Goal: Task Accomplishment & Management: Manage account settings

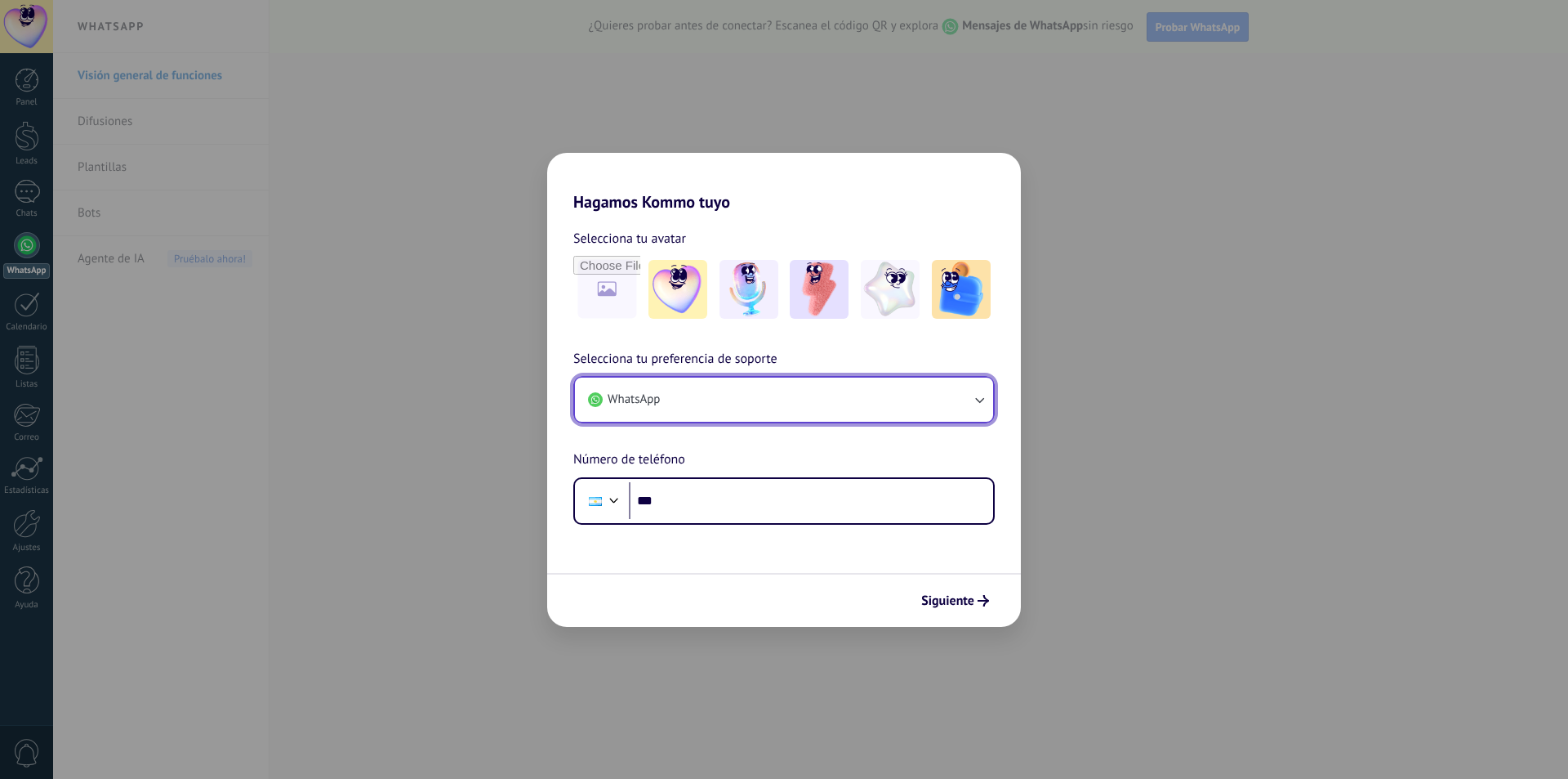
click at [763, 400] on button "WhatsApp" at bounding box center [784, 399] width 418 height 44
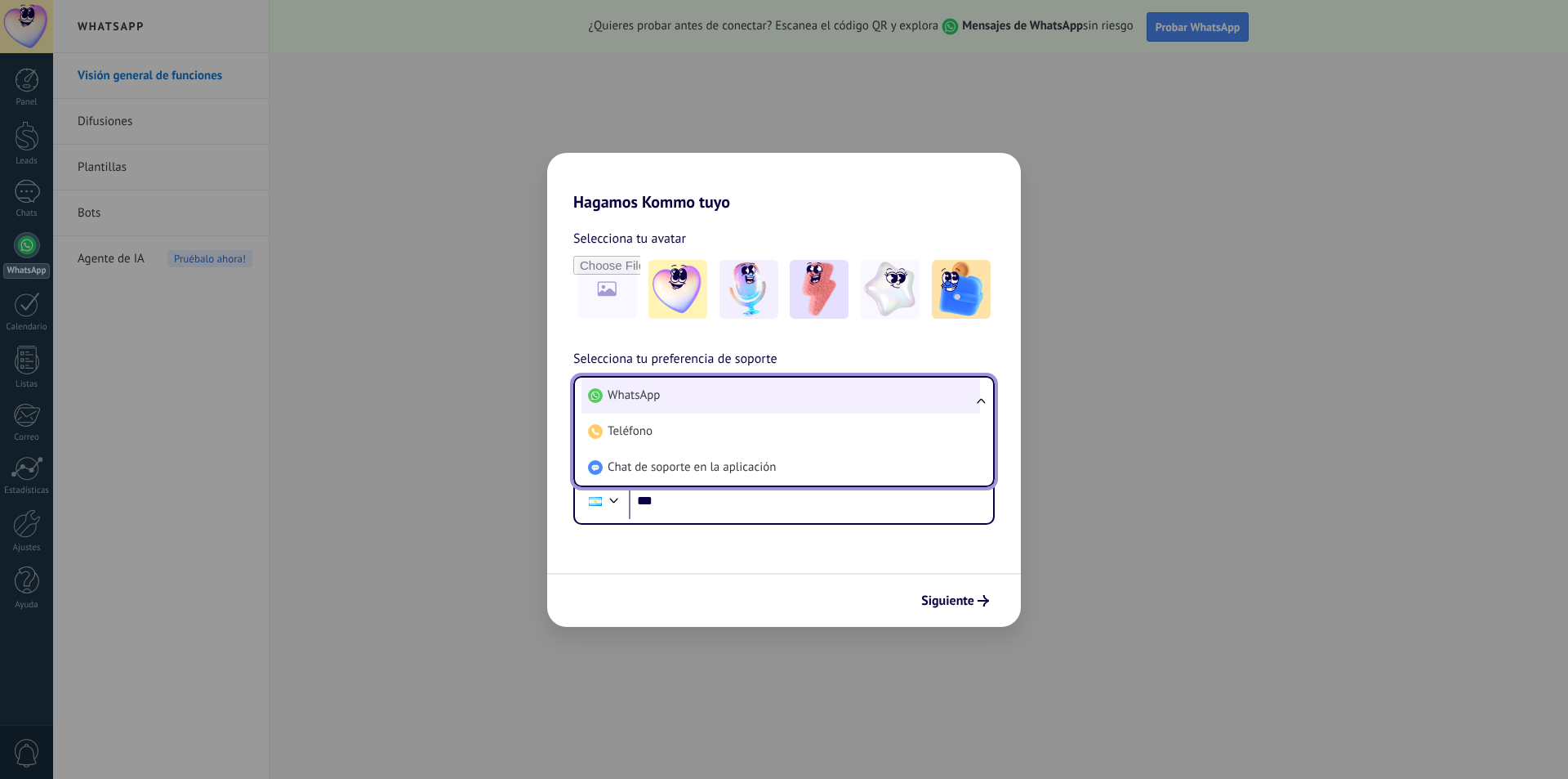
click at [786, 400] on li "WhatsApp" at bounding box center [781, 395] width 399 height 36
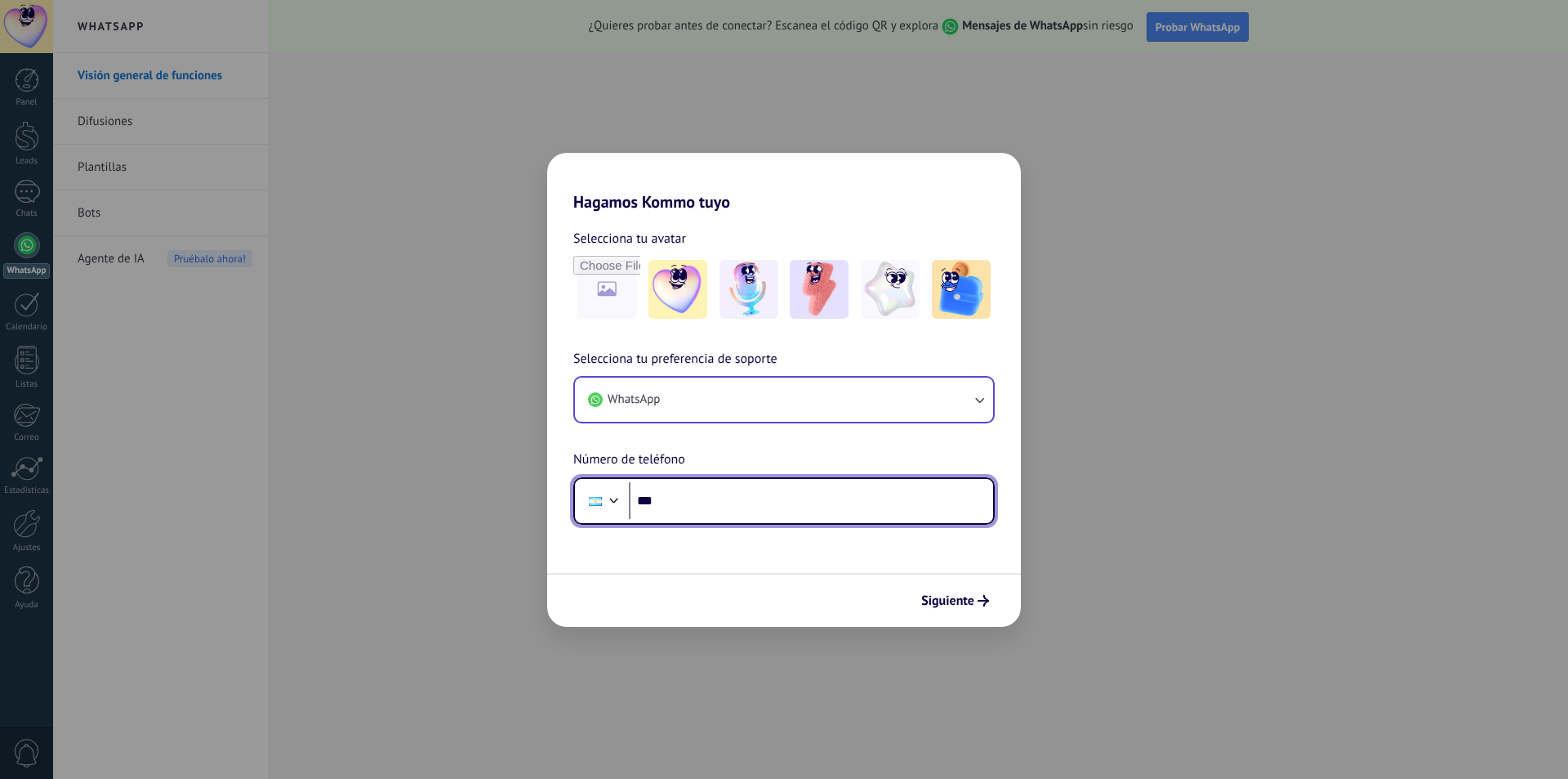
click at [714, 503] on input "***" at bounding box center [810, 500] width 364 height 38
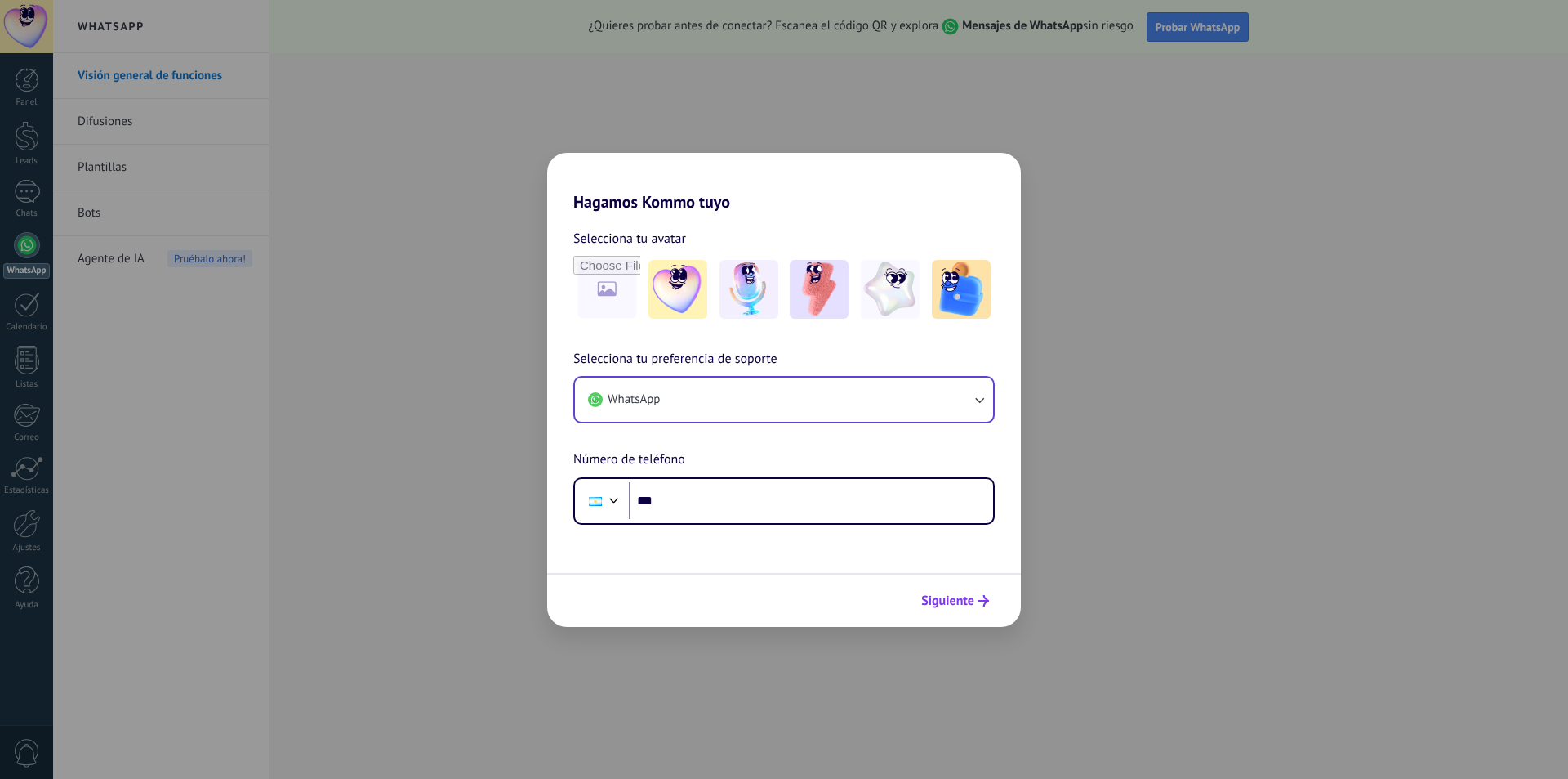
click at [966, 606] on span "Siguiente" at bounding box center [948, 600] width 53 height 12
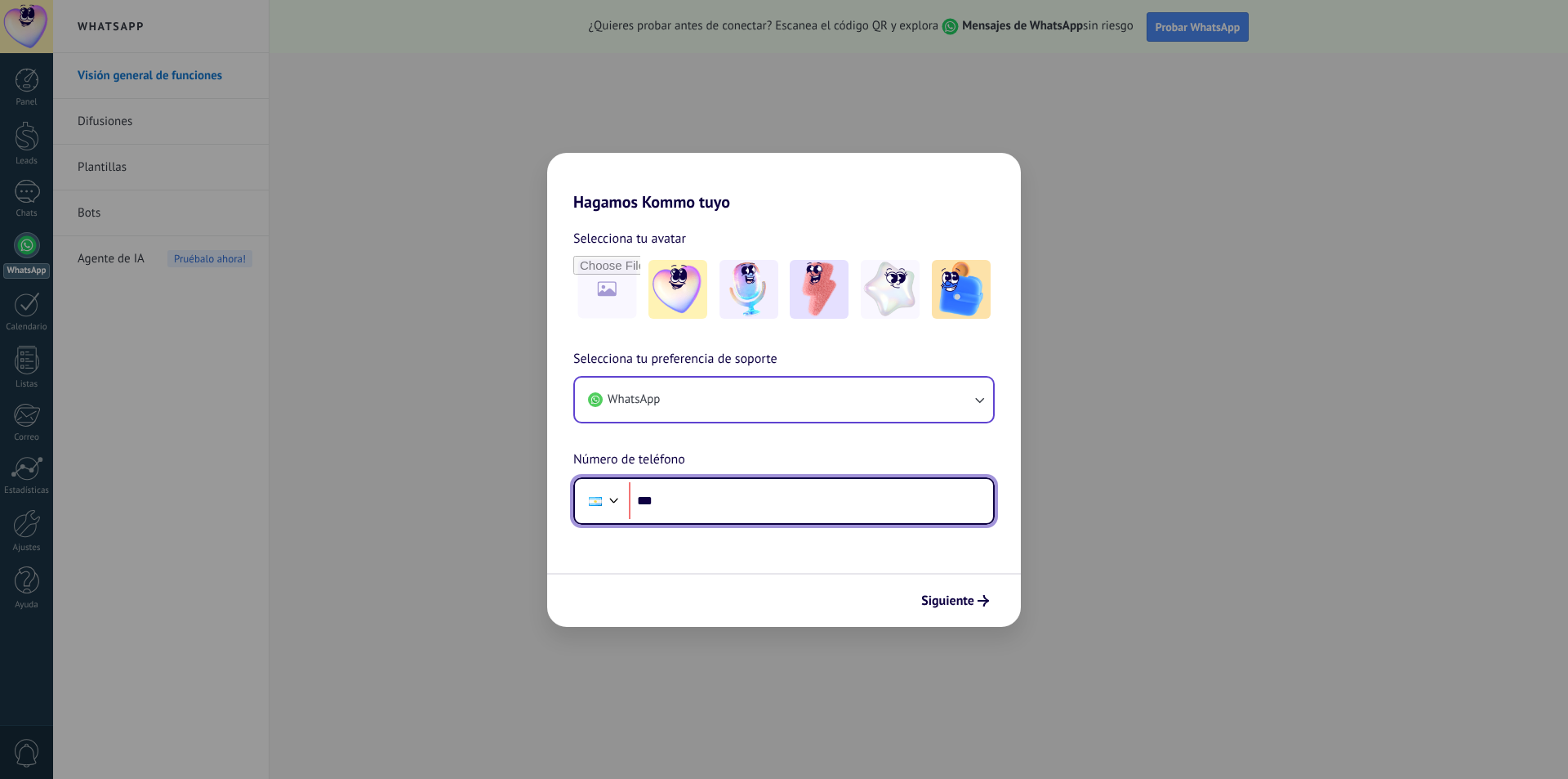
click at [736, 508] on input "***" at bounding box center [810, 500] width 364 height 38
type input "**********"
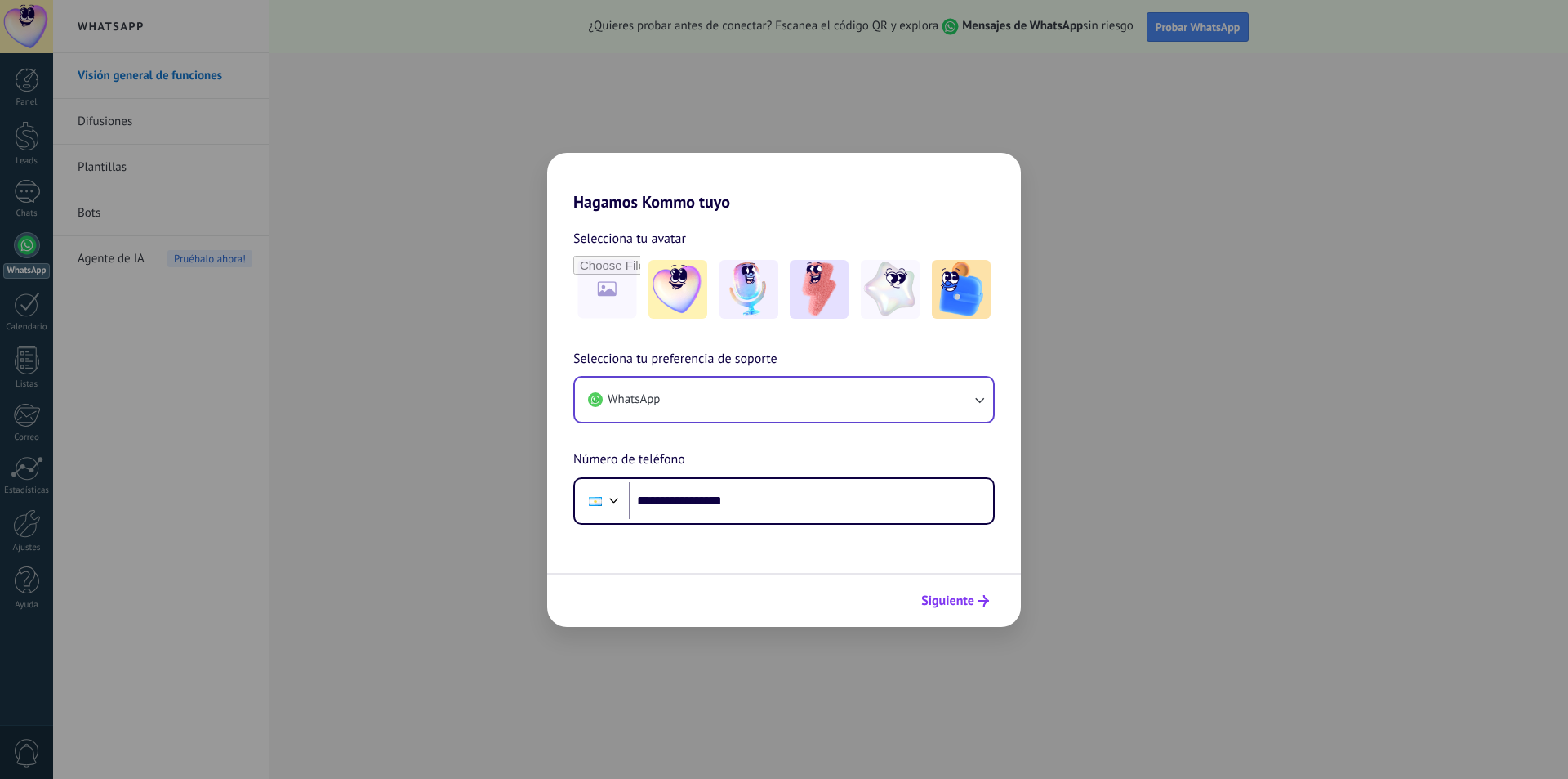
click at [934, 603] on span "Siguiente" at bounding box center [948, 600] width 53 height 12
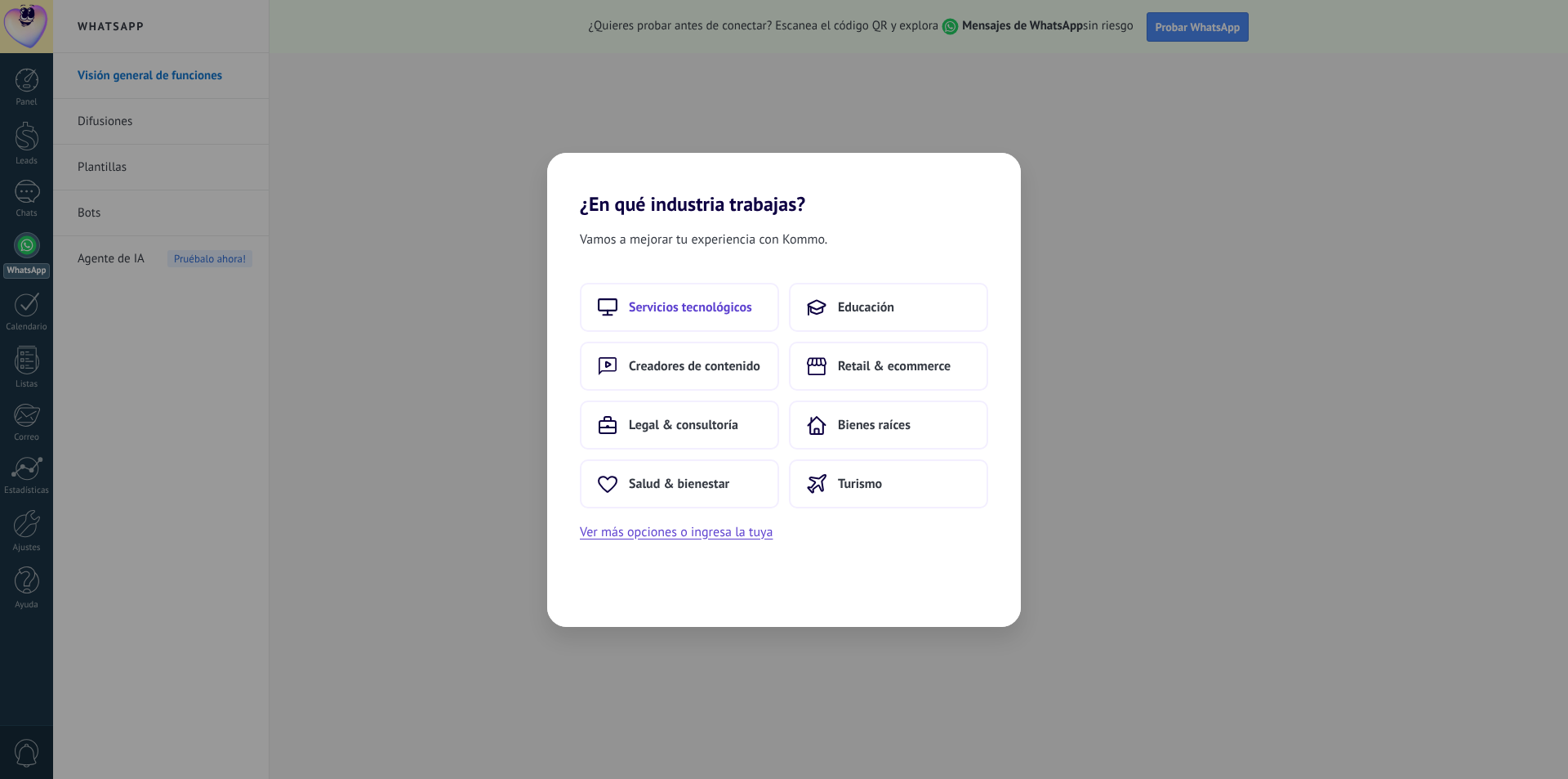
click at [708, 304] on span "Servicios tecnológicos" at bounding box center [690, 307] width 124 height 17
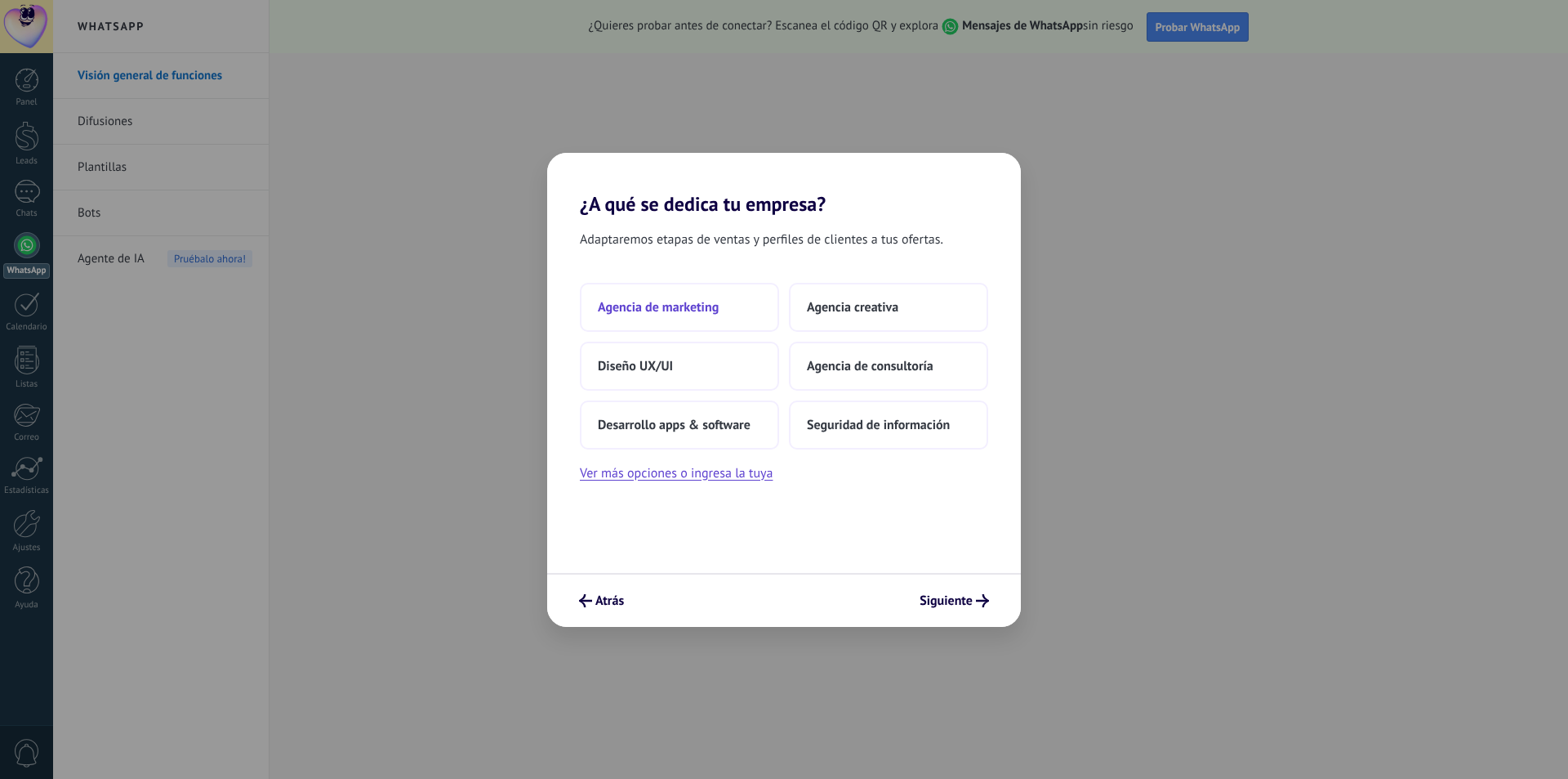
click at [709, 306] on span "Agencia de marketing" at bounding box center [658, 307] width 121 height 17
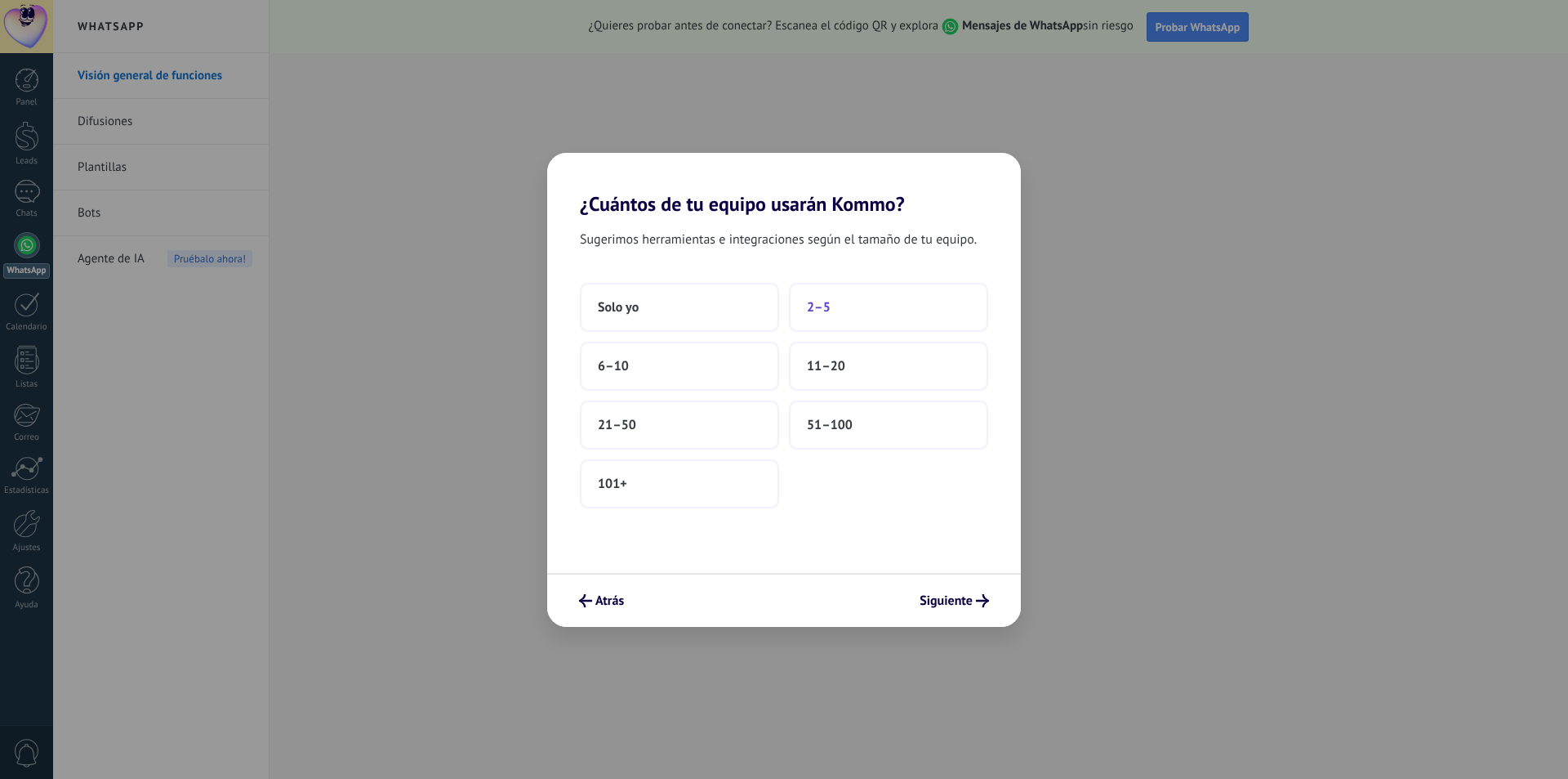
click at [874, 306] on button "2–5" at bounding box center [888, 307] width 199 height 49
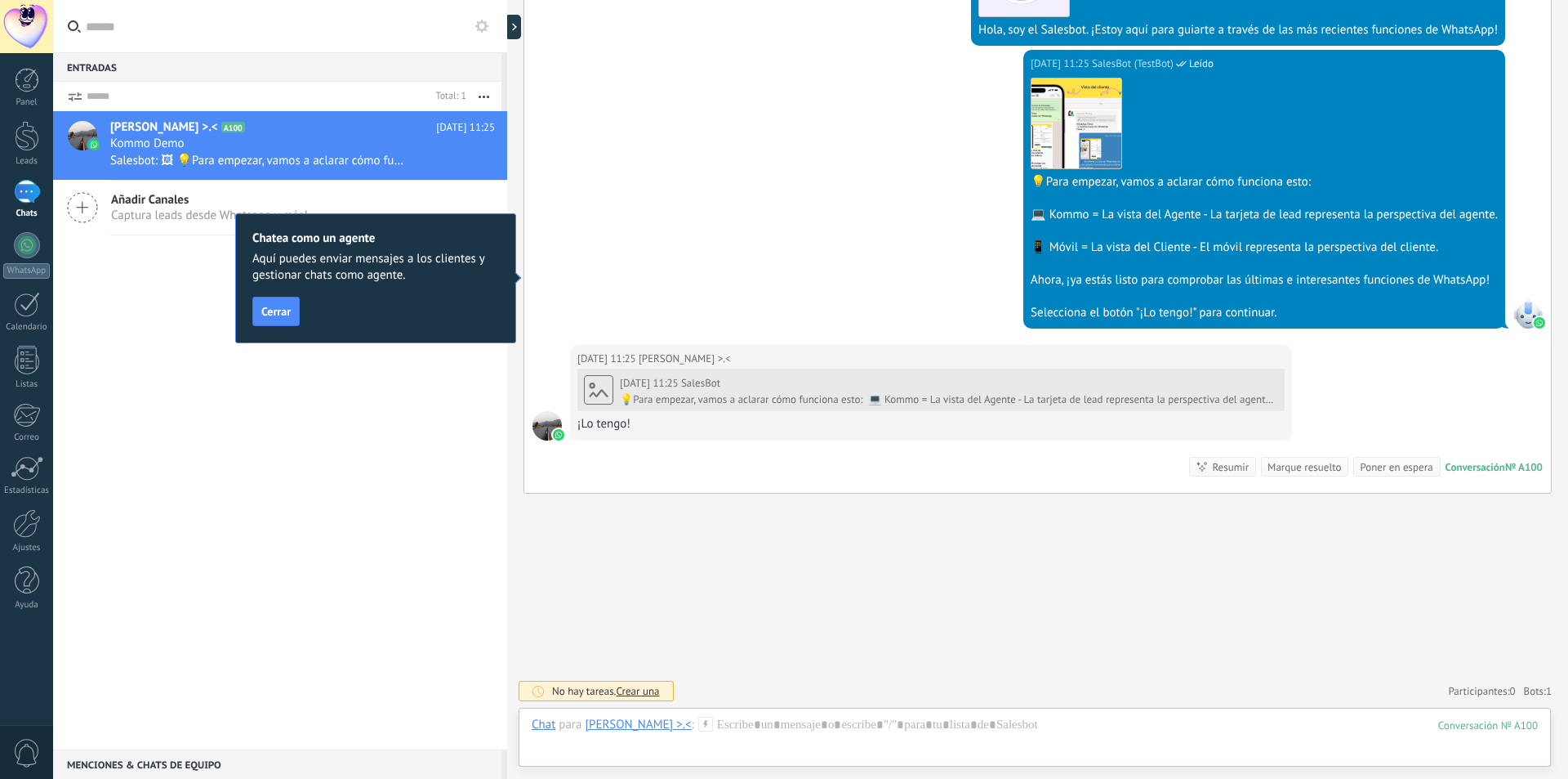
scroll to position [511, 0]
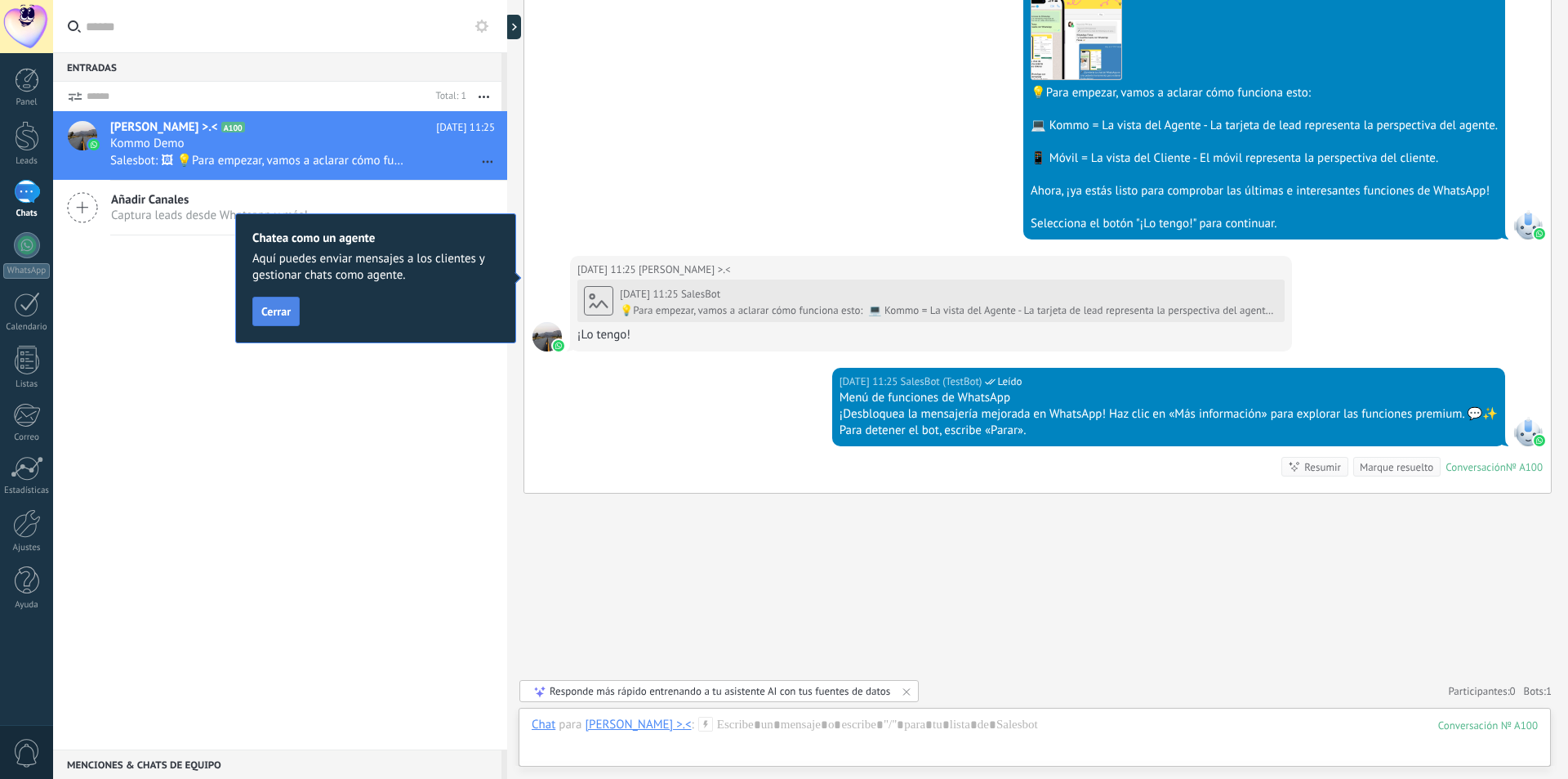
click at [267, 316] on span "Cerrar" at bounding box center [275, 311] width 29 height 12
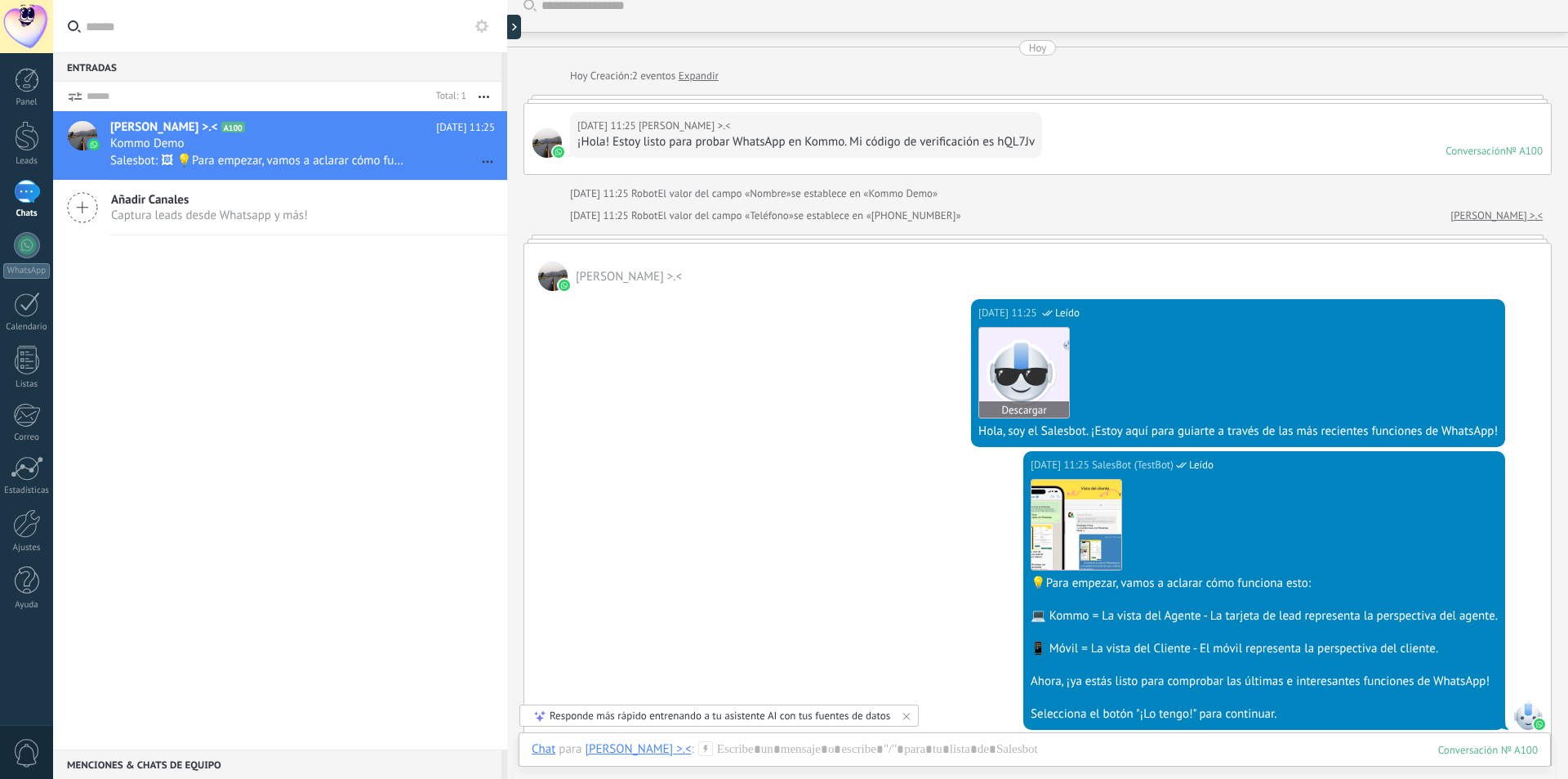
scroll to position [0, 0]
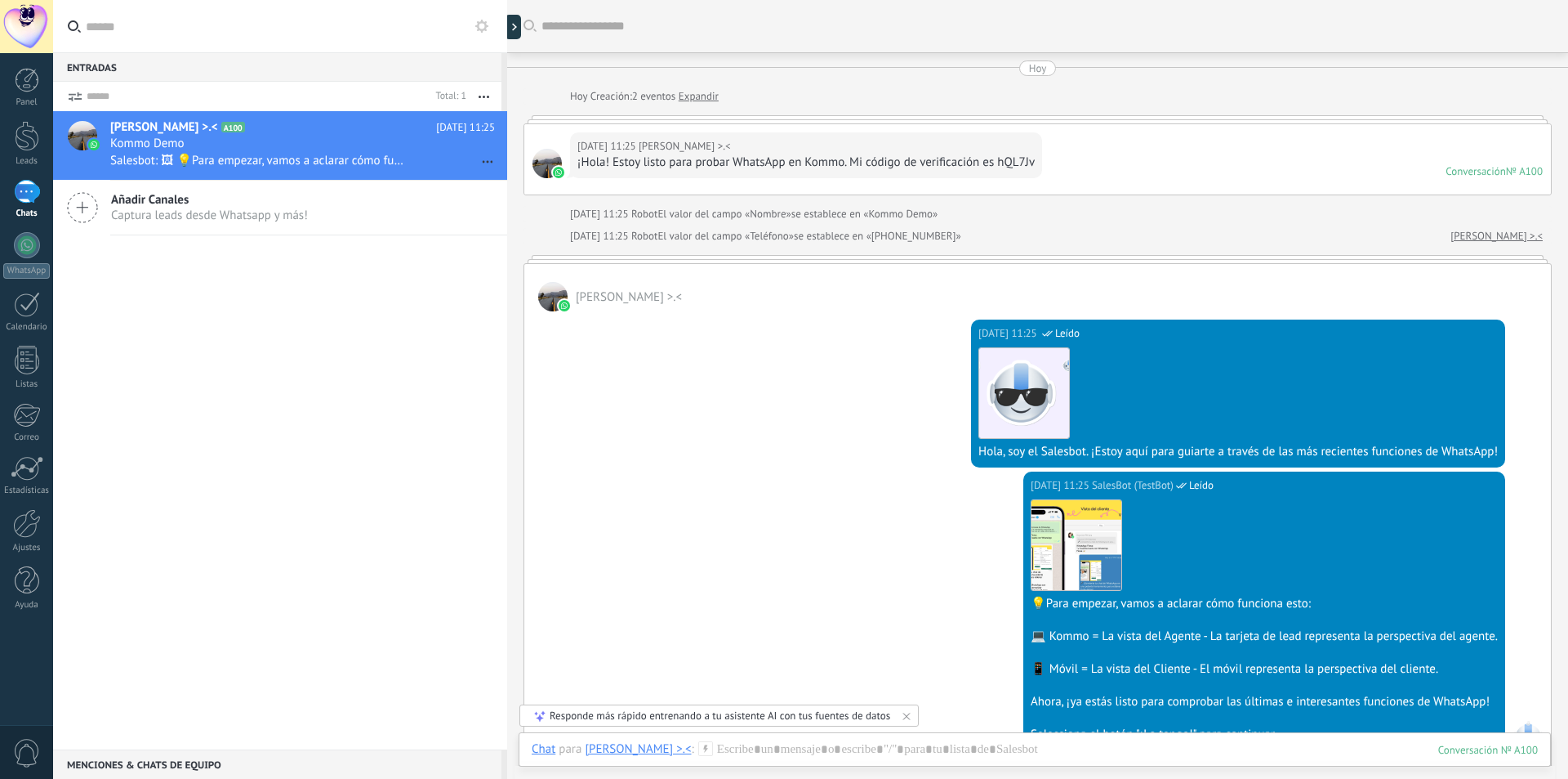
click at [547, 304] on div at bounding box center [552, 296] width 29 height 29
click at [610, 299] on span "[PERSON_NAME] >⁠.⁠<" at bounding box center [628, 296] width 106 height 16
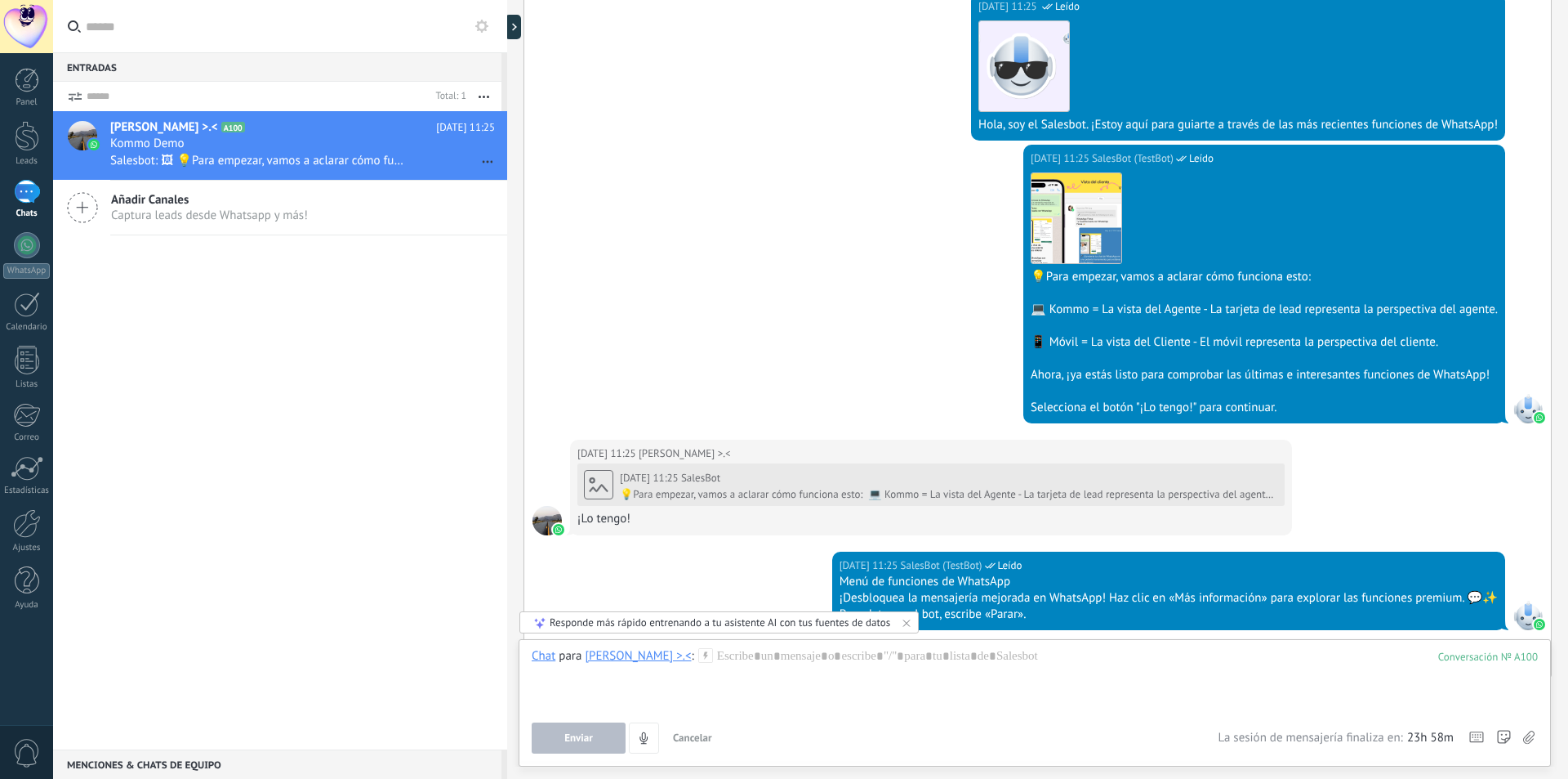
scroll to position [511, 0]
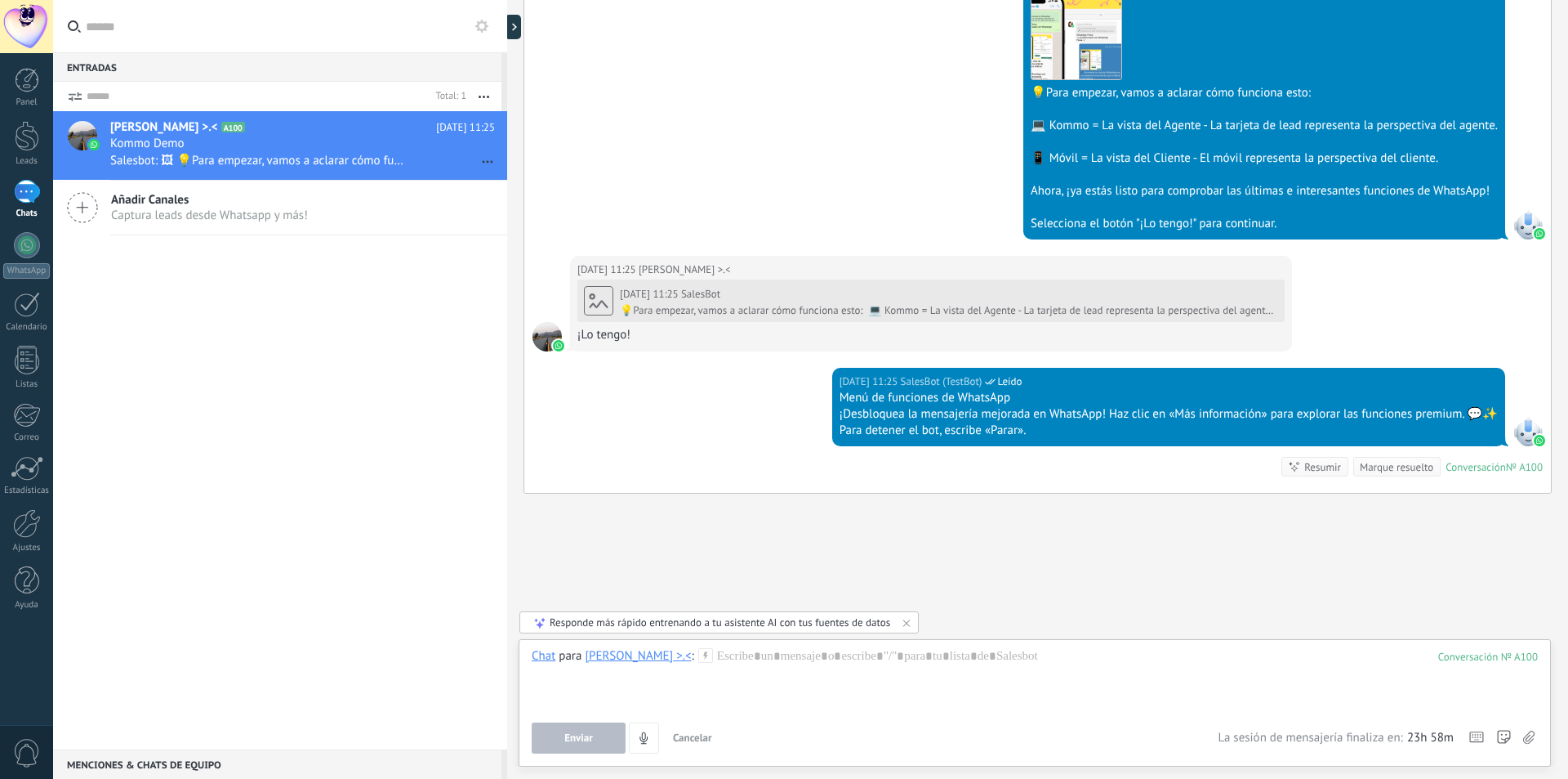
drag, startPoint x: 708, startPoint y: 658, endPoint x: 454, endPoint y: 664, distance: 254.1
click at [454, 664] on div "Entradas 0 Total: 1 Silenciar Acciones múltiples Ordenar Más recientes Larga es…" at bounding box center [784, 389] width 1568 height 779
click at [725, 660] on div at bounding box center [1035, 679] width 1006 height 62
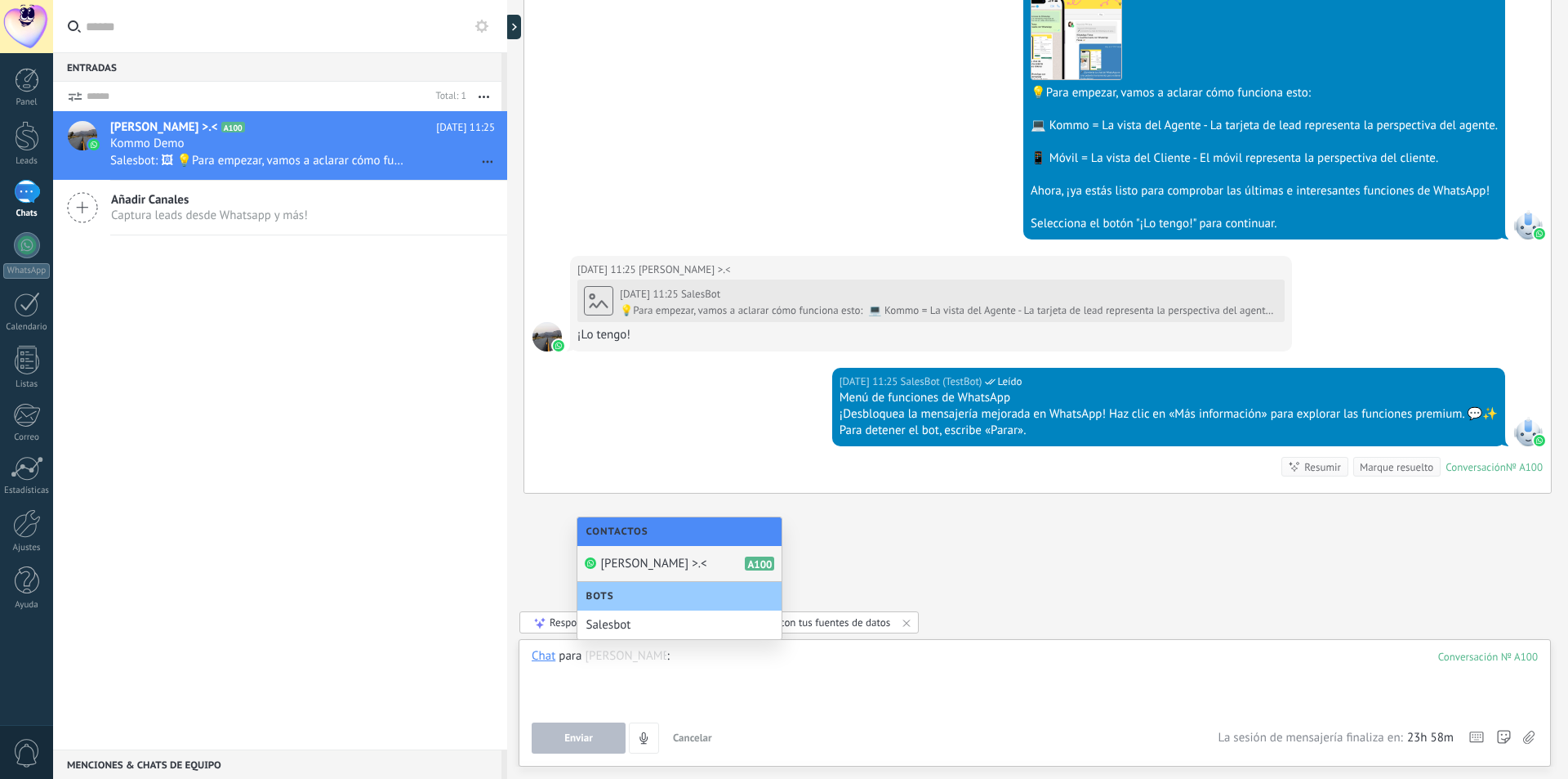
click at [699, 559] on div "Murua Mia >⁠.⁠< A100" at bounding box center [679, 564] width 204 height 36
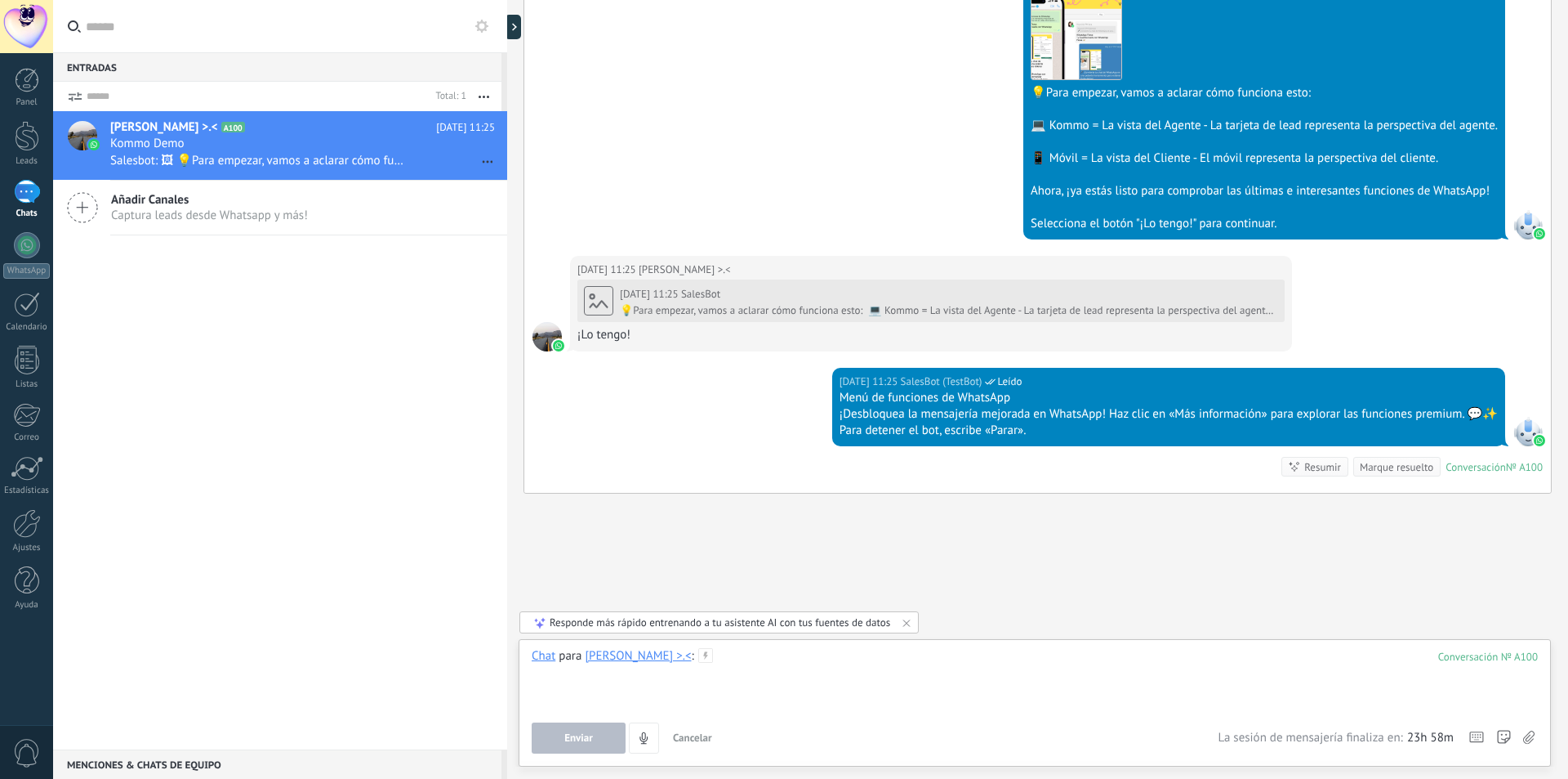
click at [804, 660] on div at bounding box center [1035, 679] width 1006 height 62
click at [579, 741] on span "Enviar" at bounding box center [578, 738] width 28 height 12
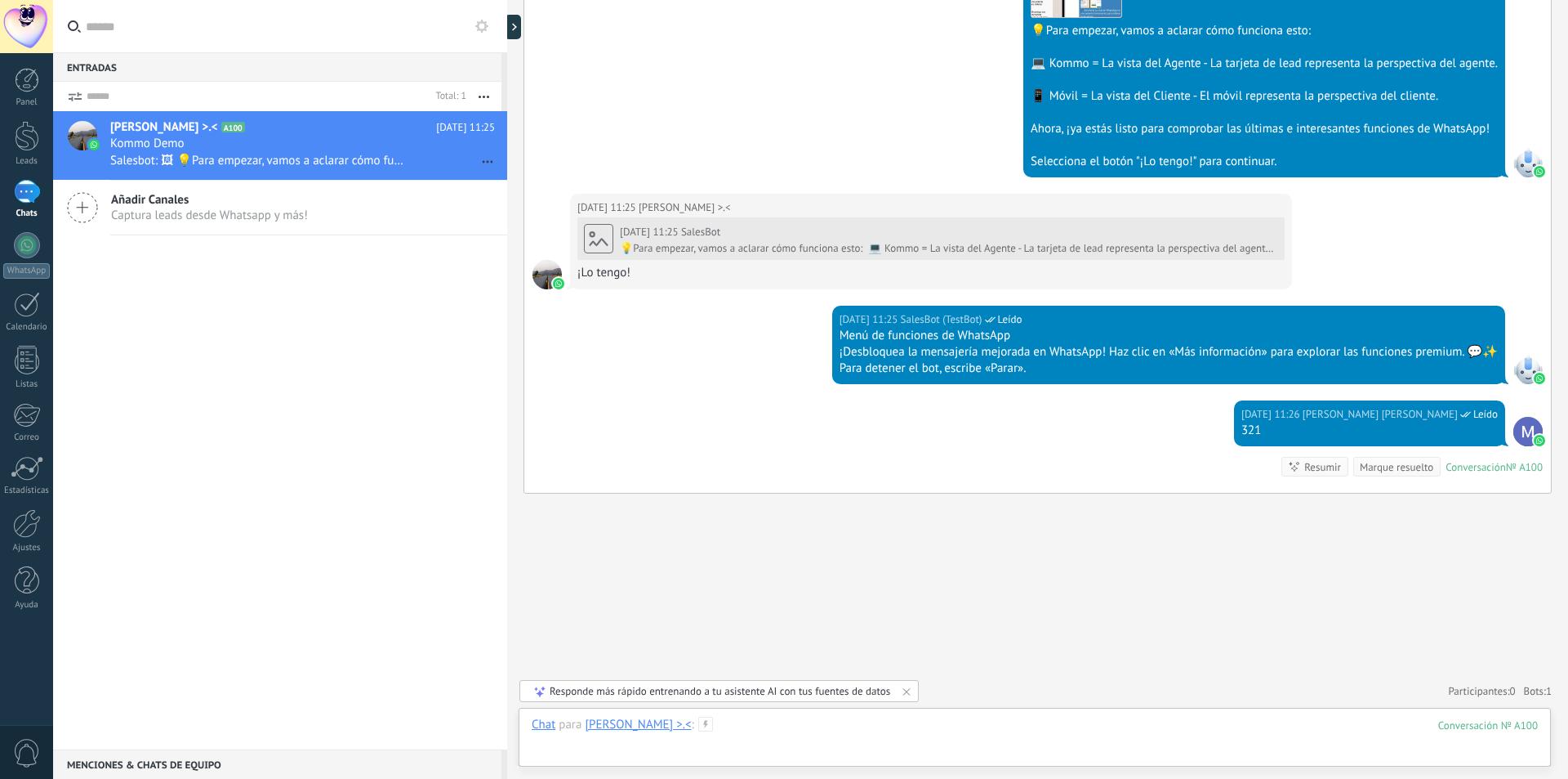
click at [733, 721] on div at bounding box center [1035, 741] width 1006 height 49
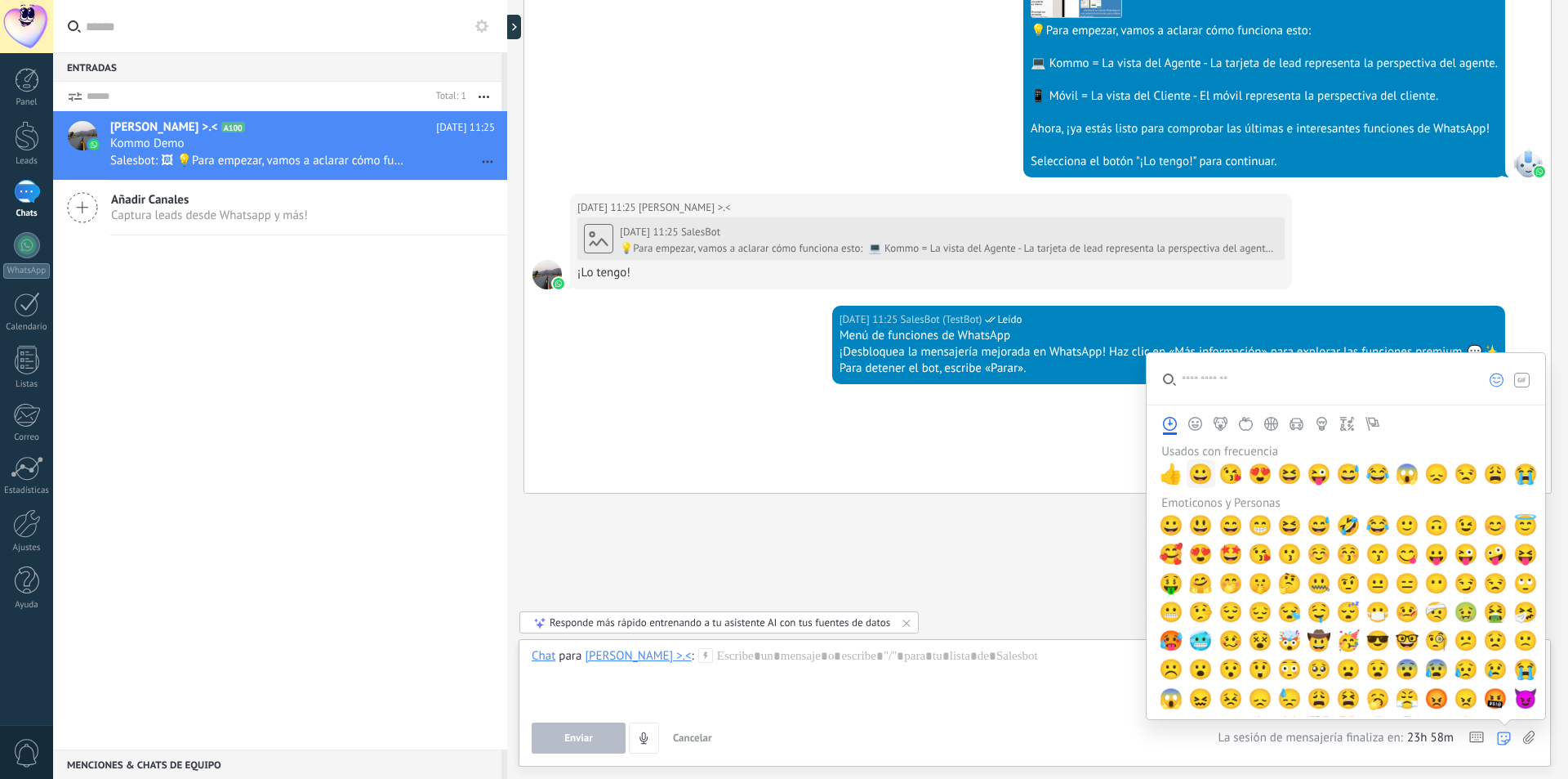
click at [1198, 477] on span "😀" at bounding box center [1200, 473] width 24 height 23
click at [931, 665] on div "**" at bounding box center [1035, 679] width 1006 height 62
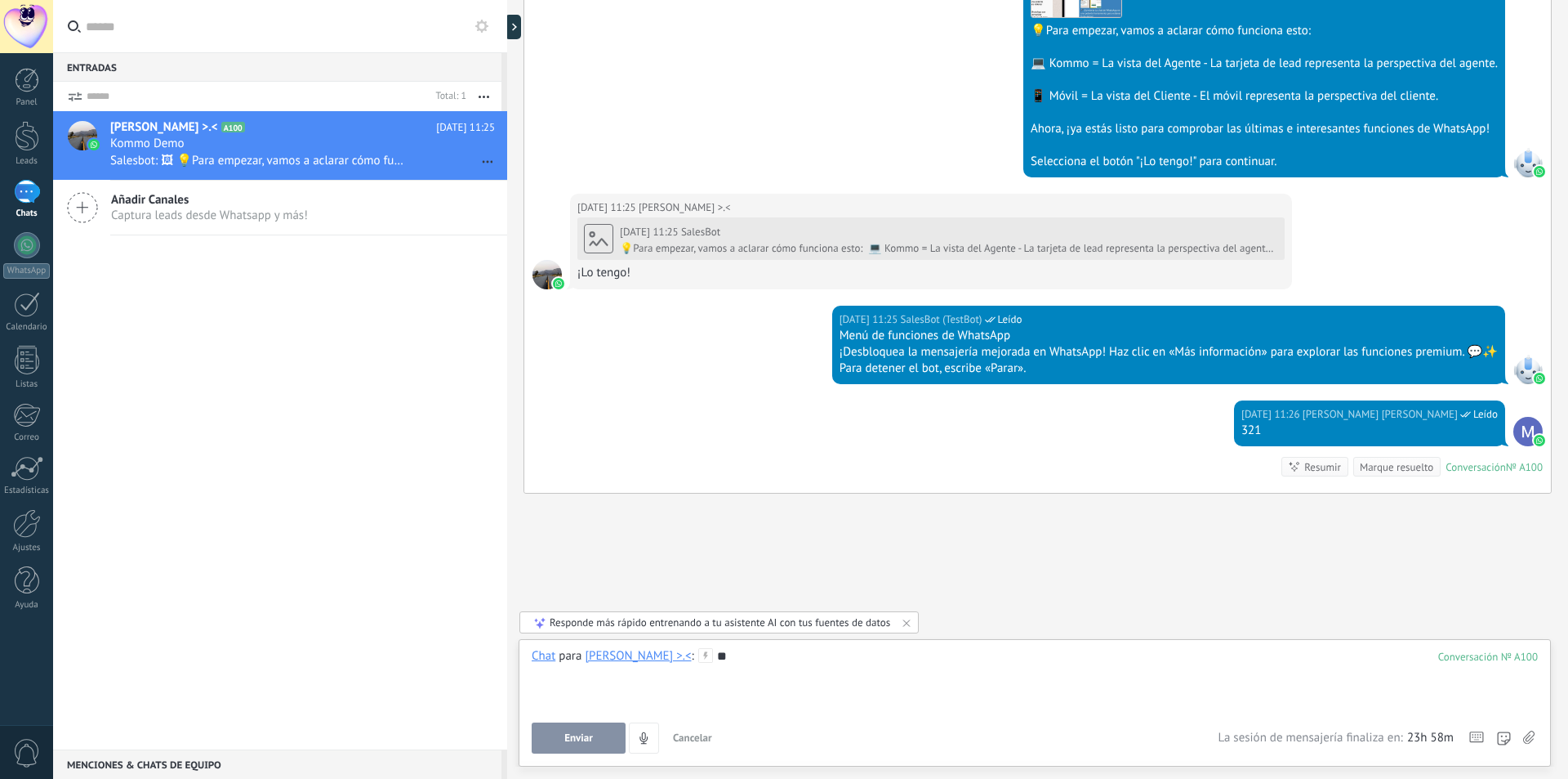
click at [554, 741] on button "Enviar" at bounding box center [578, 737] width 94 height 31
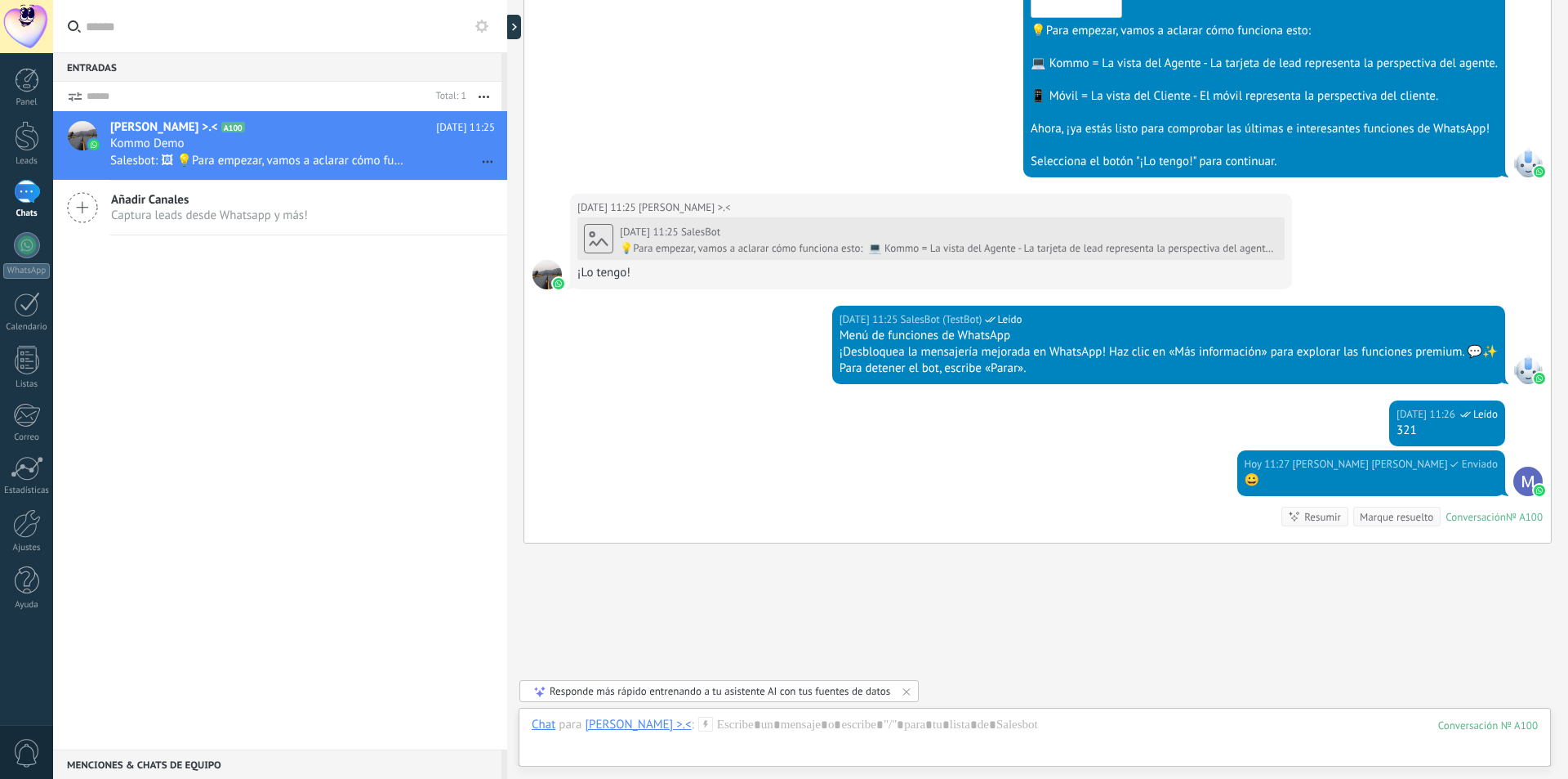
scroll to position [623, 0]
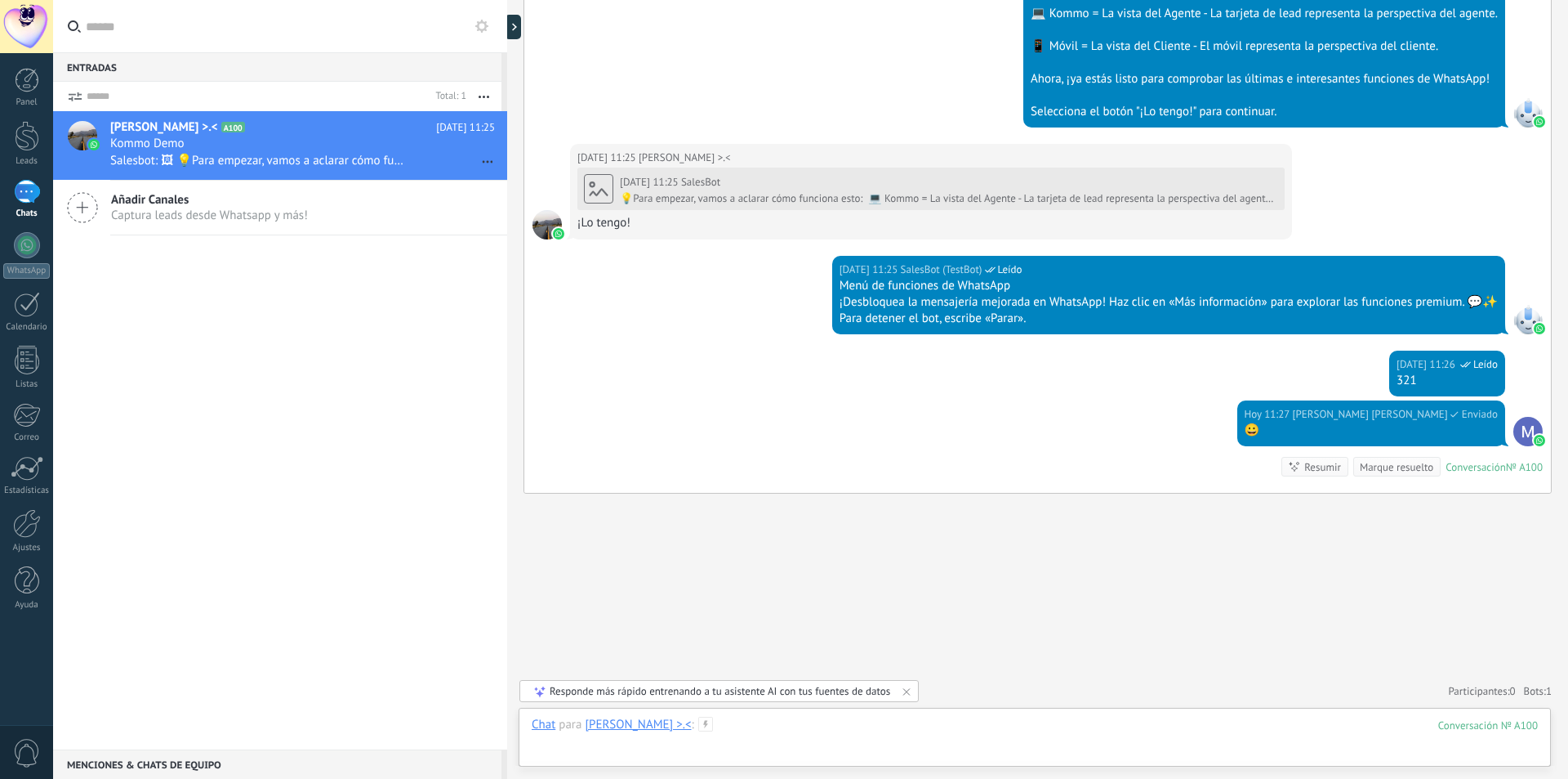
click at [1238, 727] on div at bounding box center [1035, 741] width 1006 height 49
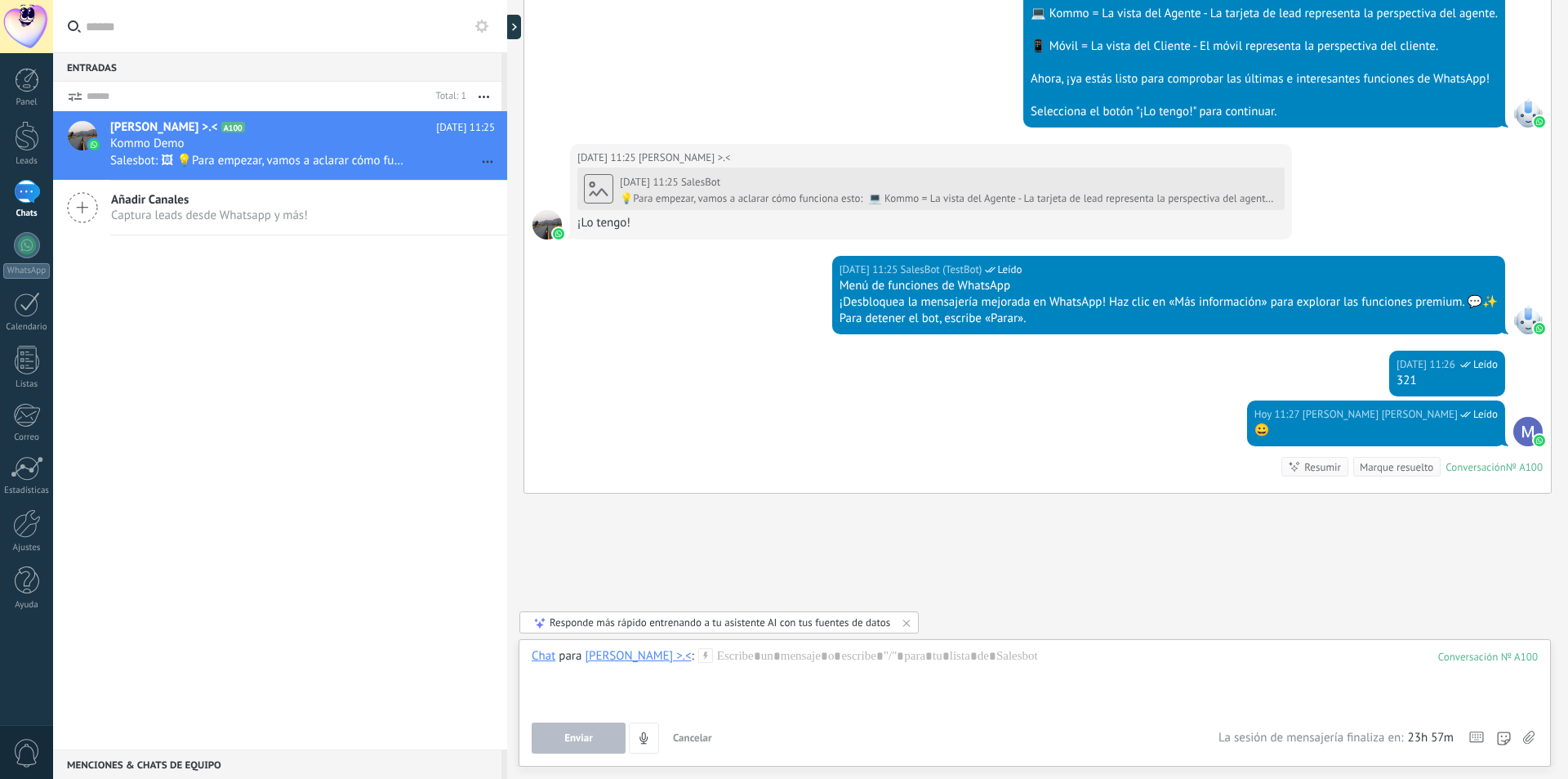
click at [1530, 740] on icon at bounding box center [1529, 737] width 12 height 14
click at [0, 0] on input "file" at bounding box center [0, 0] width 0 height 0
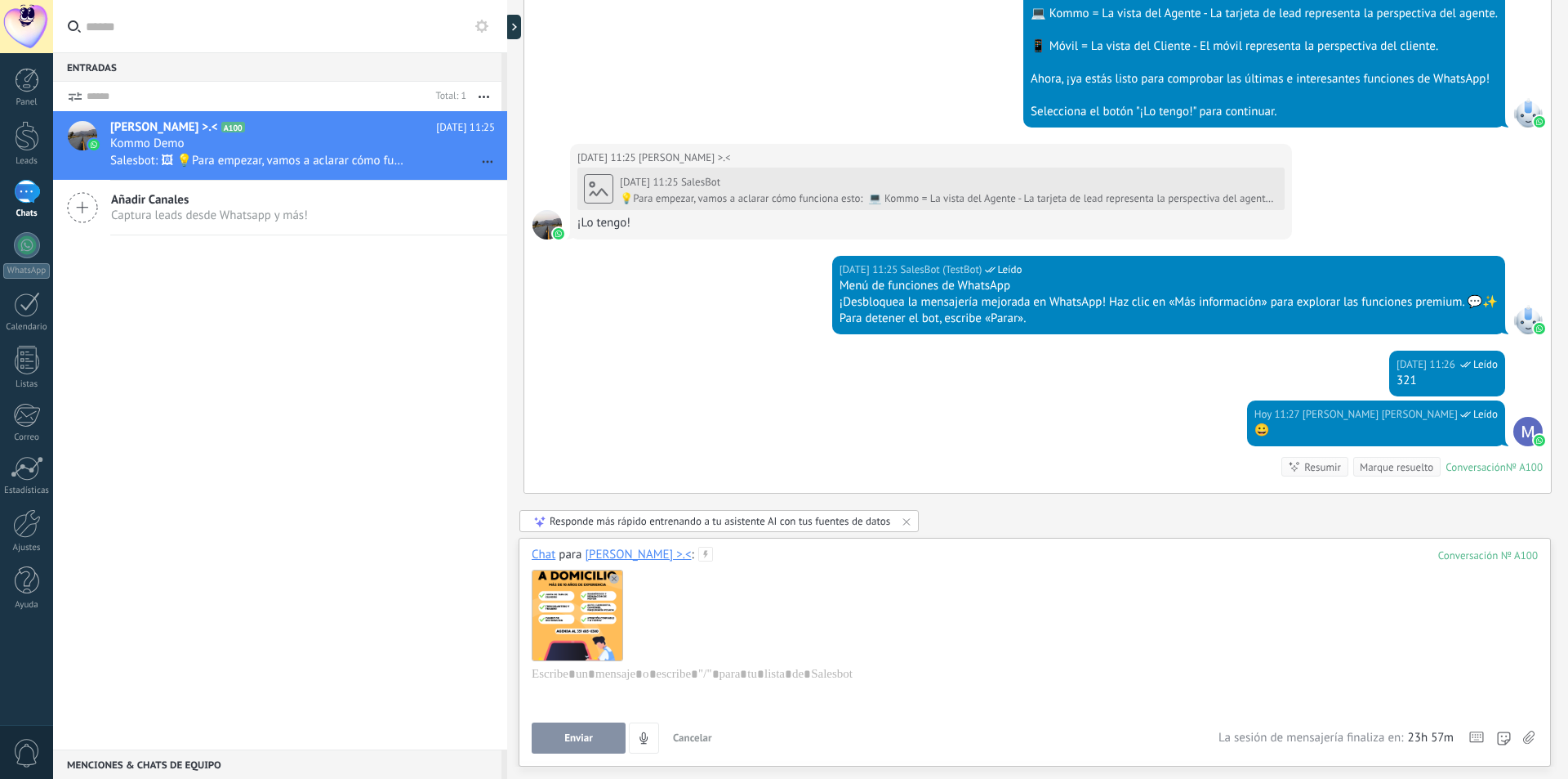
click at [607, 730] on button "Enviar" at bounding box center [578, 737] width 94 height 31
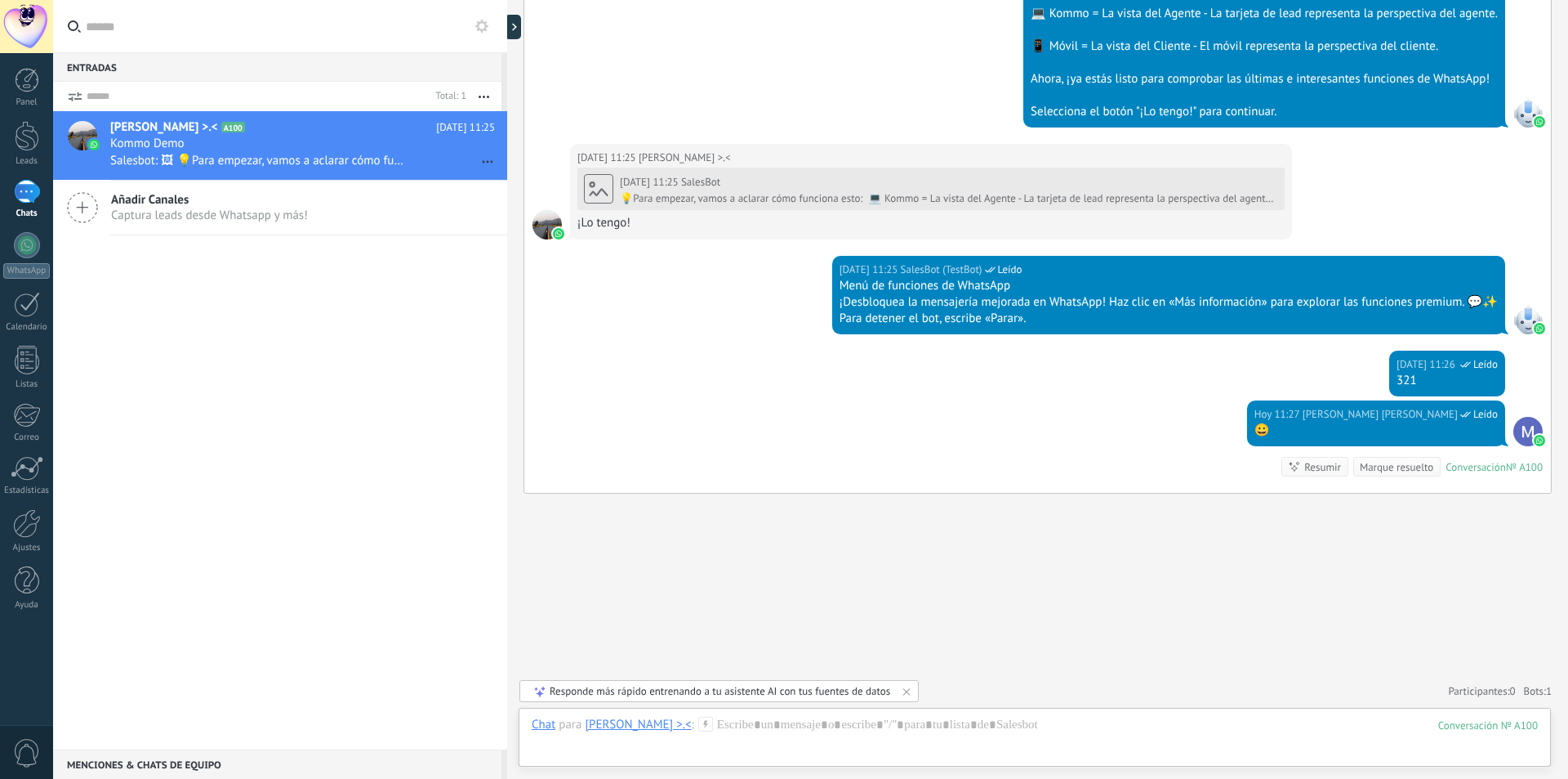
scroll to position [758, 0]
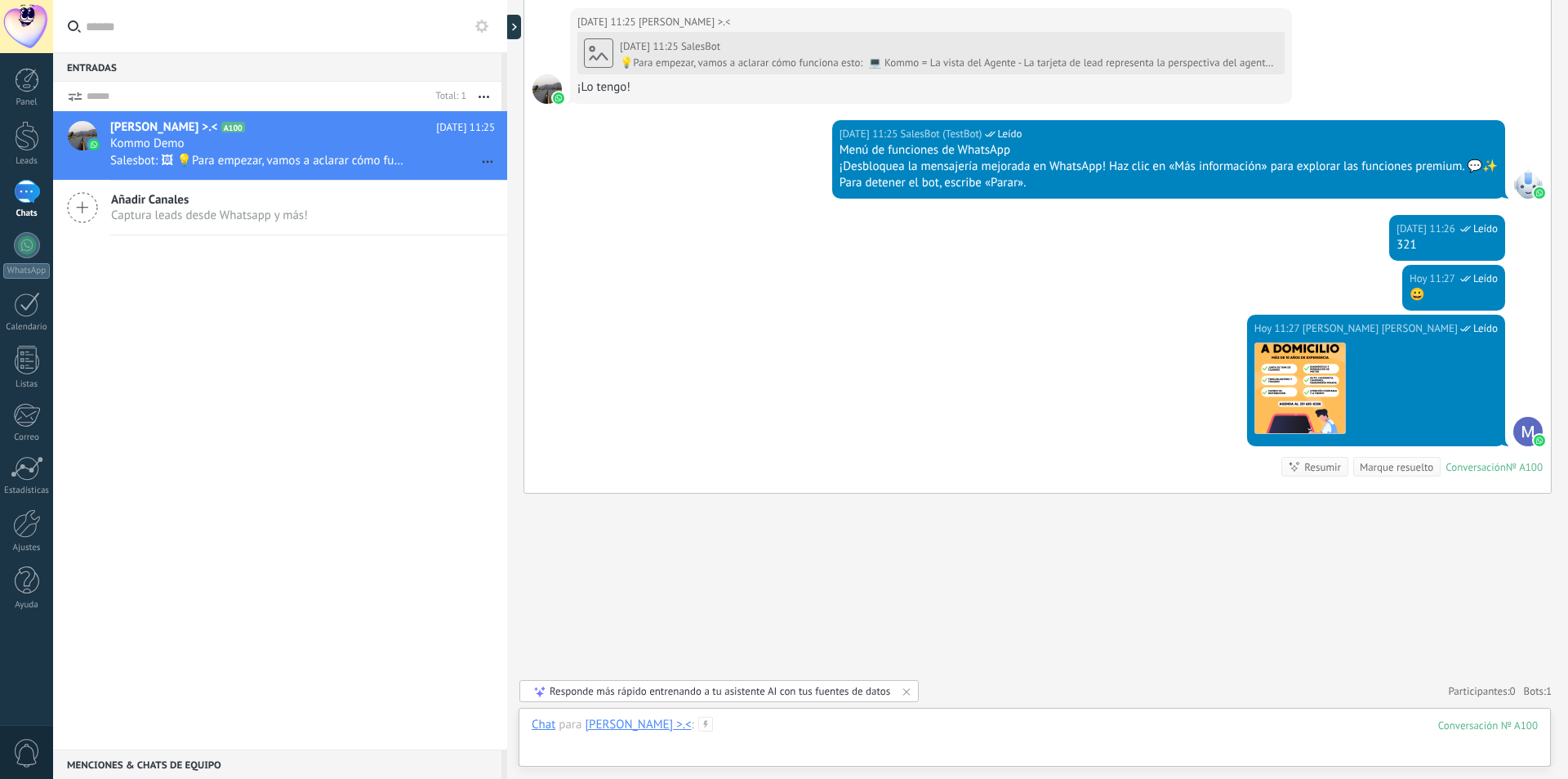
click at [1011, 730] on div at bounding box center [1035, 741] width 1006 height 49
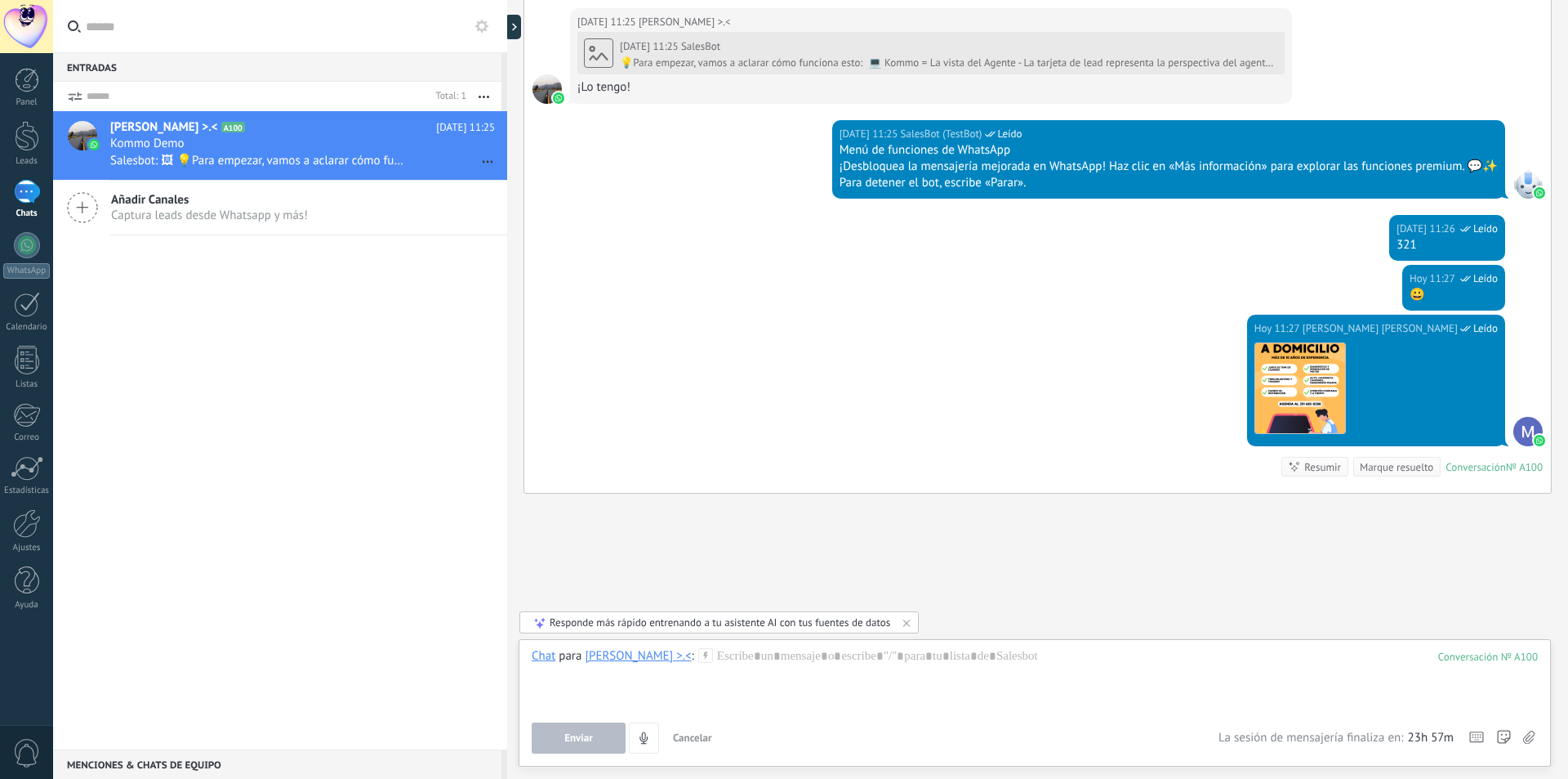
click at [759, 618] on div "Responde más rápido entrenando a tu asistente AI con tus fuentes de datos" at bounding box center [720, 622] width 340 height 14
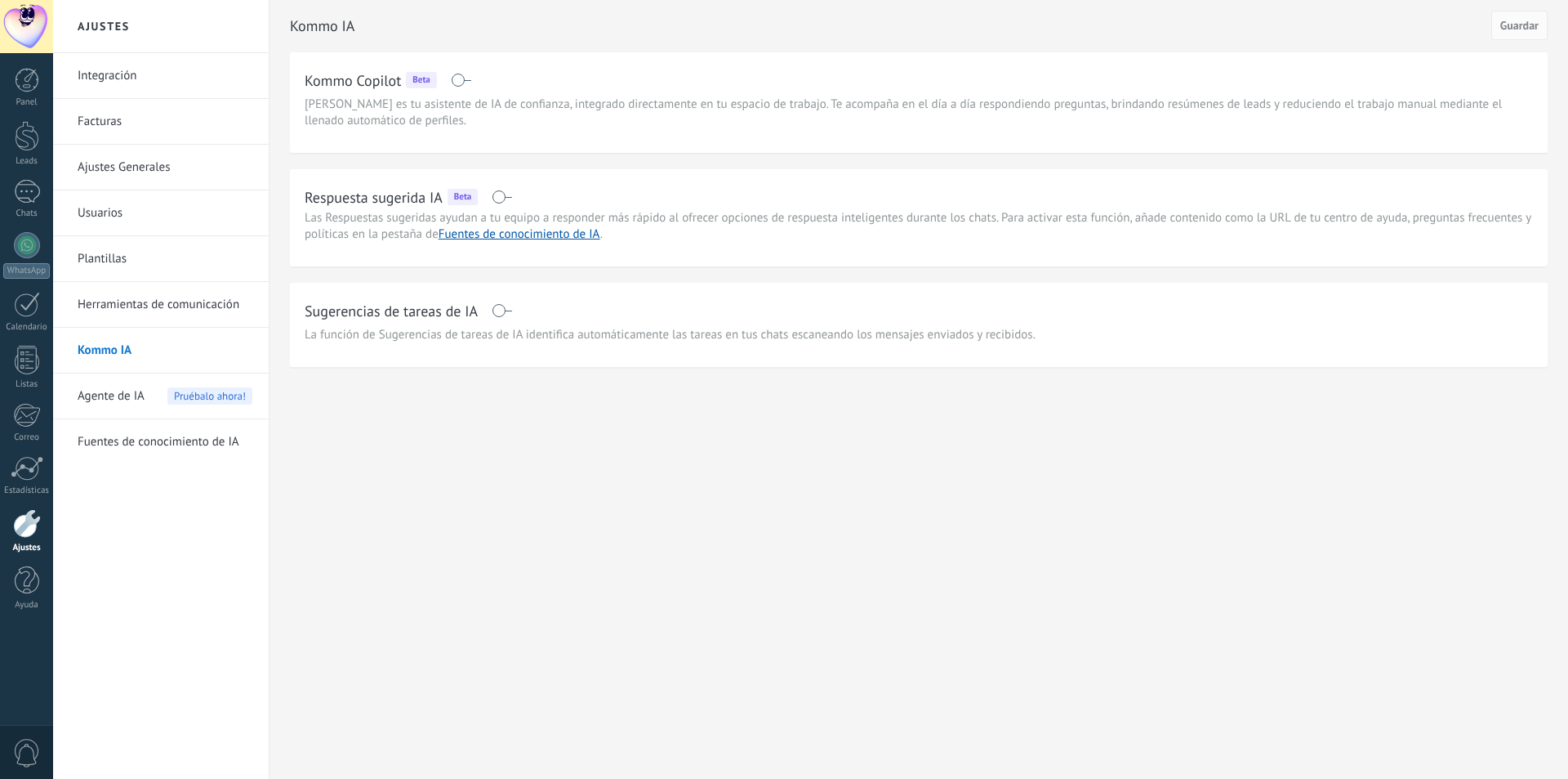
click at [110, 390] on span "Agente de IA" at bounding box center [111, 396] width 67 height 46
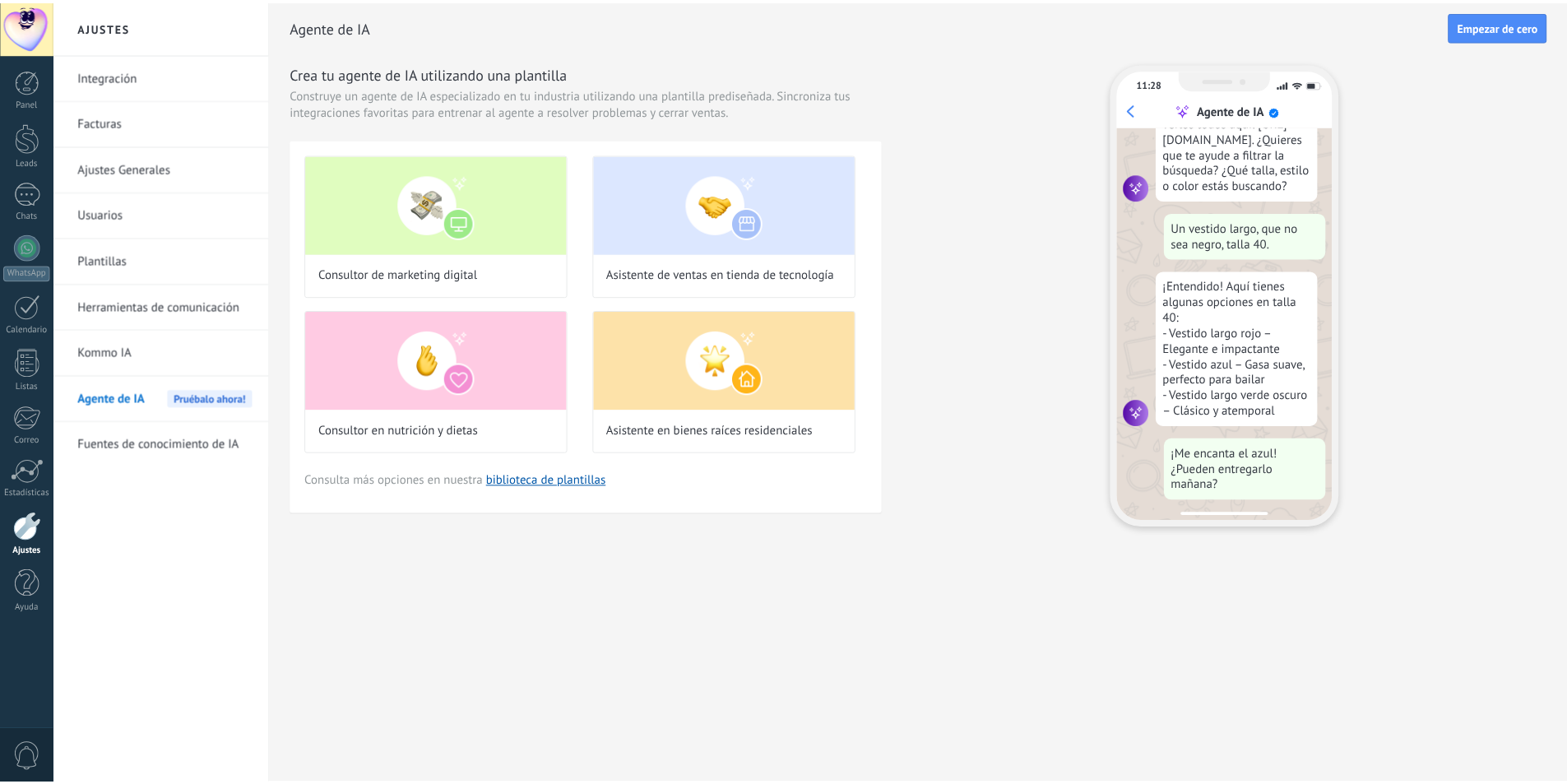
scroll to position [166, 0]
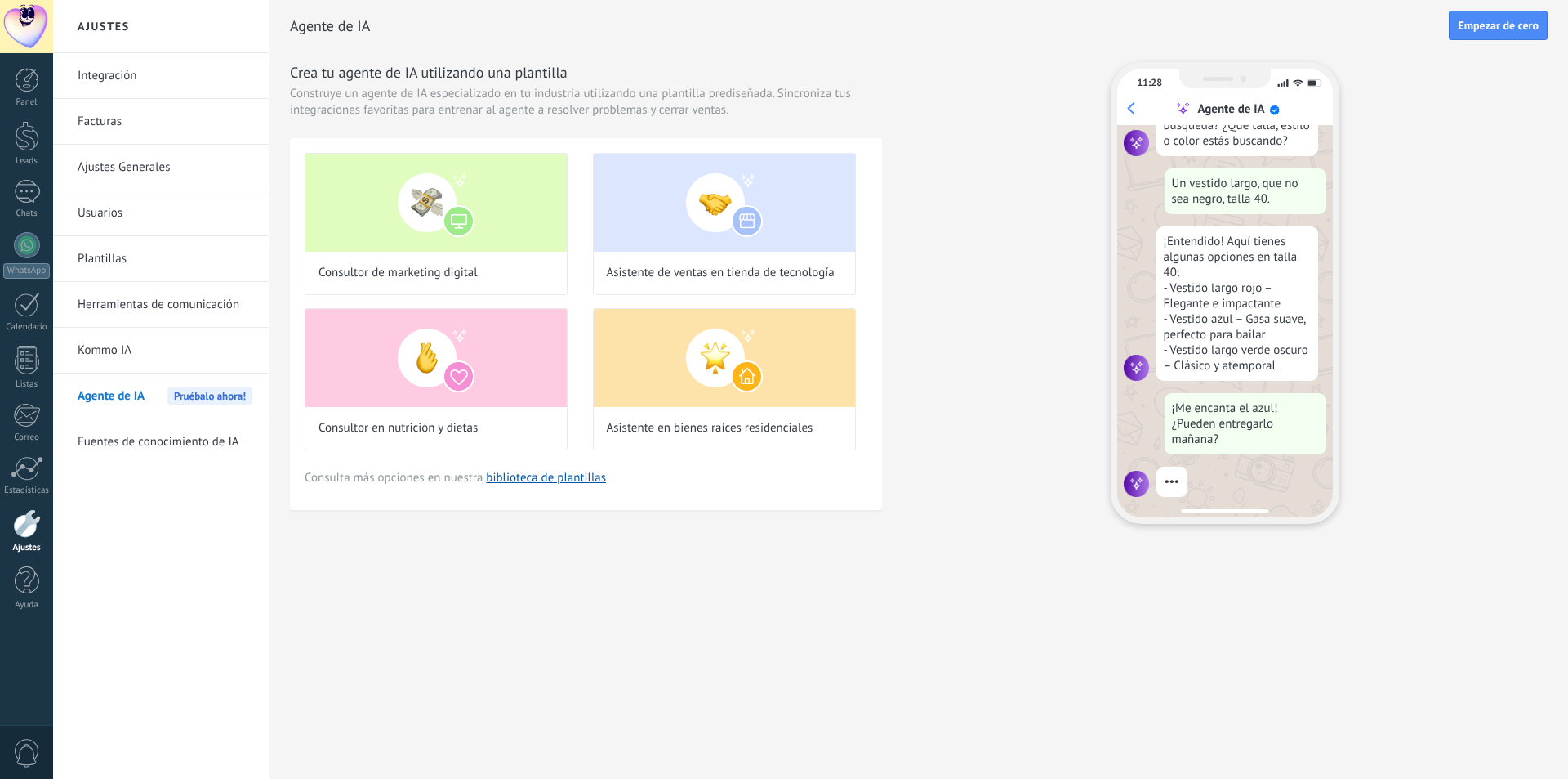
click at [145, 74] on link "Integración" at bounding box center [164, 76] width 174 height 46
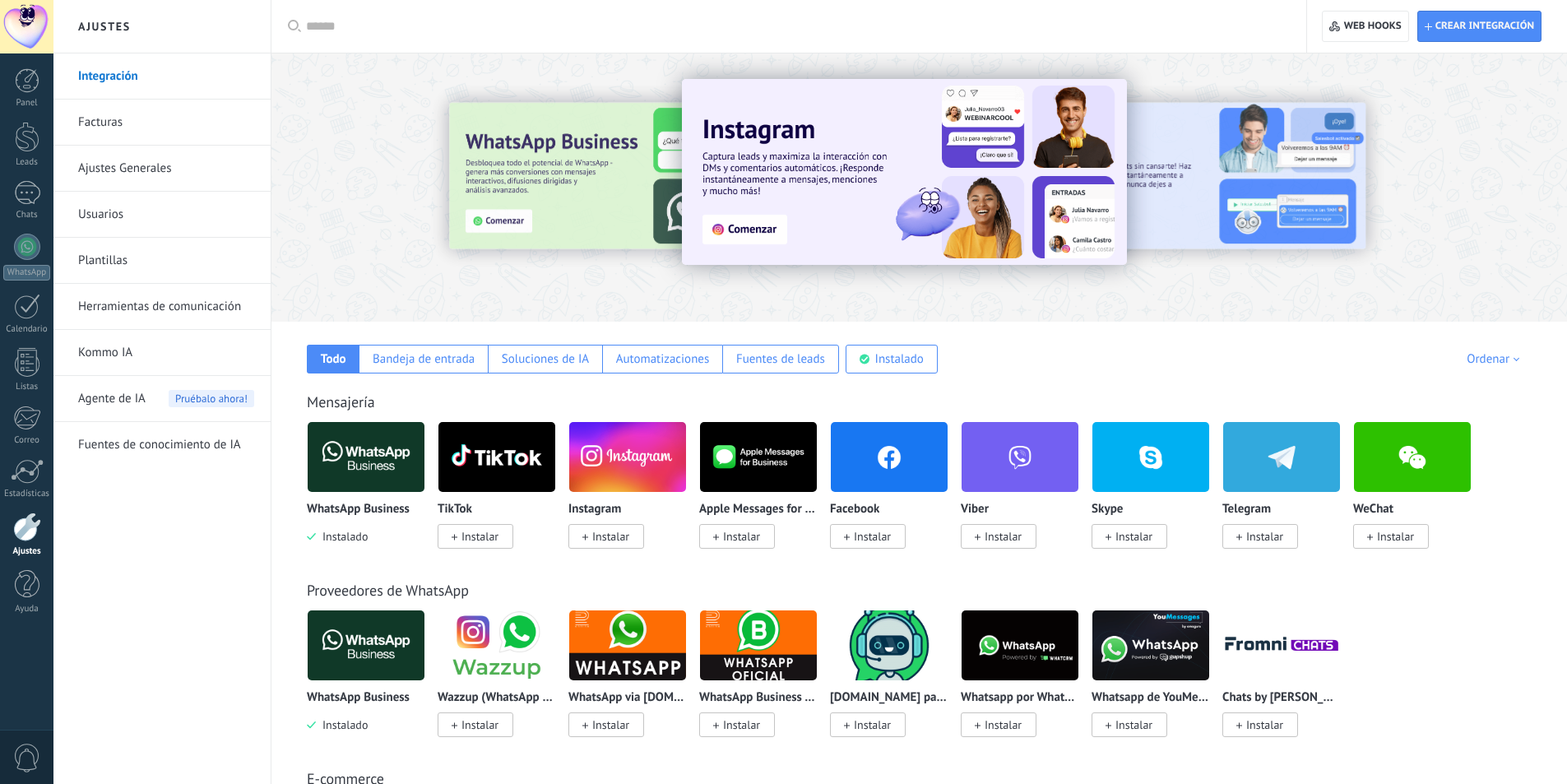
click at [161, 127] on link "Facturas" at bounding box center [166, 122] width 176 height 46
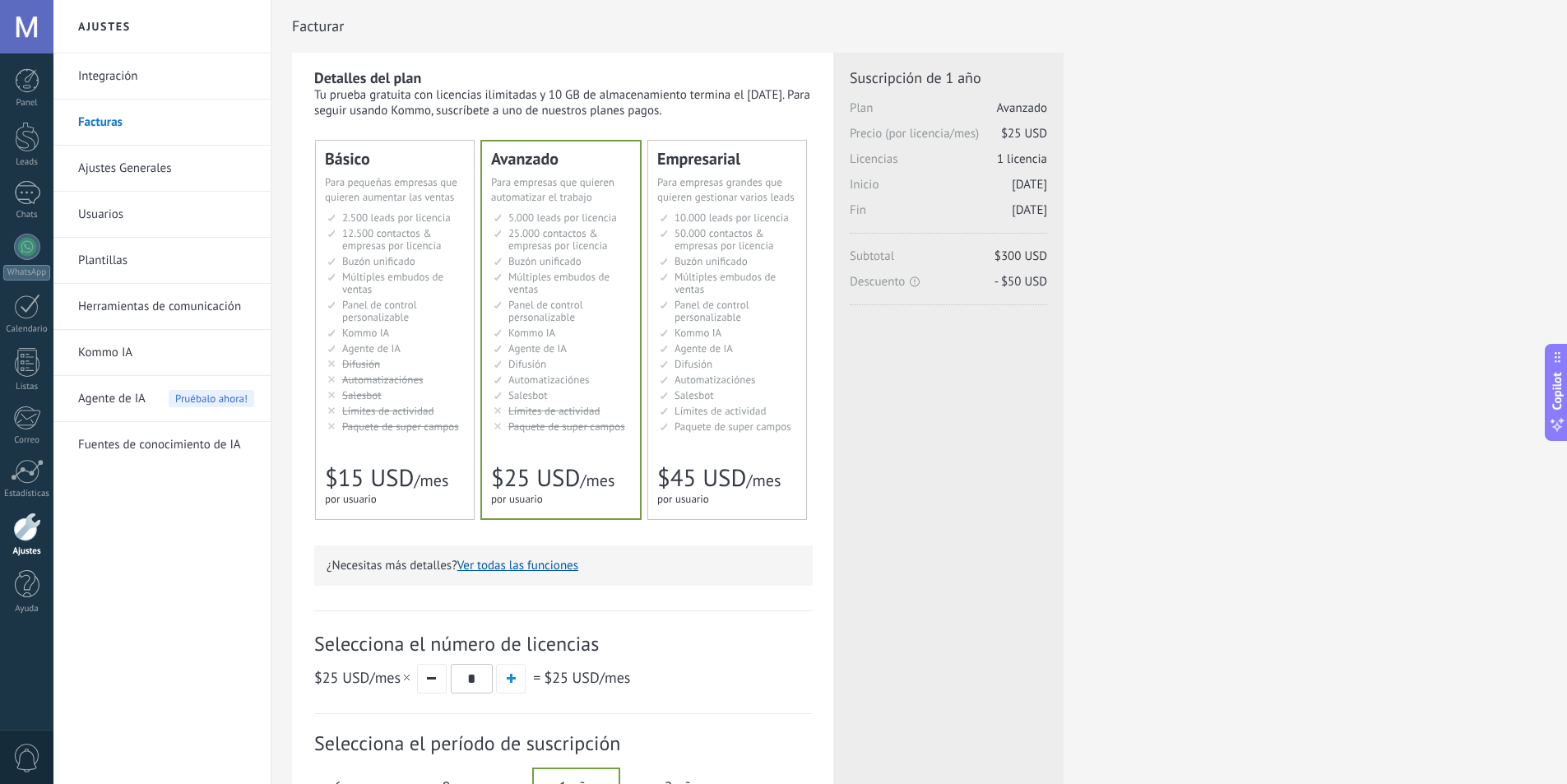
click at [126, 171] on link "Ajustes Generales" at bounding box center [166, 168] width 176 height 46
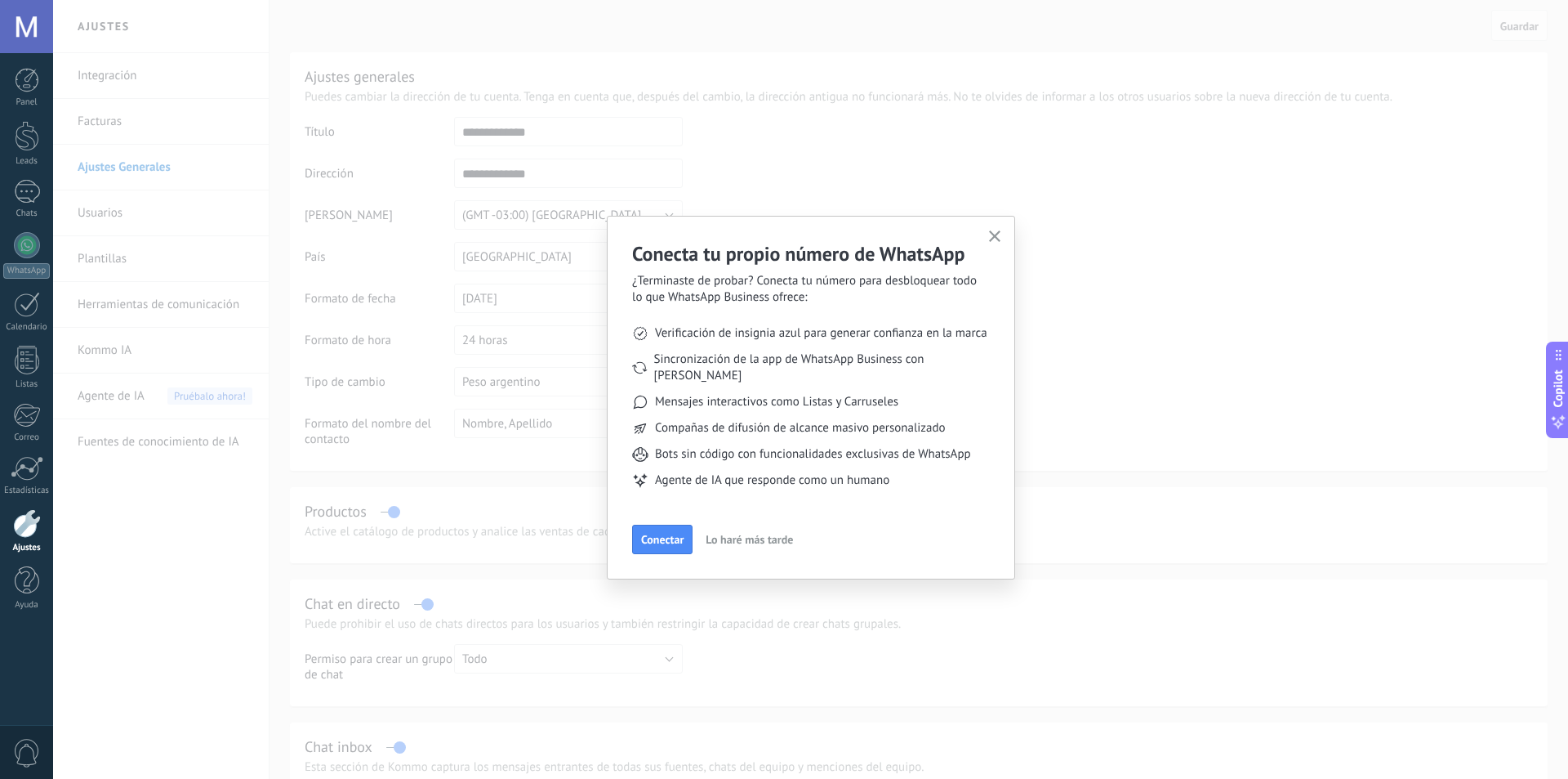
click at [779, 534] on span "Lo haré más tarde" at bounding box center [749, 539] width 88 height 12
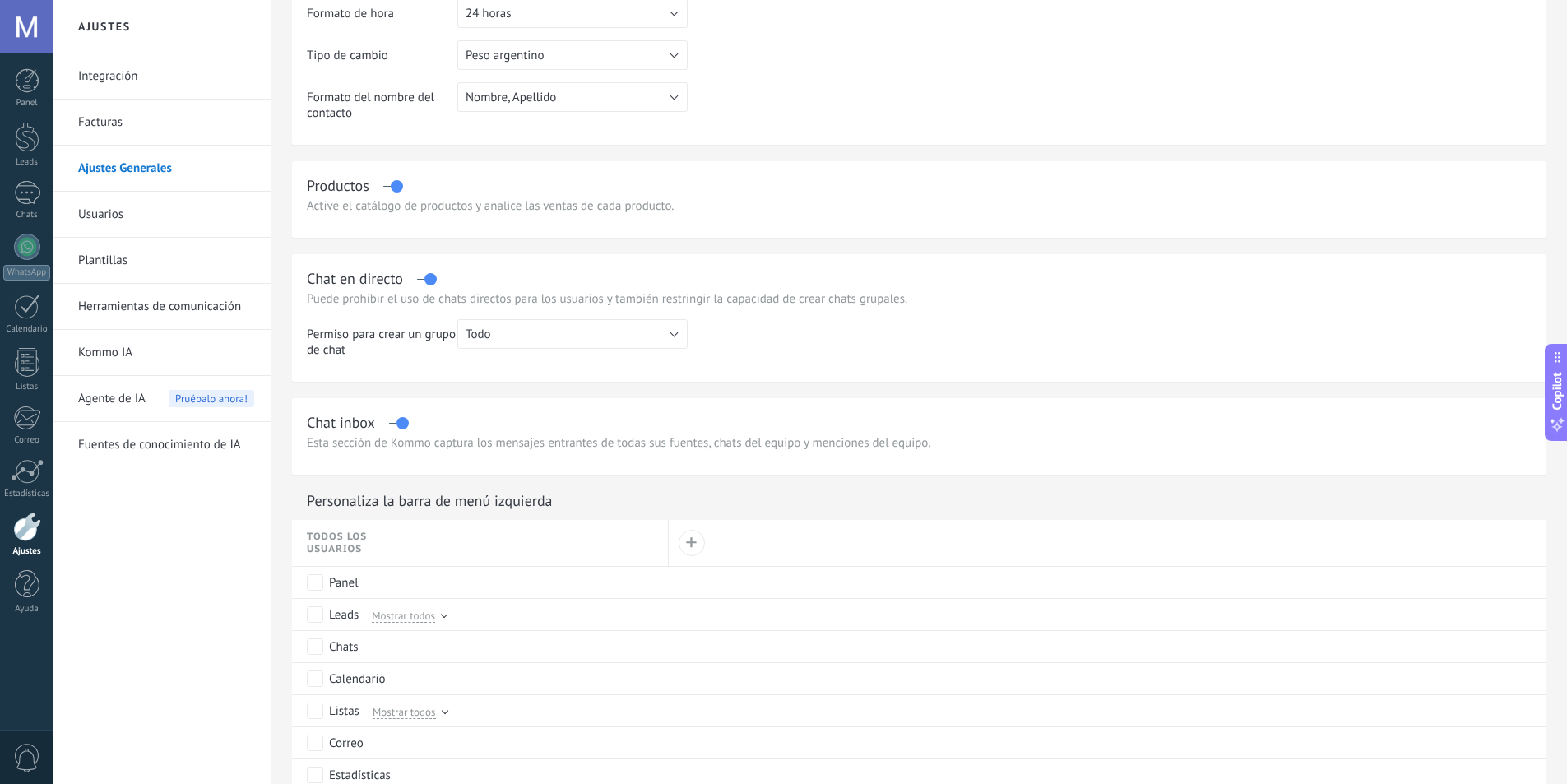
scroll to position [658, 0]
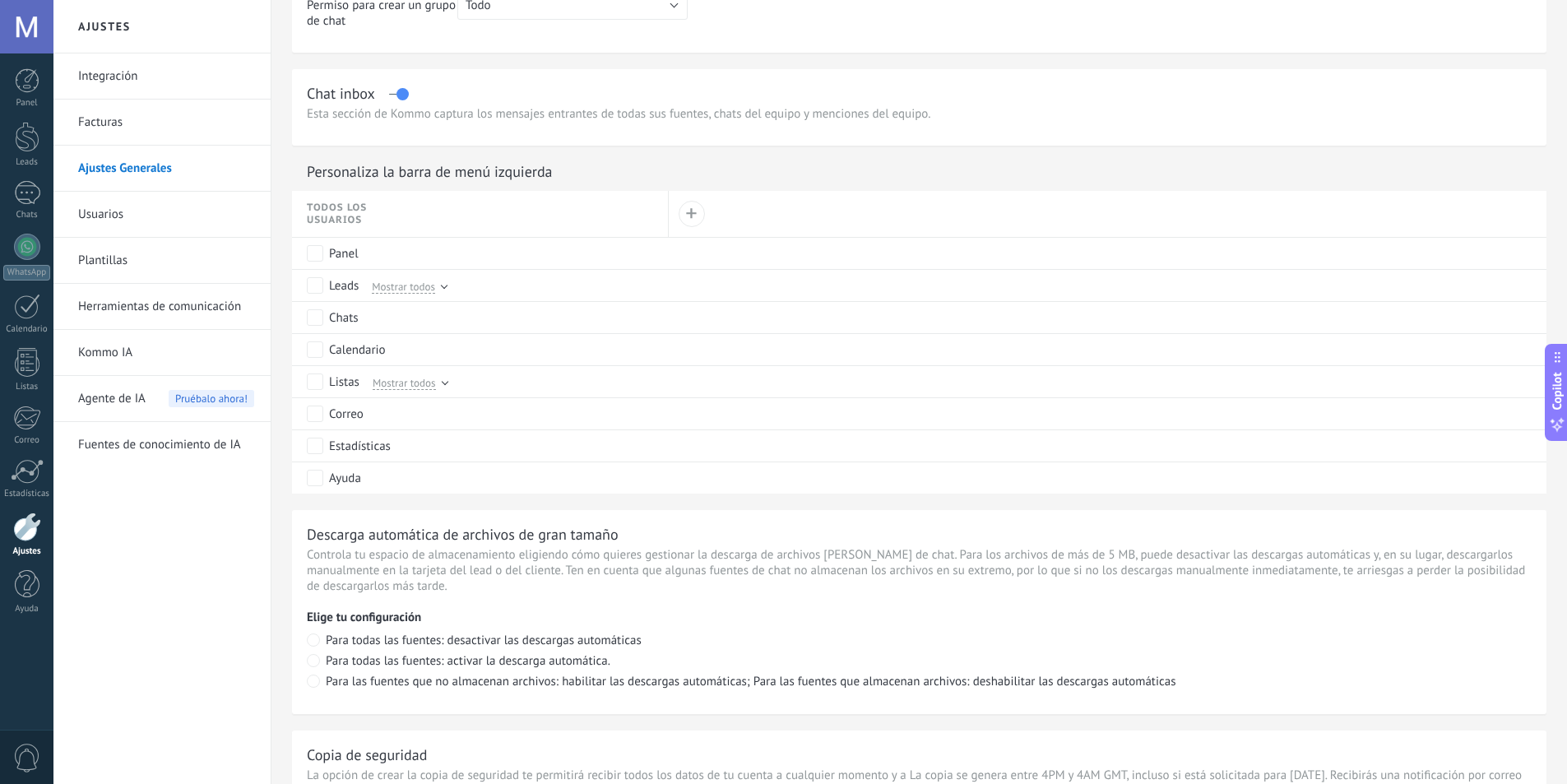
click at [117, 216] on link "Usuarios" at bounding box center [166, 214] width 176 height 46
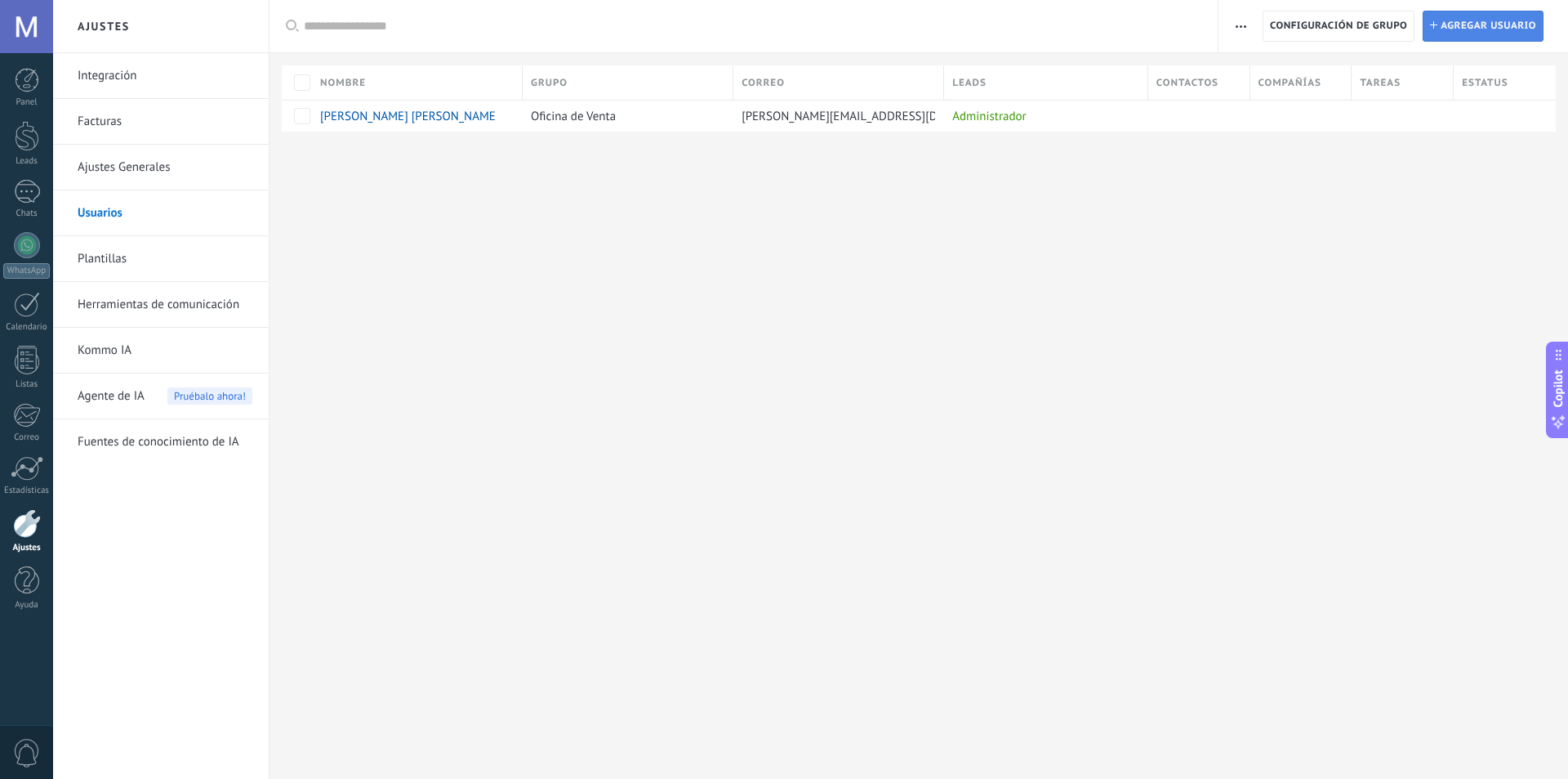
click at [1503, 36] on span "Agregar usuario" at bounding box center [1488, 26] width 95 height 29
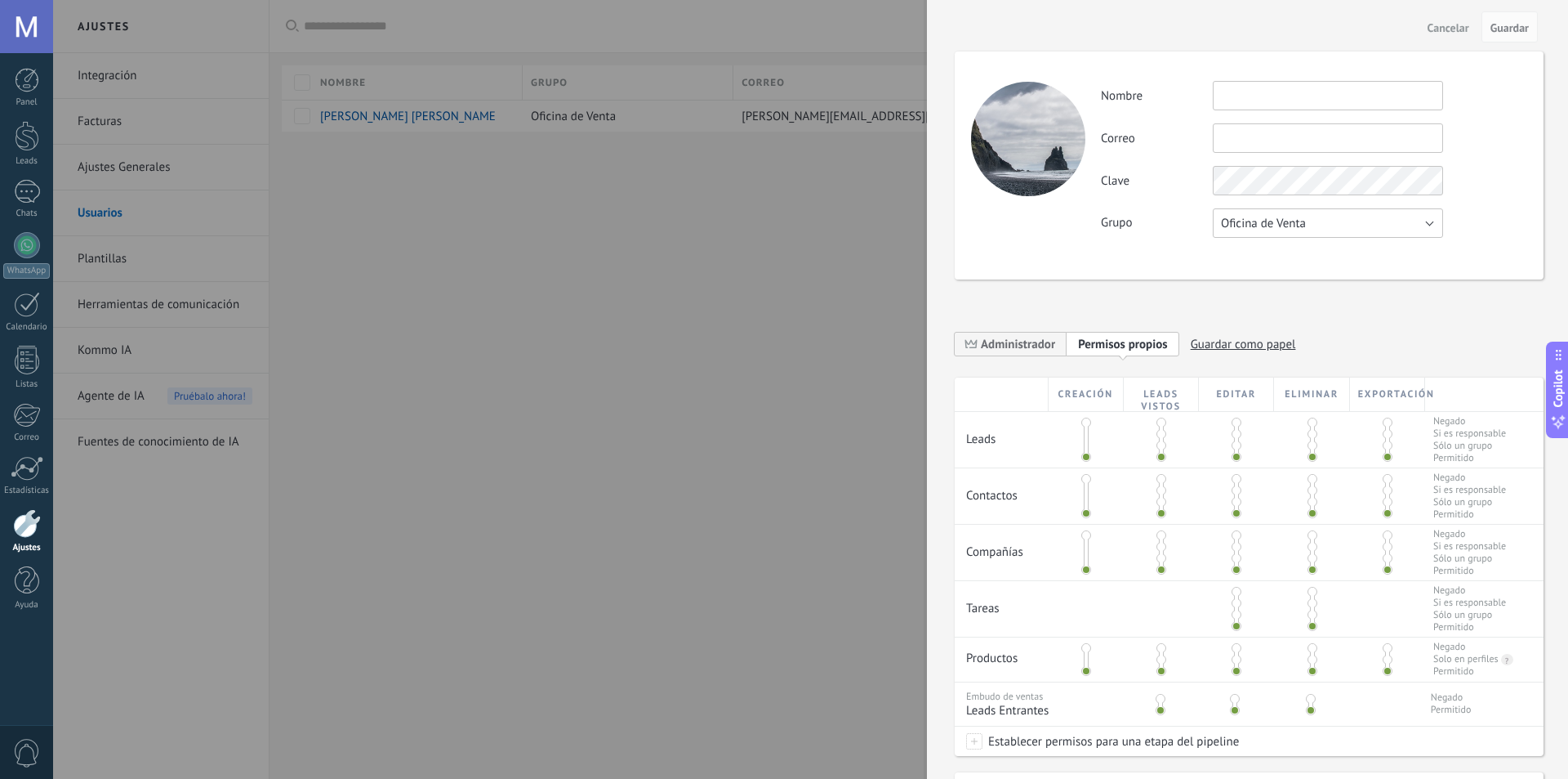
click at [1303, 225] on span "Oficina de Venta" at bounding box center [1263, 223] width 85 height 16
click at [1284, 278] on div "Actividad Nombre Correo No puedes editar este correo porque el usuario tiene la…" at bounding box center [1249, 165] width 589 height 228
click at [1281, 239] on div "Actividad Nombre Correo No puedes editar este correo porque el usuario tiene la…" at bounding box center [1249, 165] width 589 height 228
click at [1304, 230] on span "Oficina de Venta" at bounding box center [1263, 223] width 85 height 16
click at [1303, 291] on div "**********" at bounding box center [1249, 466] width 589 height 893
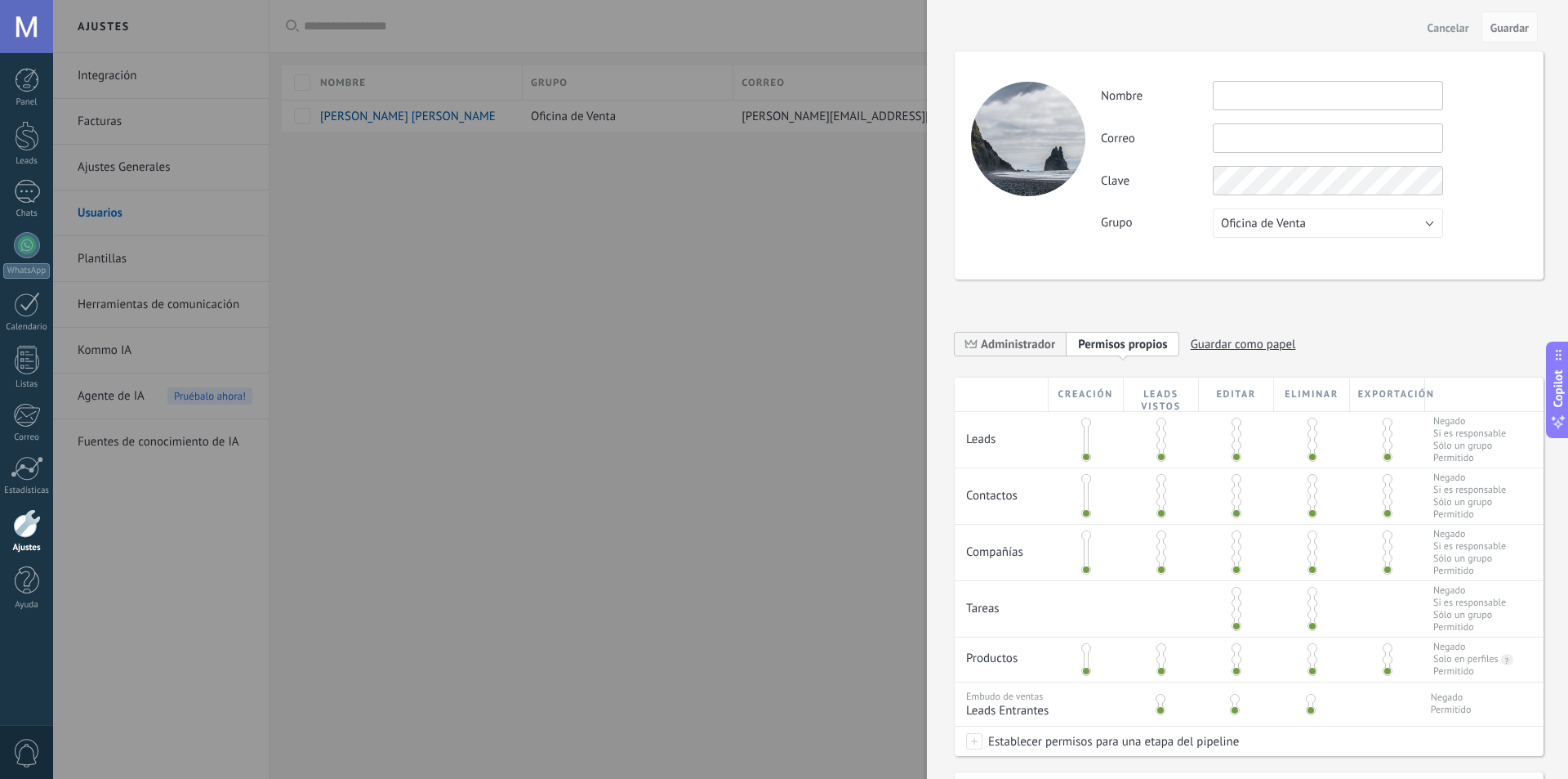
click at [1442, 28] on span "Cancelar" at bounding box center [1449, 28] width 42 height 12
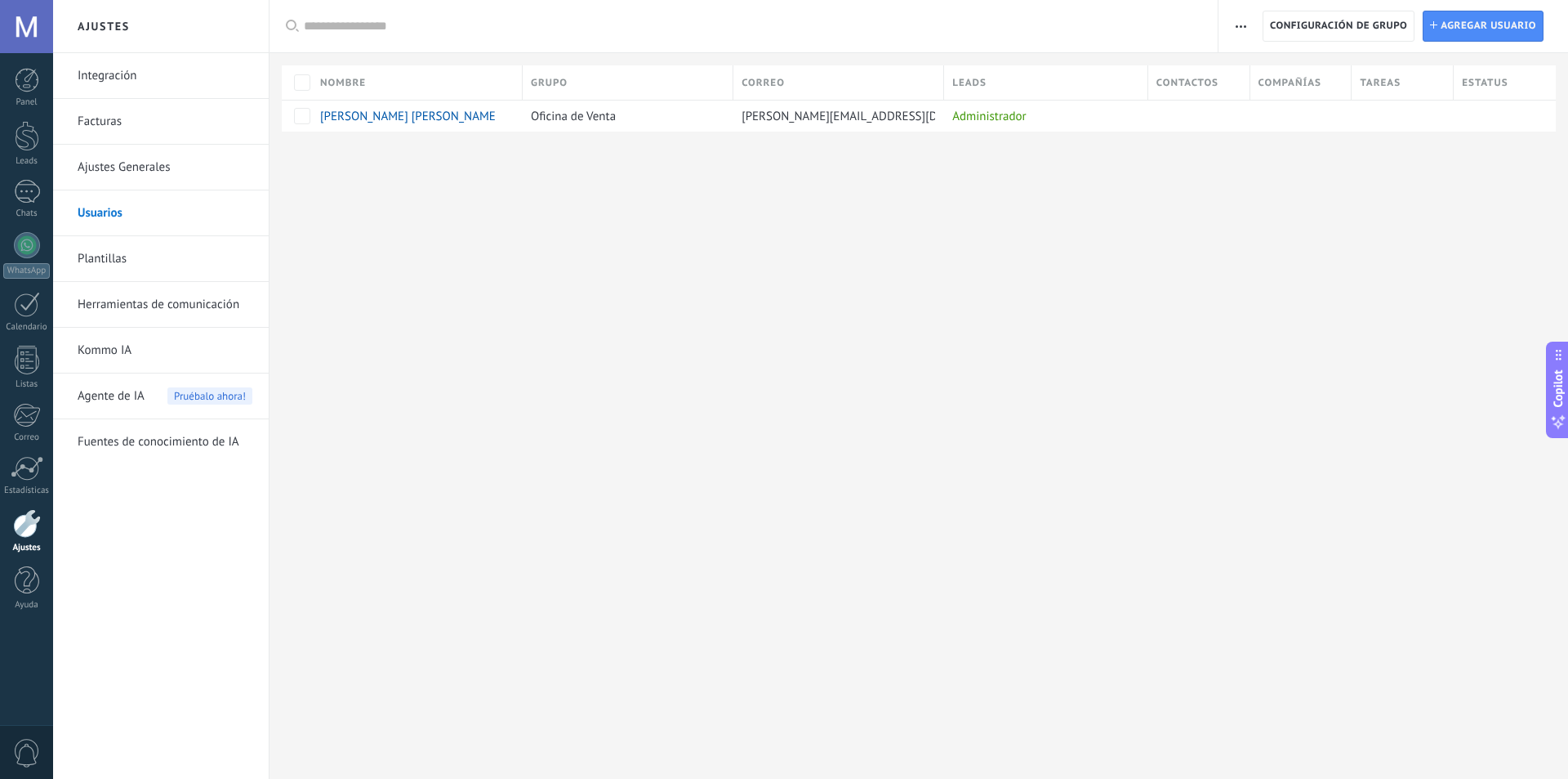
click at [112, 254] on link "Plantillas" at bounding box center [164, 259] width 174 height 46
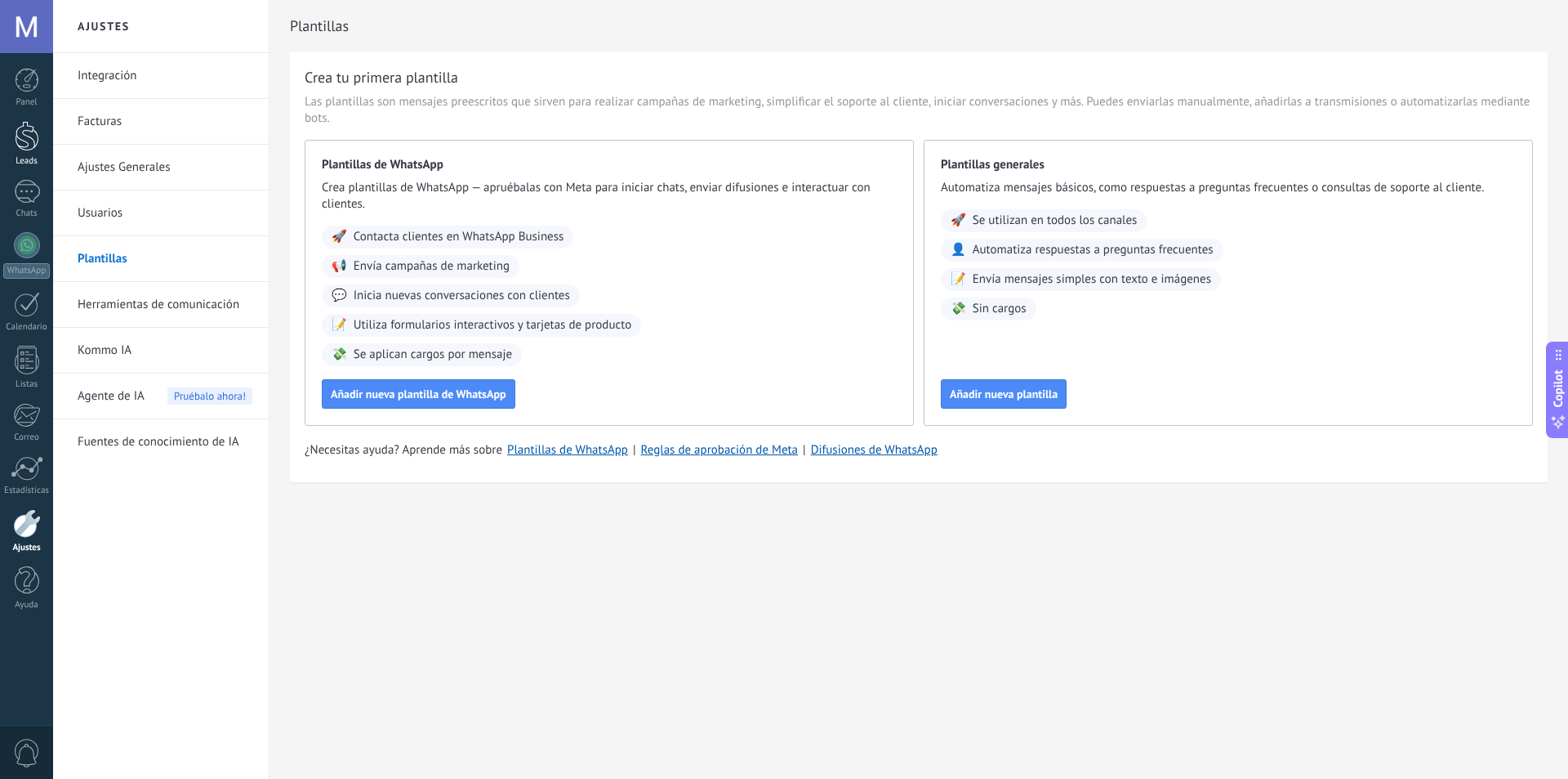
click at [28, 134] on div at bounding box center [27, 136] width 24 height 30
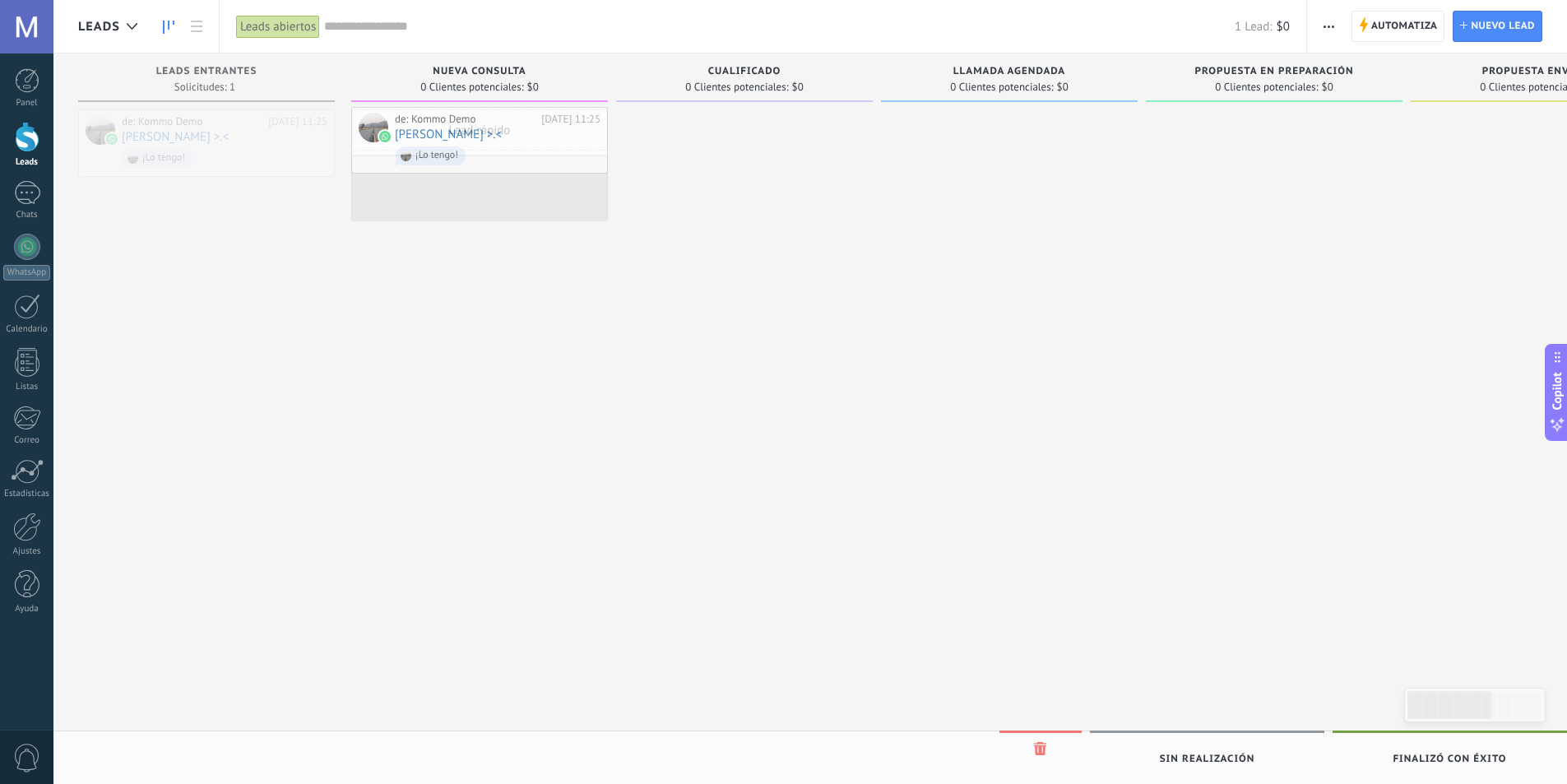
drag, startPoint x: 233, startPoint y: 151, endPoint x: 513, endPoint y: 146, distance: 280.0
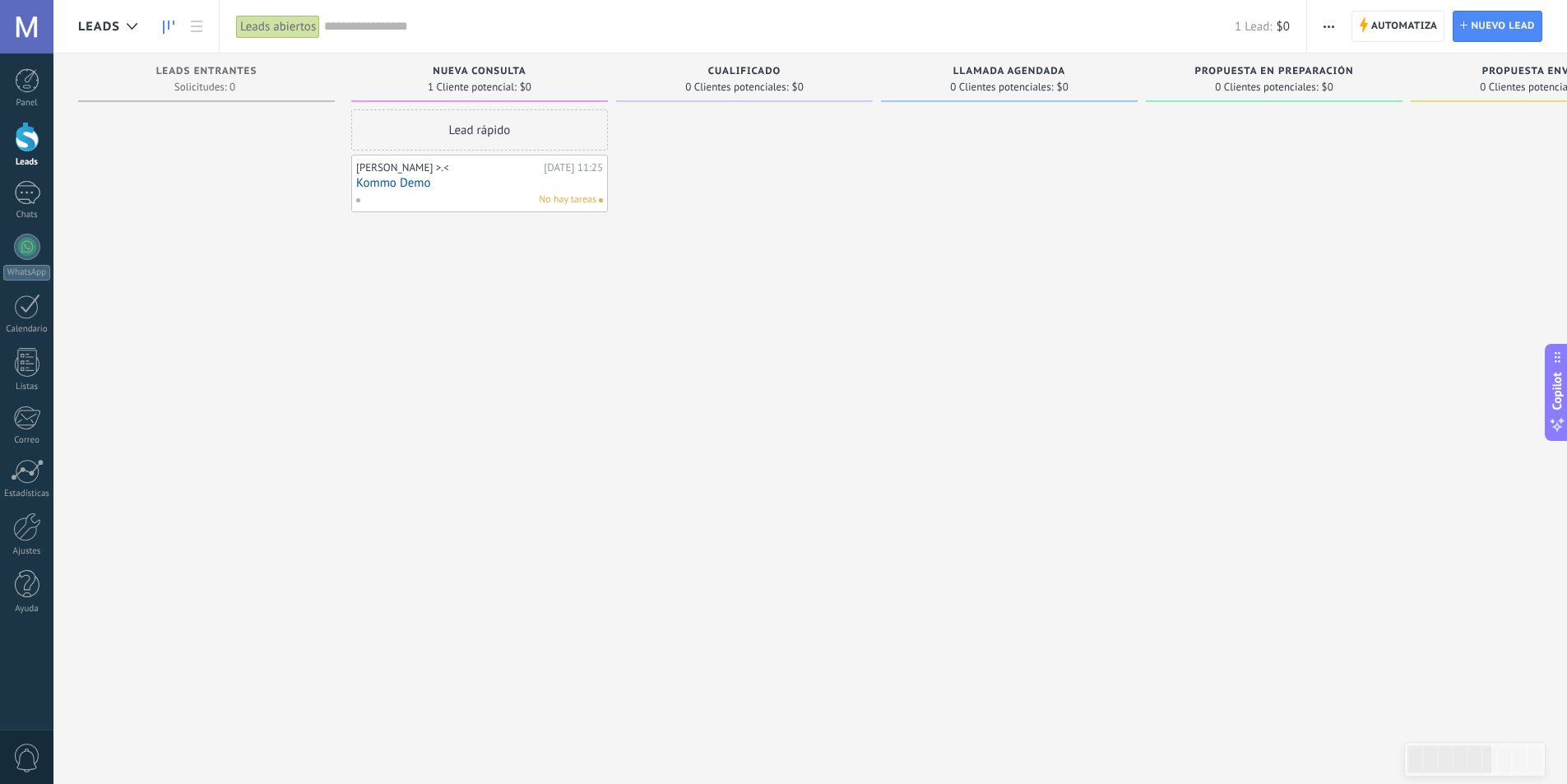
click at [569, 198] on span "No hay tareas" at bounding box center [567, 200] width 57 height 15
click at [551, 203] on span "No hay tareas" at bounding box center [567, 200] width 57 height 15
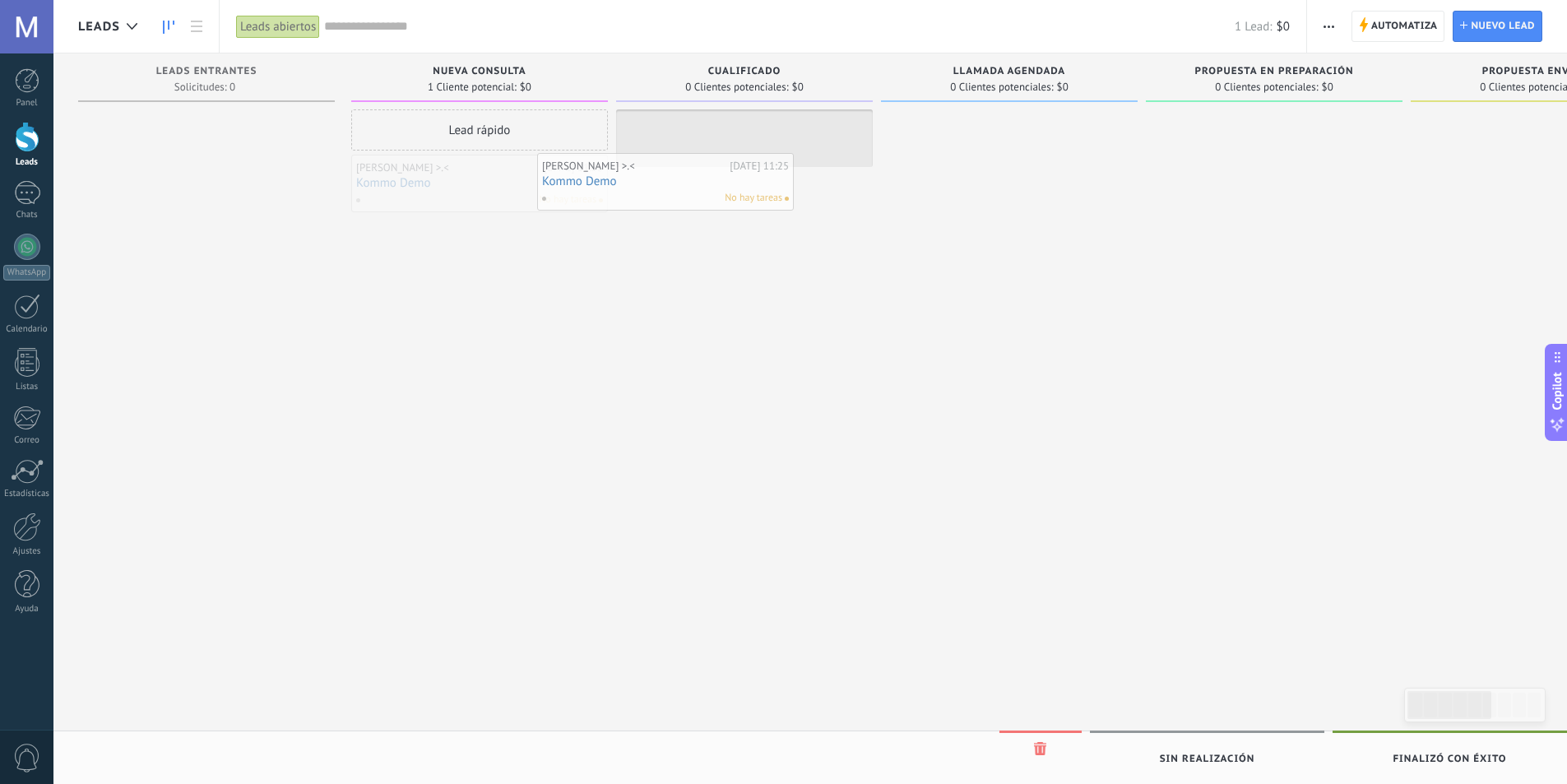
drag, startPoint x: 493, startPoint y: 176, endPoint x: 757, endPoint y: 154, distance: 264.9
drag, startPoint x: 691, startPoint y: 136, endPoint x: 122, endPoint y: 157, distance: 569.4
drag, startPoint x: 741, startPoint y: 125, endPoint x: 193, endPoint y: 123, distance: 548.0
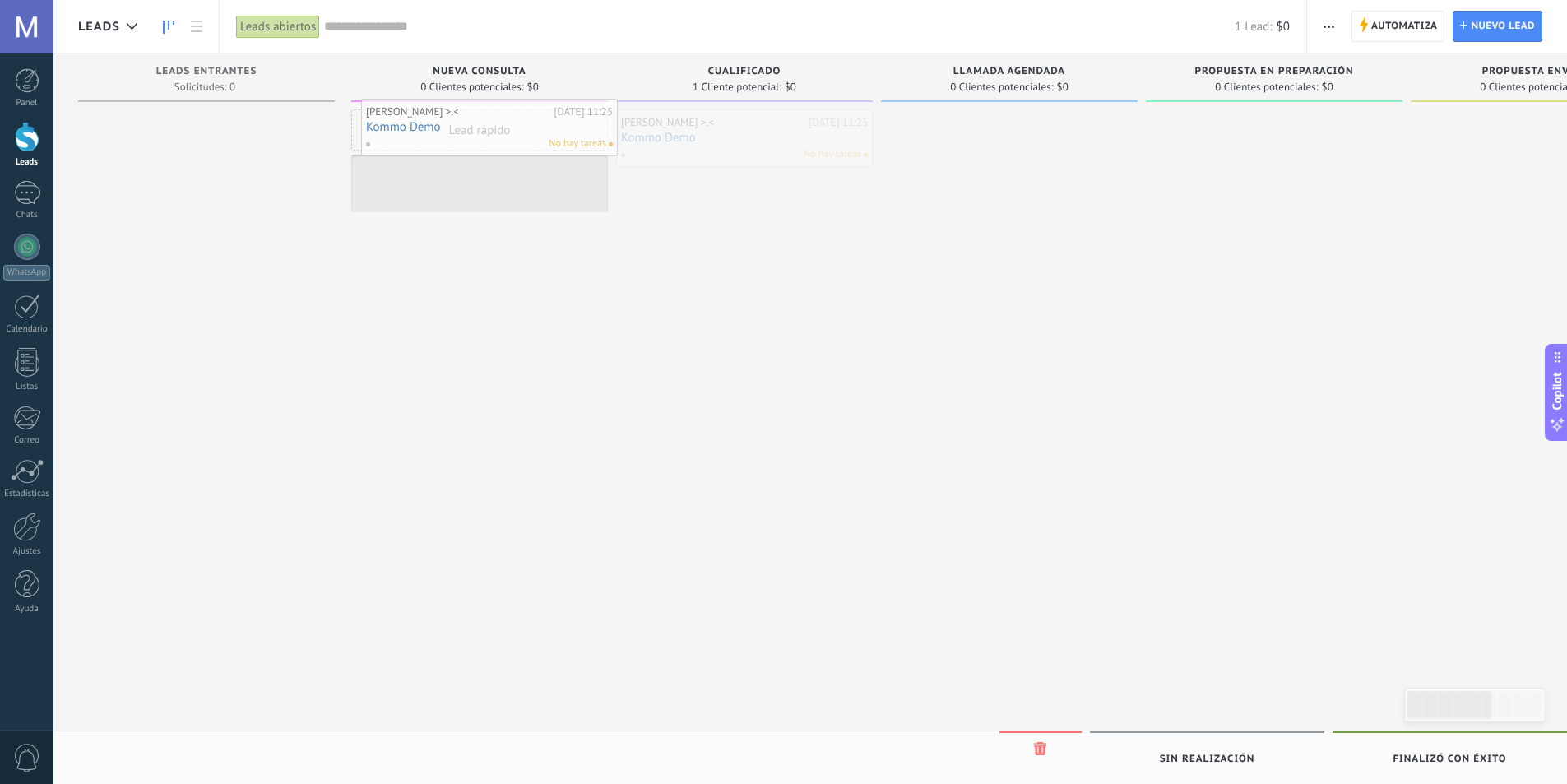
drag, startPoint x: 689, startPoint y: 134, endPoint x: 434, endPoint y: 124, distance: 255.2
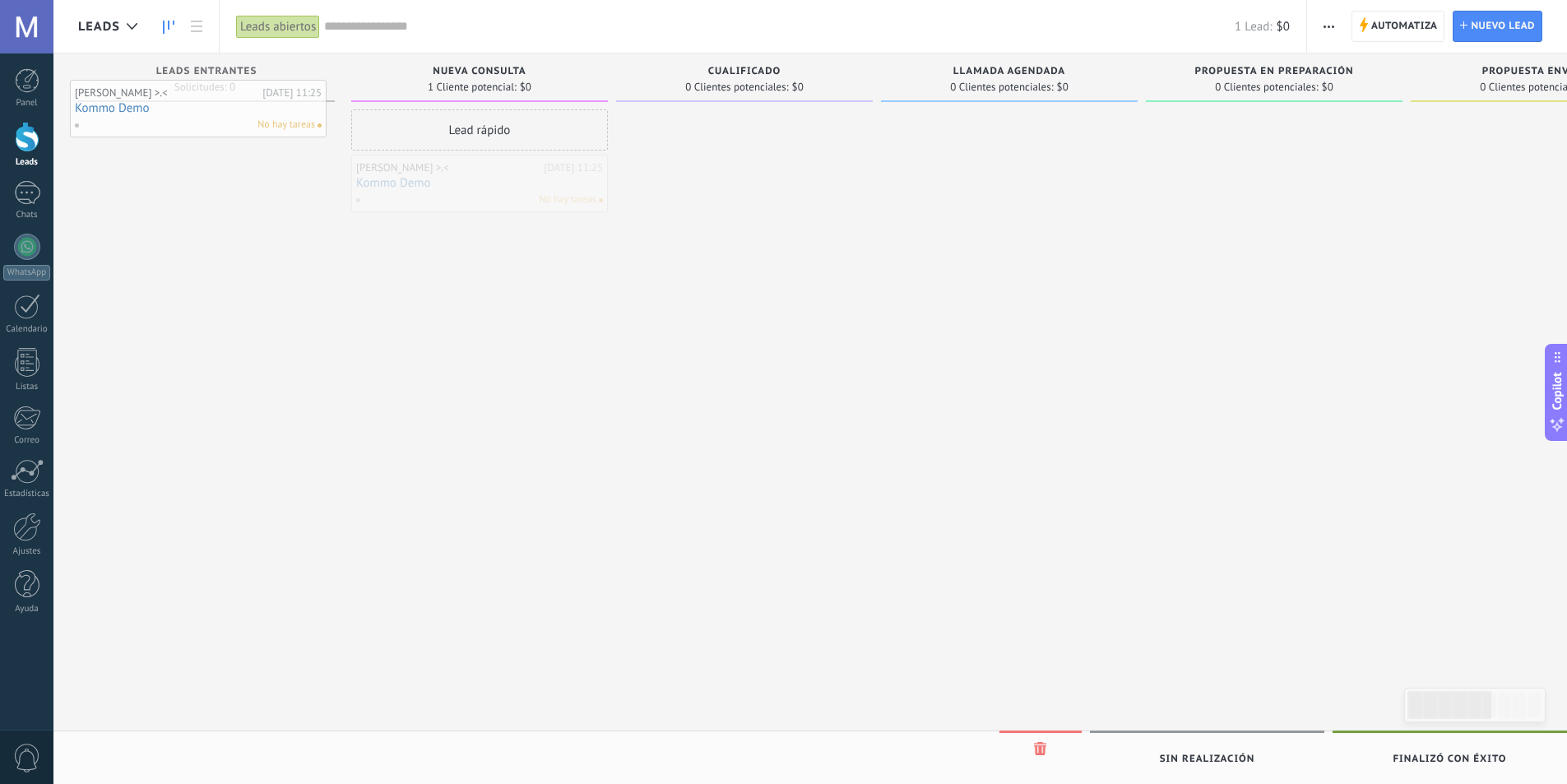
drag, startPoint x: 484, startPoint y: 182, endPoint x: 207, endPoint y: 108, distance: 286.7
drag, startPoint x: 482, startPoint y: 166, endPoint x: 198, endPoint y: 106, distance: 290.3
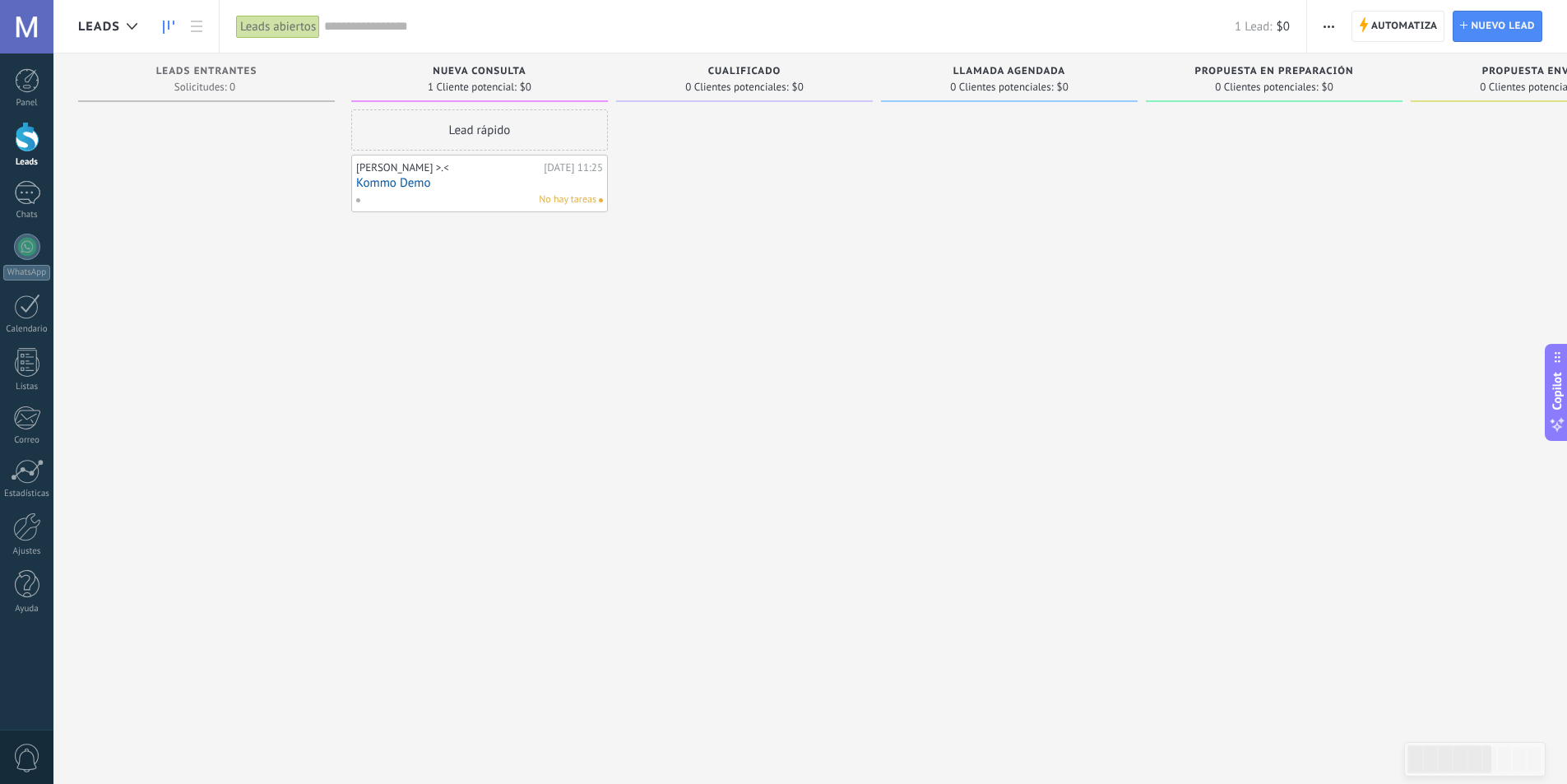
drag, startPoint x: 524, startPoint y: 184, endPoint x: 435, endPoint y: 177, distance: 89.3
click at [430, 172] on div "[PERSON_NAME] >⁠.⁠<" at bounding box center [448, 168] width 183 height 13
click at [436, 188] on link "Kommo Demo" at bounding box center [480, 182] width 247 height 14
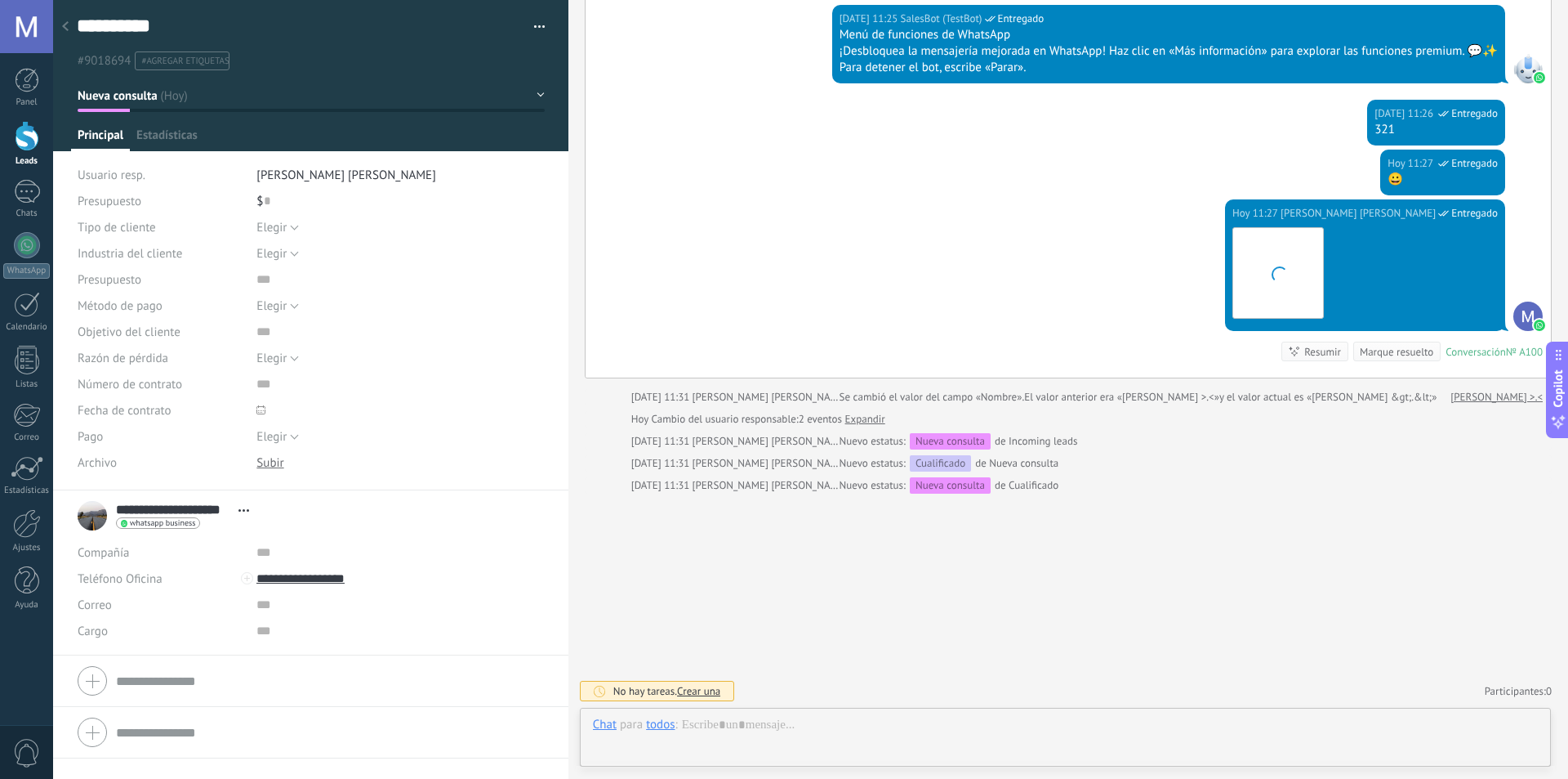
scroll to position [24, 0]
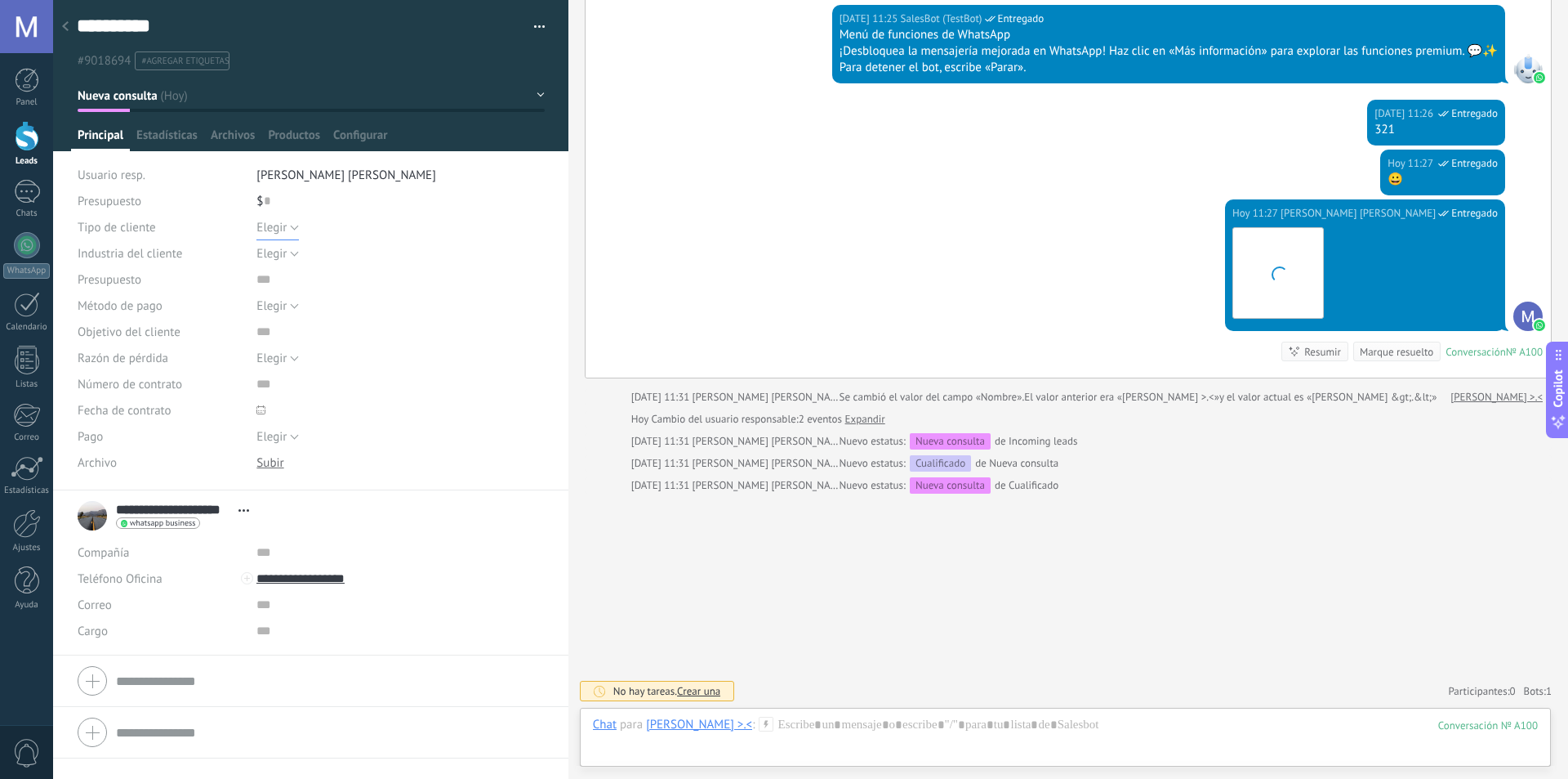
click at [287, 225] on button "Elegir" at bounding box center [277, 226] width 43 height 26
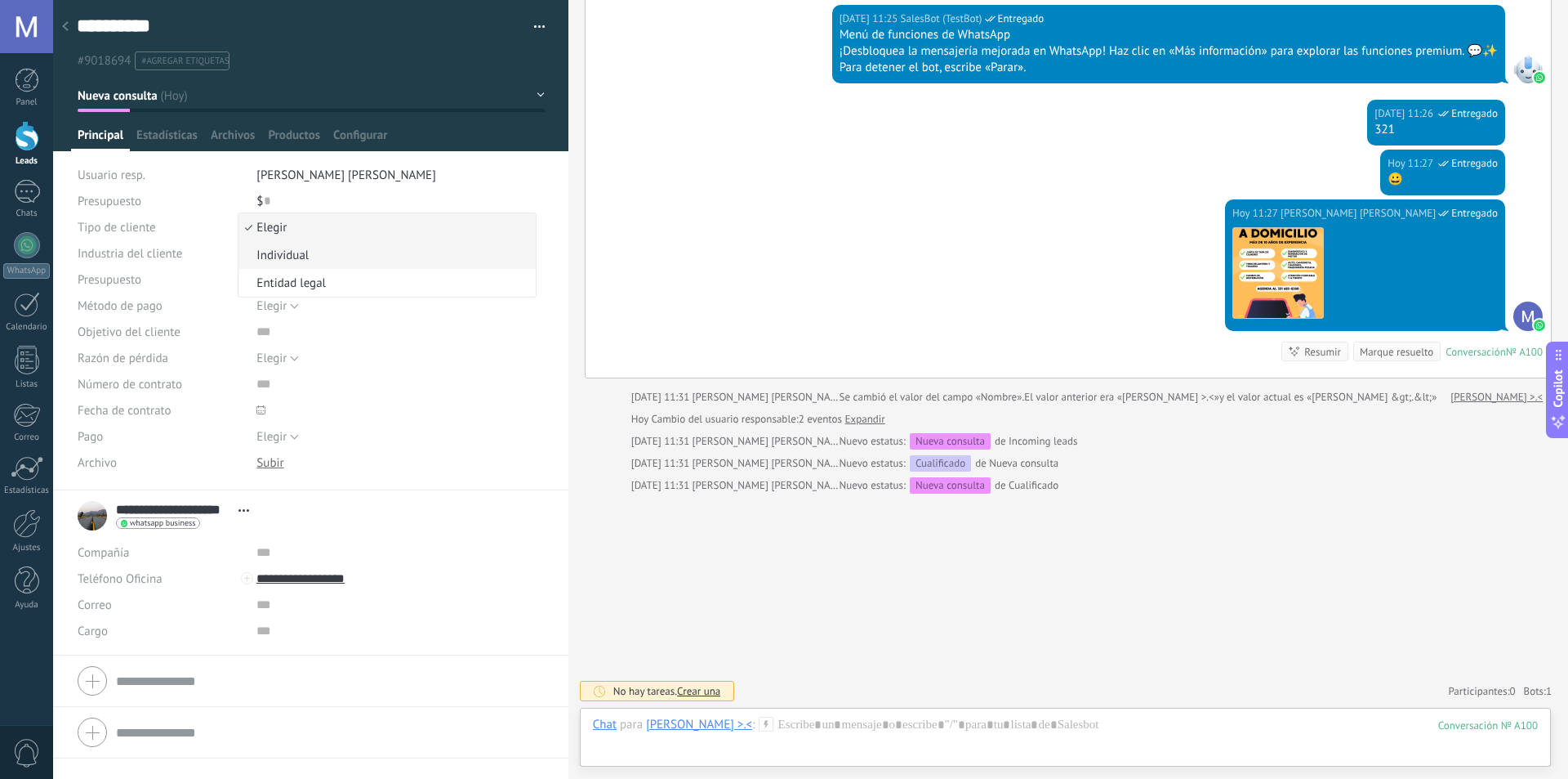
click at [421, 248] on span "Individual" at bounding box center [384, 255] width 291 height 16
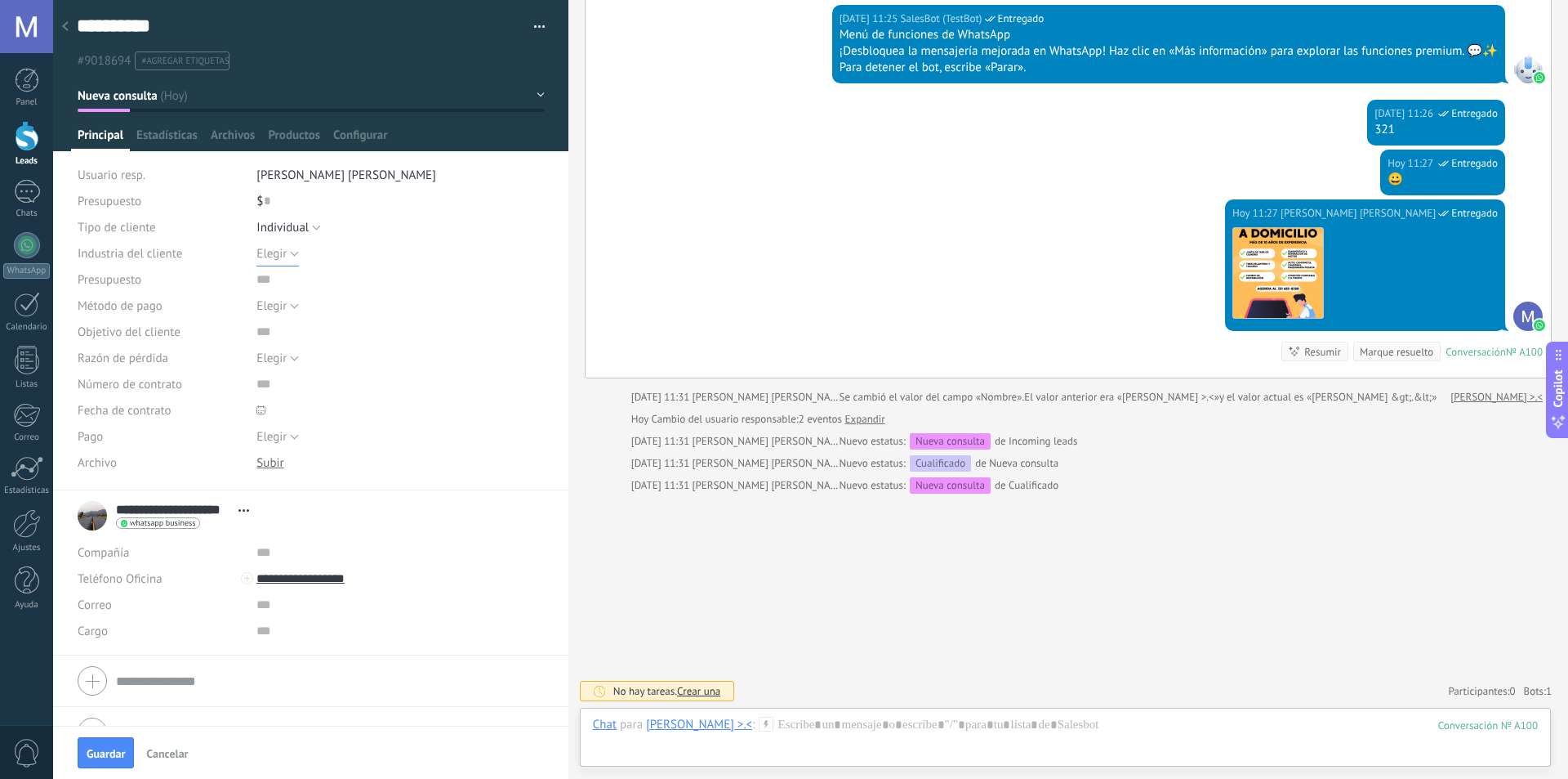
click at [281, 251] on span "Elegir" at bounding box center [271, 254] width 30 height 16
click at [418, 391] on span "Servicio al cliente" at bounding box center [384, 398] width 291 height 16
click at [290, 306] on button "Elegir" at bounding box center [277, 305] width 43 height 26
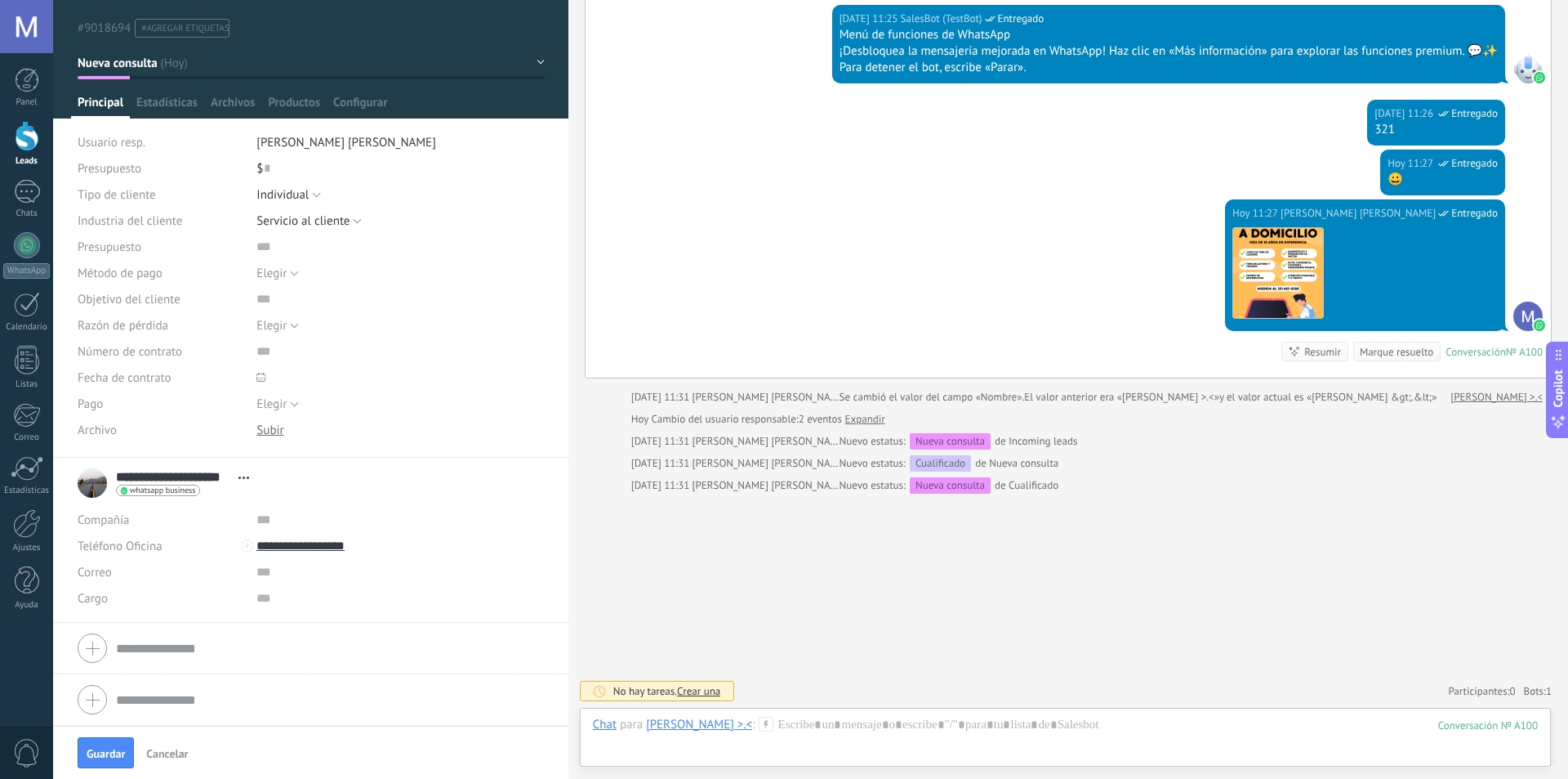
click at [556, 395] on div "**********" at bounding box center [311, 212] width 516 height 490
click at [245, 479] on span "Abrir detalle Copie el nombre Desatar Contacto principal" at bounding box center [244, 478] width 27 height 13
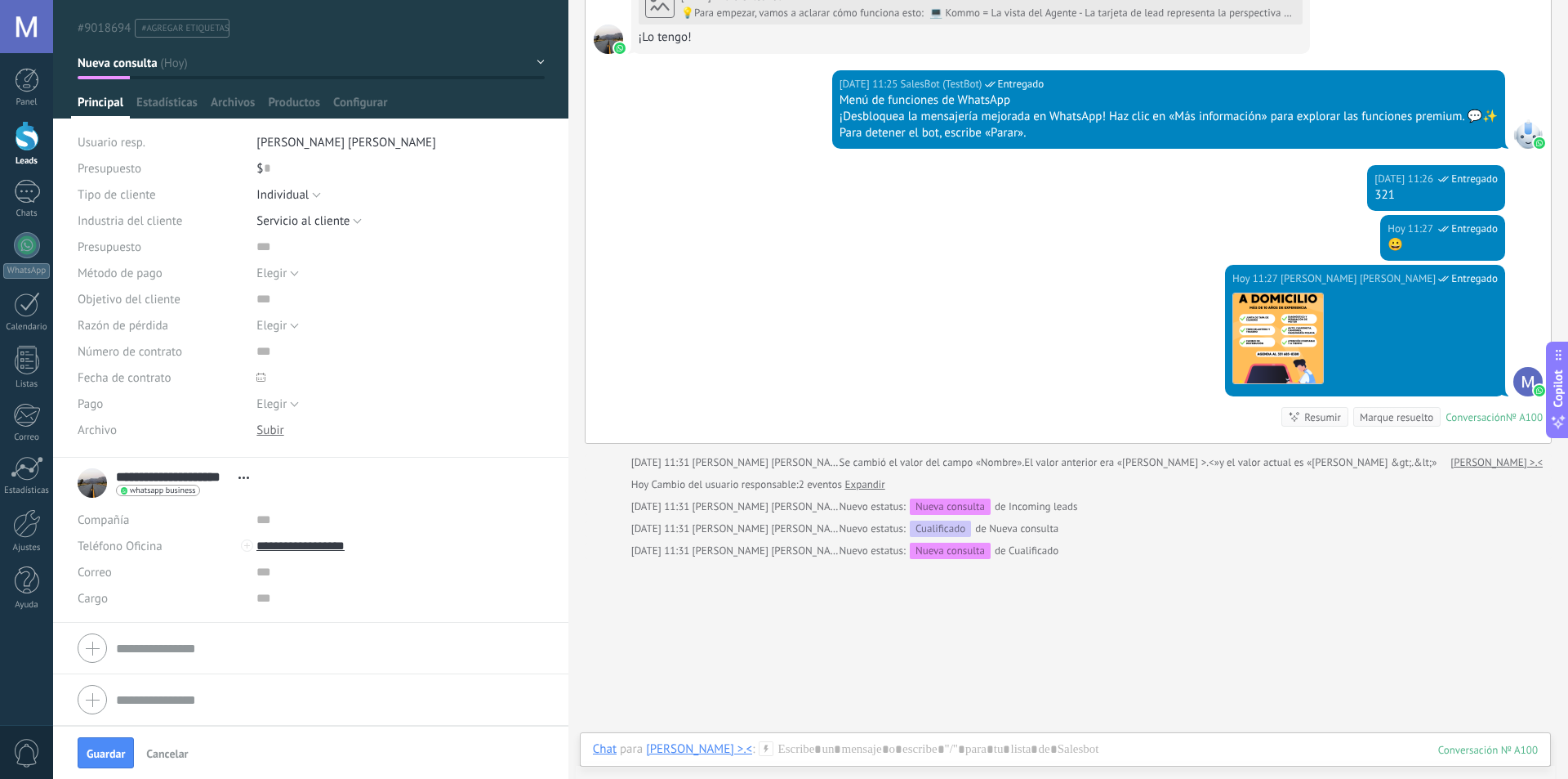
scroll to position [890, 0]
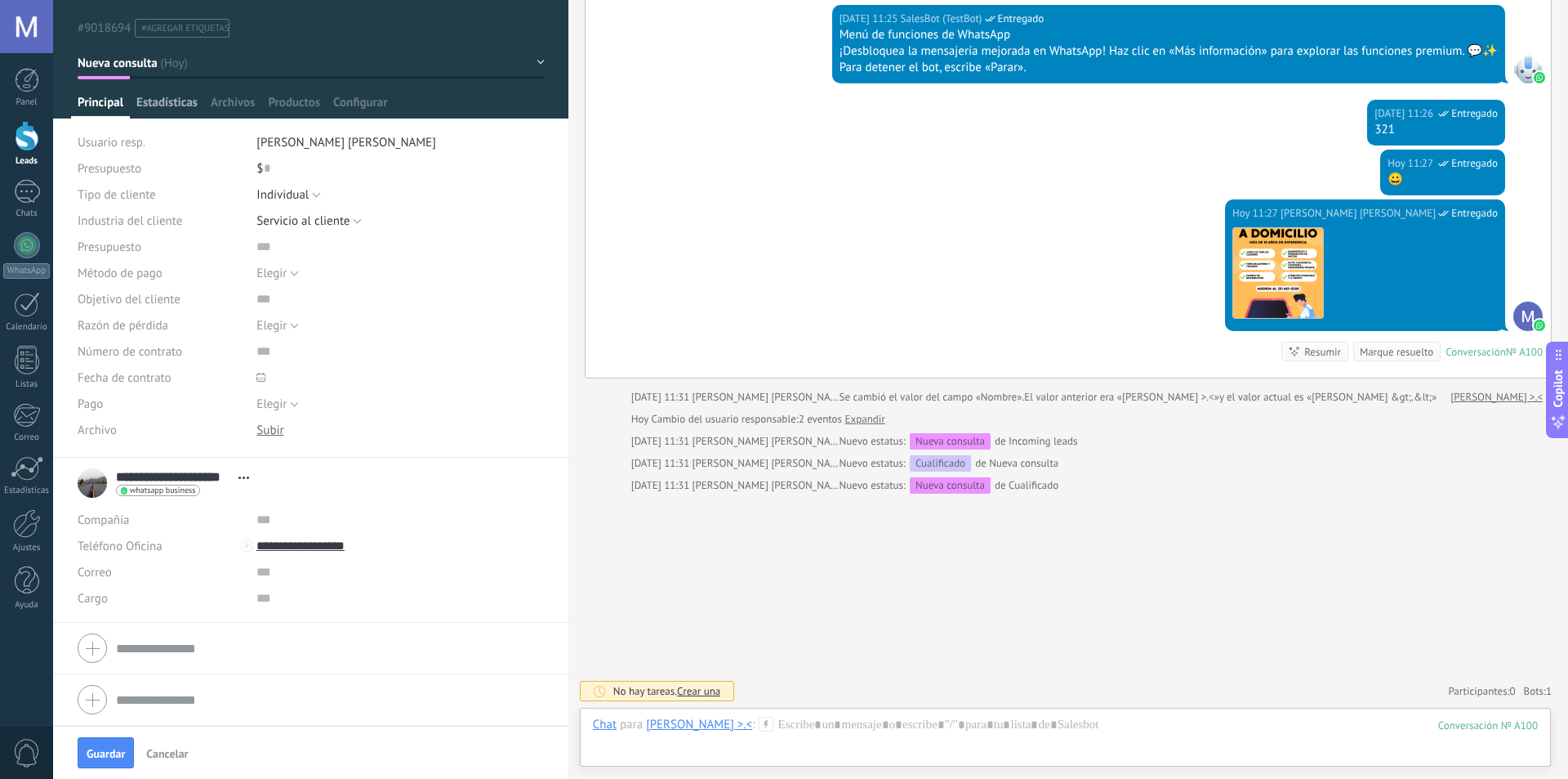
click at [157, 108] on span "Estadísticas" at bounding box center [166, 107] width 61 height 23
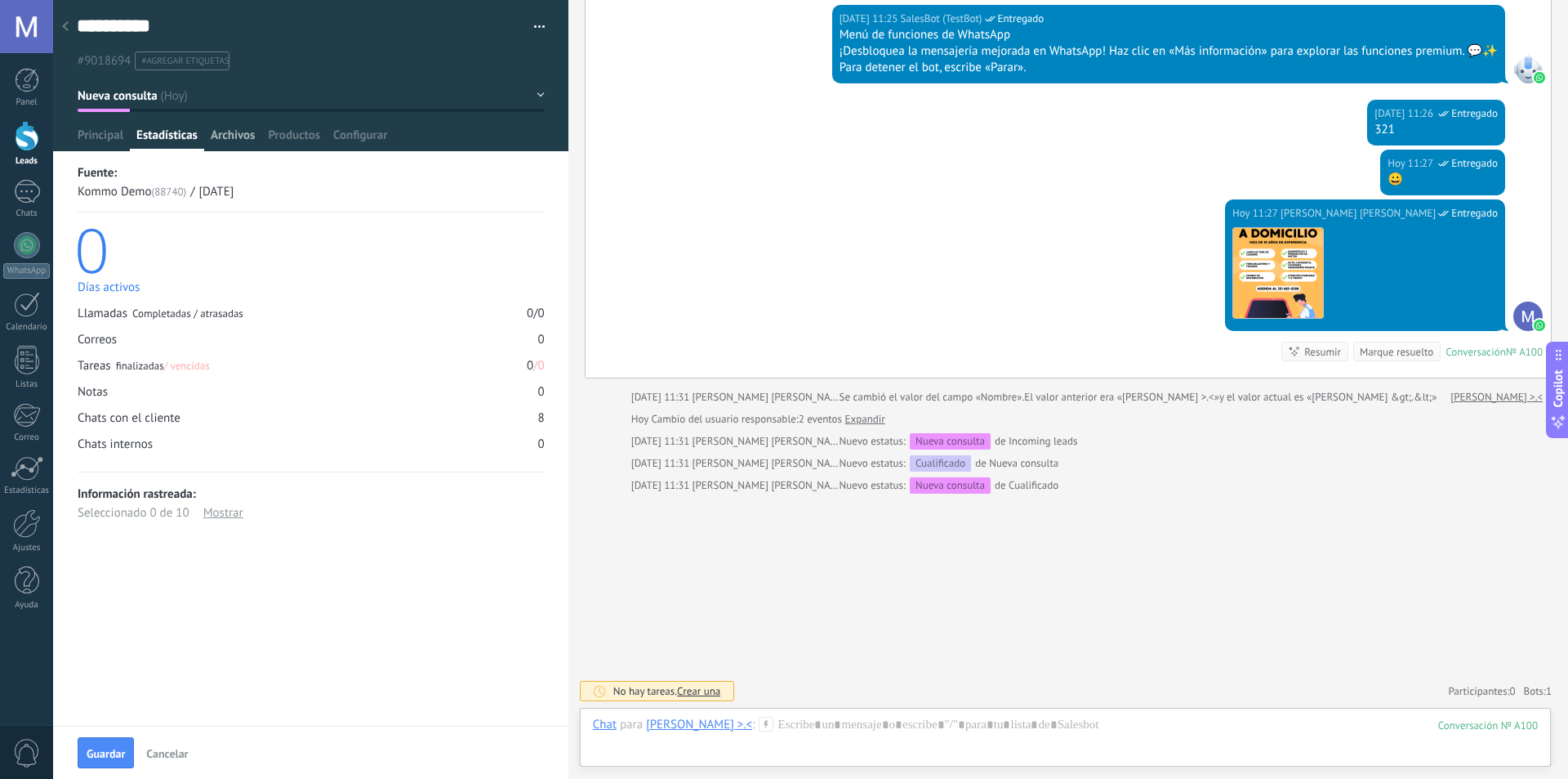
click at [240, 146] on span "Archivos" at bounding box center [232, 139] width 44 height 23
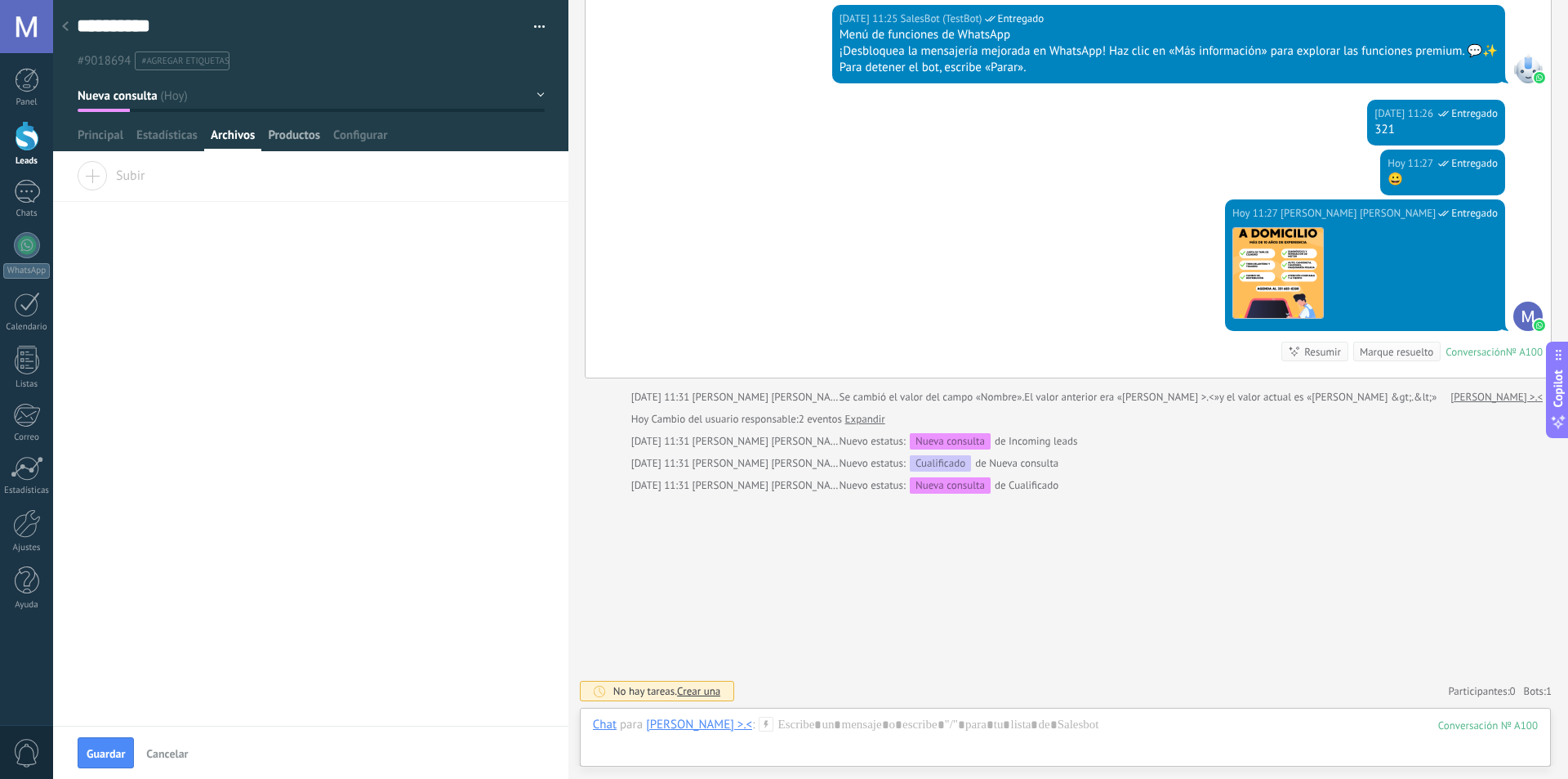
click at [293, 136] on span "Productos" at bounding box center [294, 139] width 53 height 23
click at [357, 138] on span "Configurar" at bounding box center [360, 139] width 54 height 23
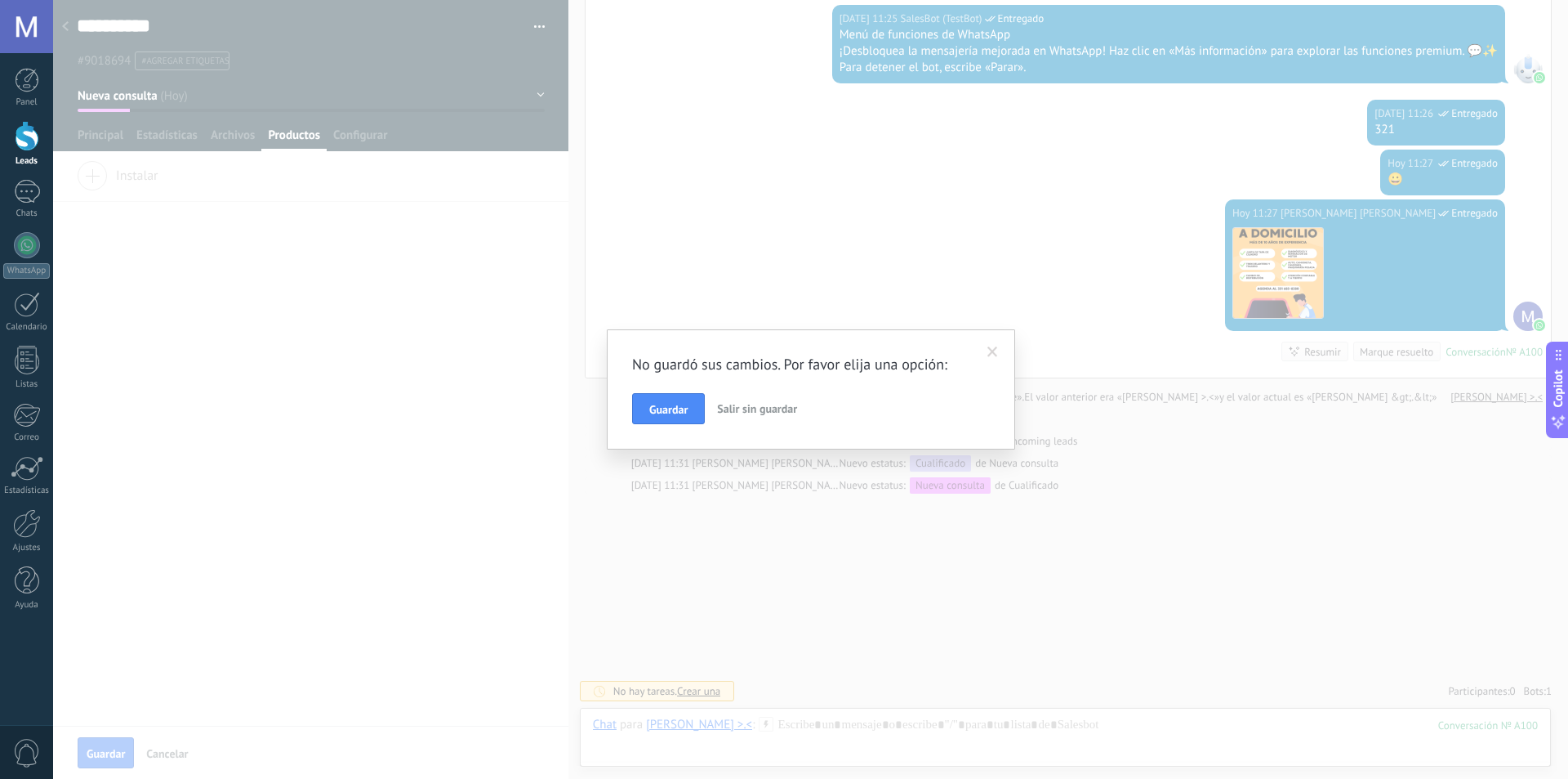
click at [774, 412] on span "Salir sin guardar" at bounding box center [757, 408] width 80 height 15
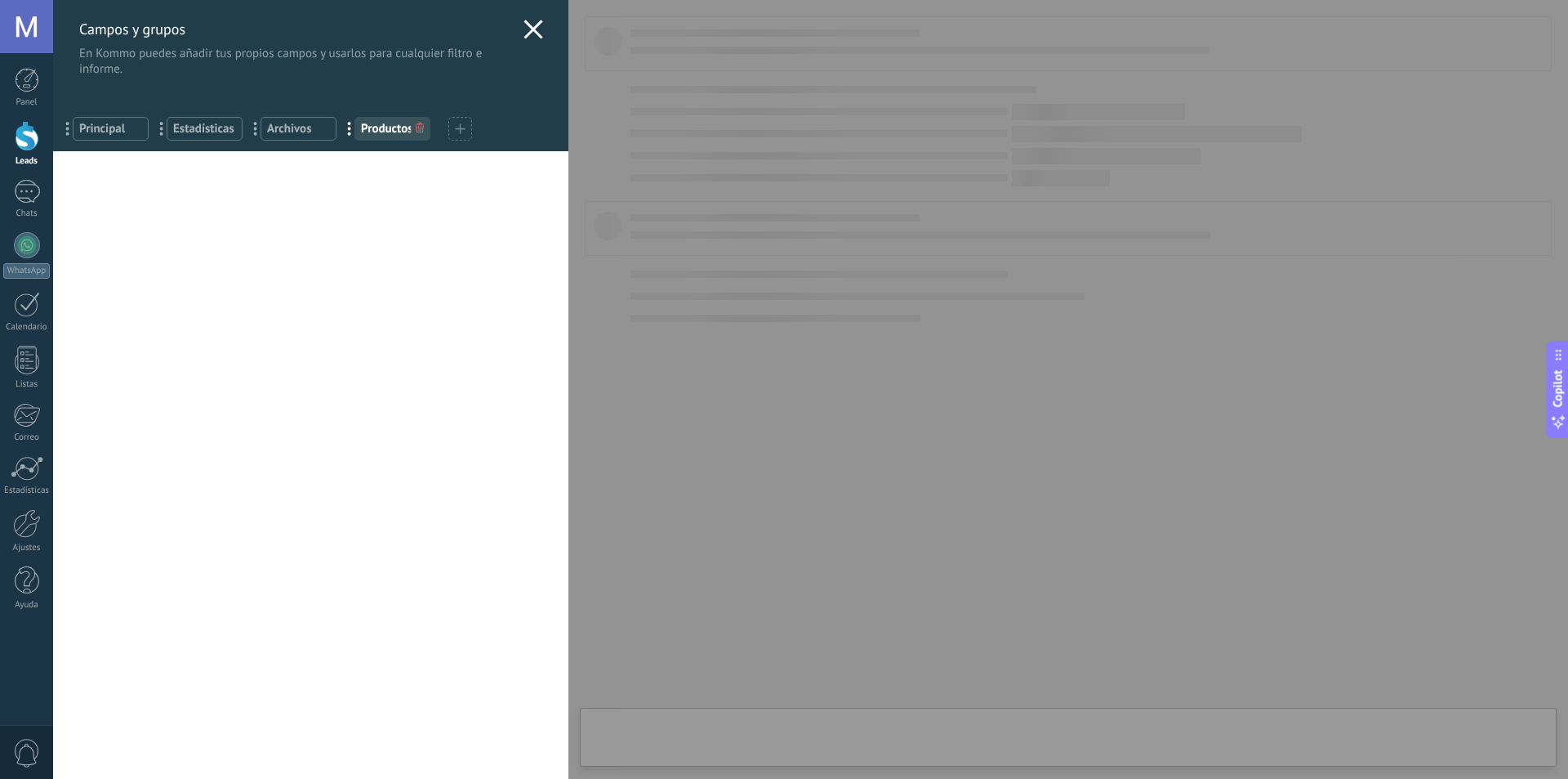
type textarea "**********"
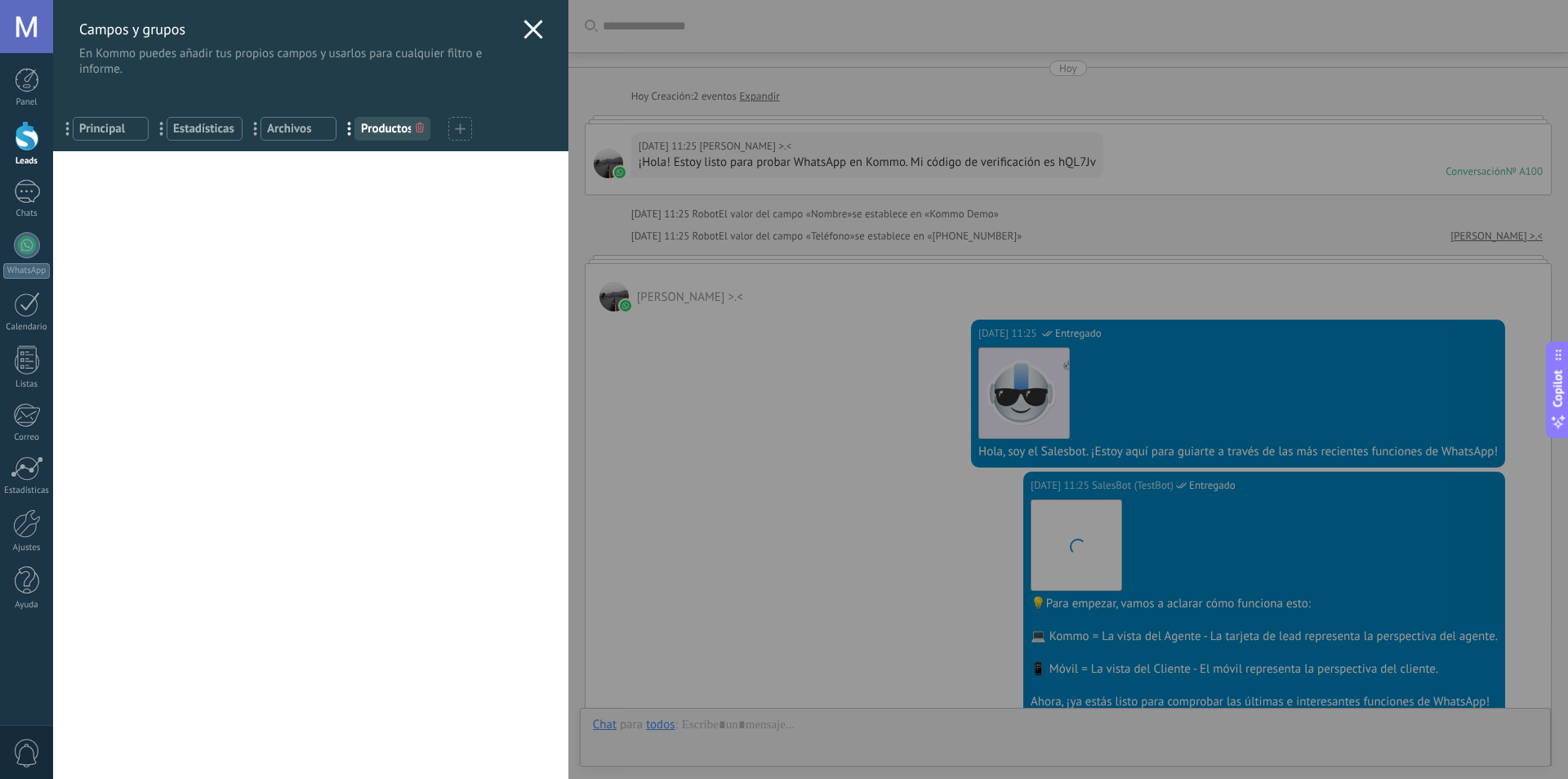
scroll to position [890, 0]
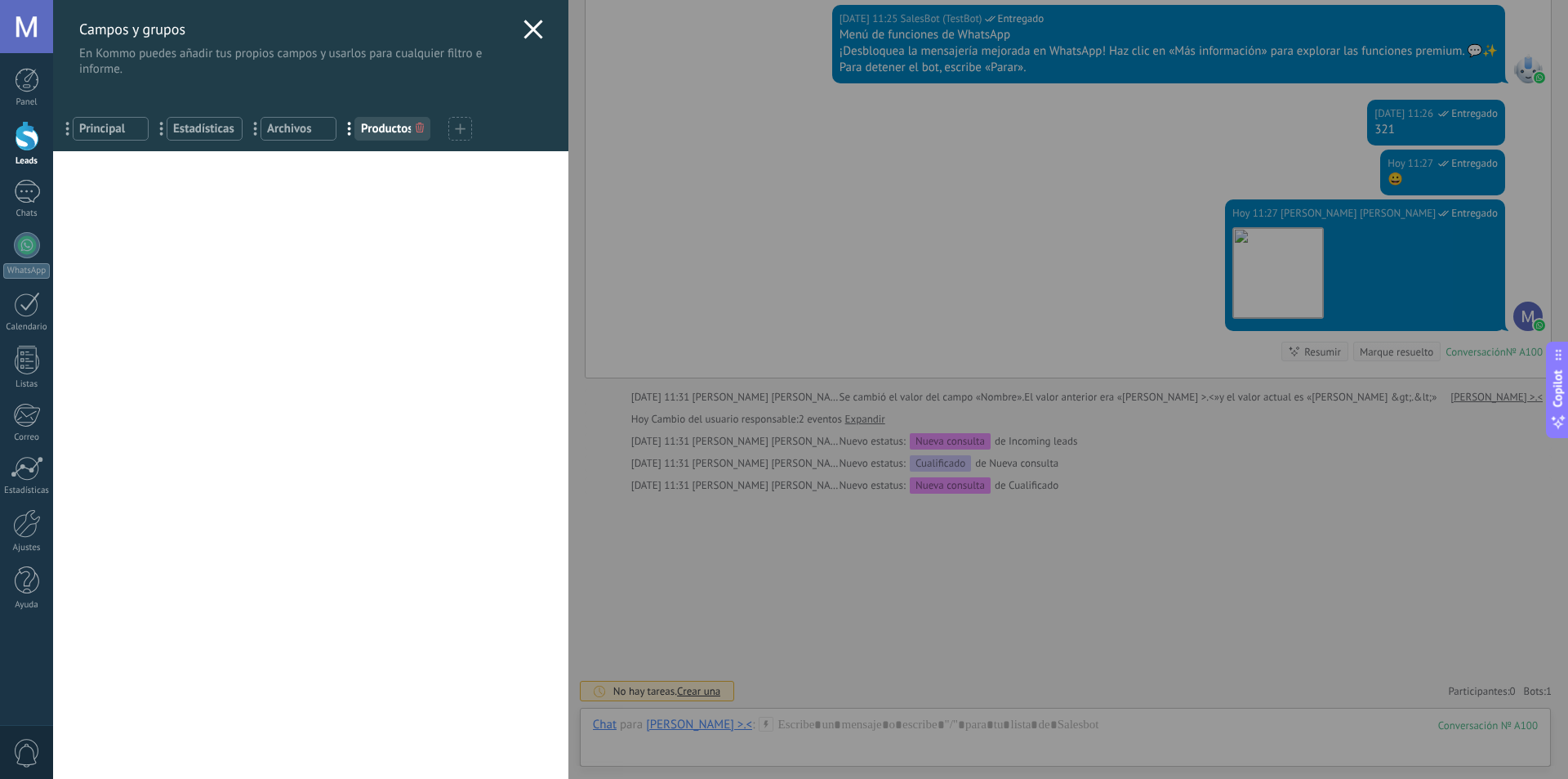
click at [523, 29] on icon at bounding box center [532, 28] width 19 height 19
